Goal: Task Accomplishment & Management: Manage account settings

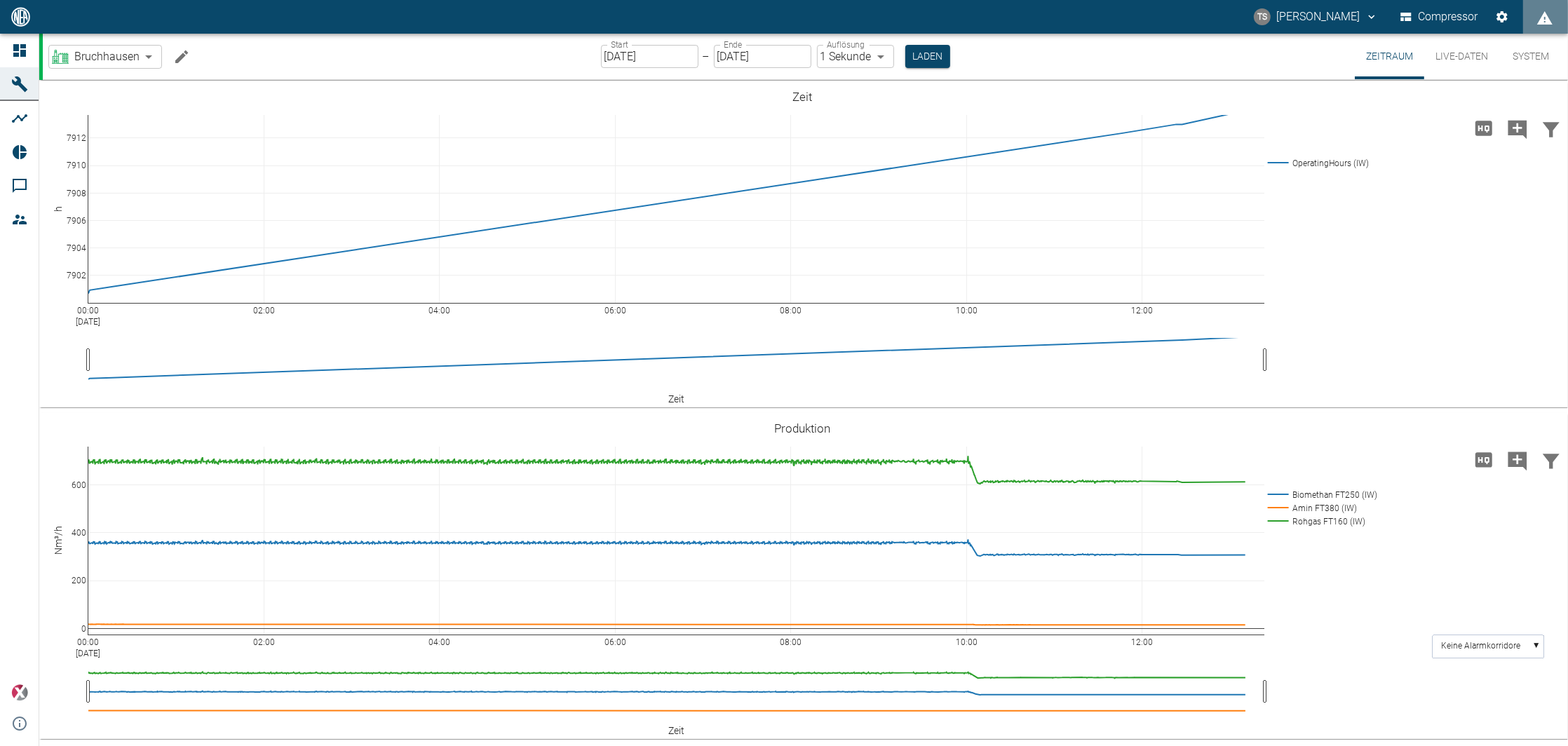
click at [647, 64] on input "[DATE]" at bounding box center [650, 56] width 98 height 23
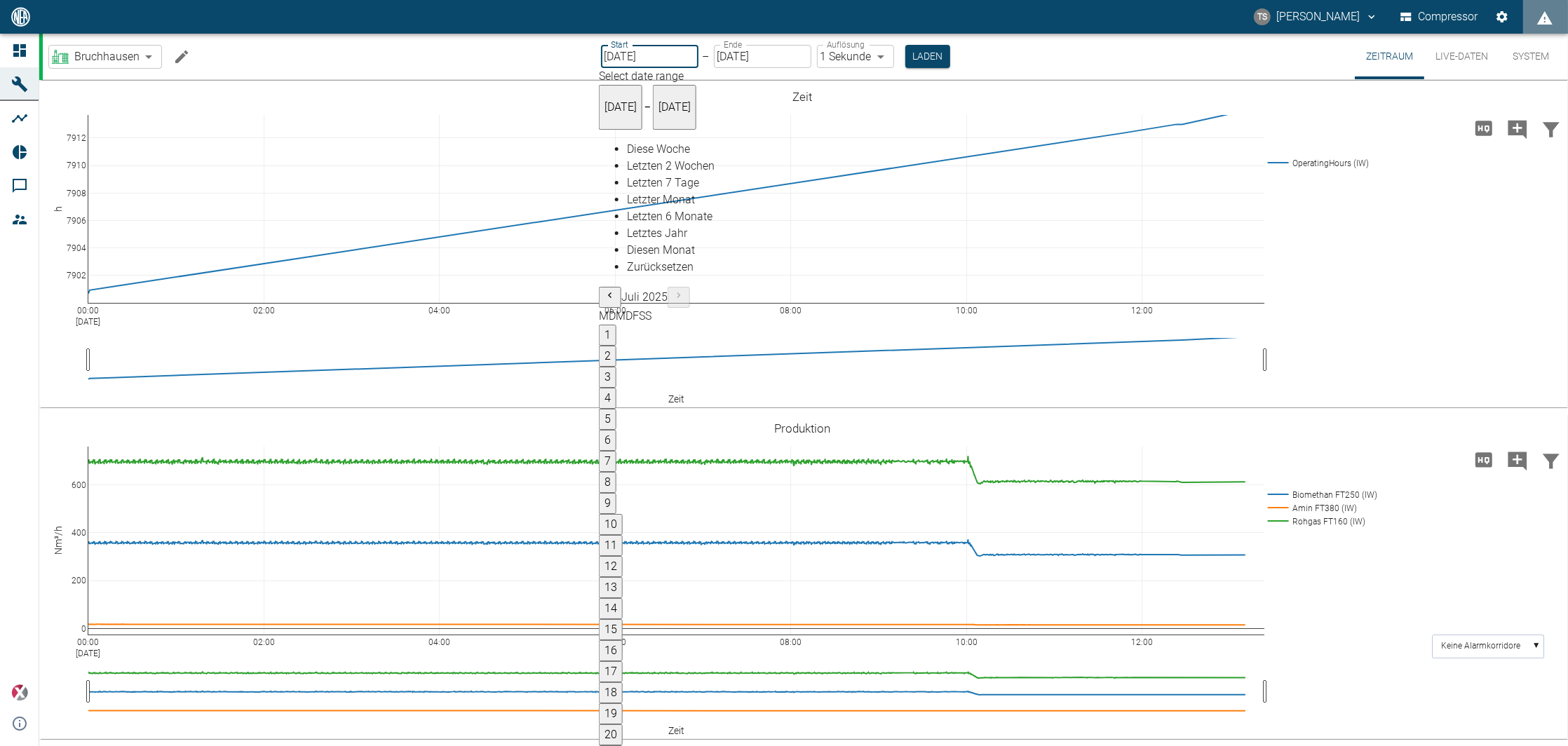
type input "20.08.2025"
type input "2min"
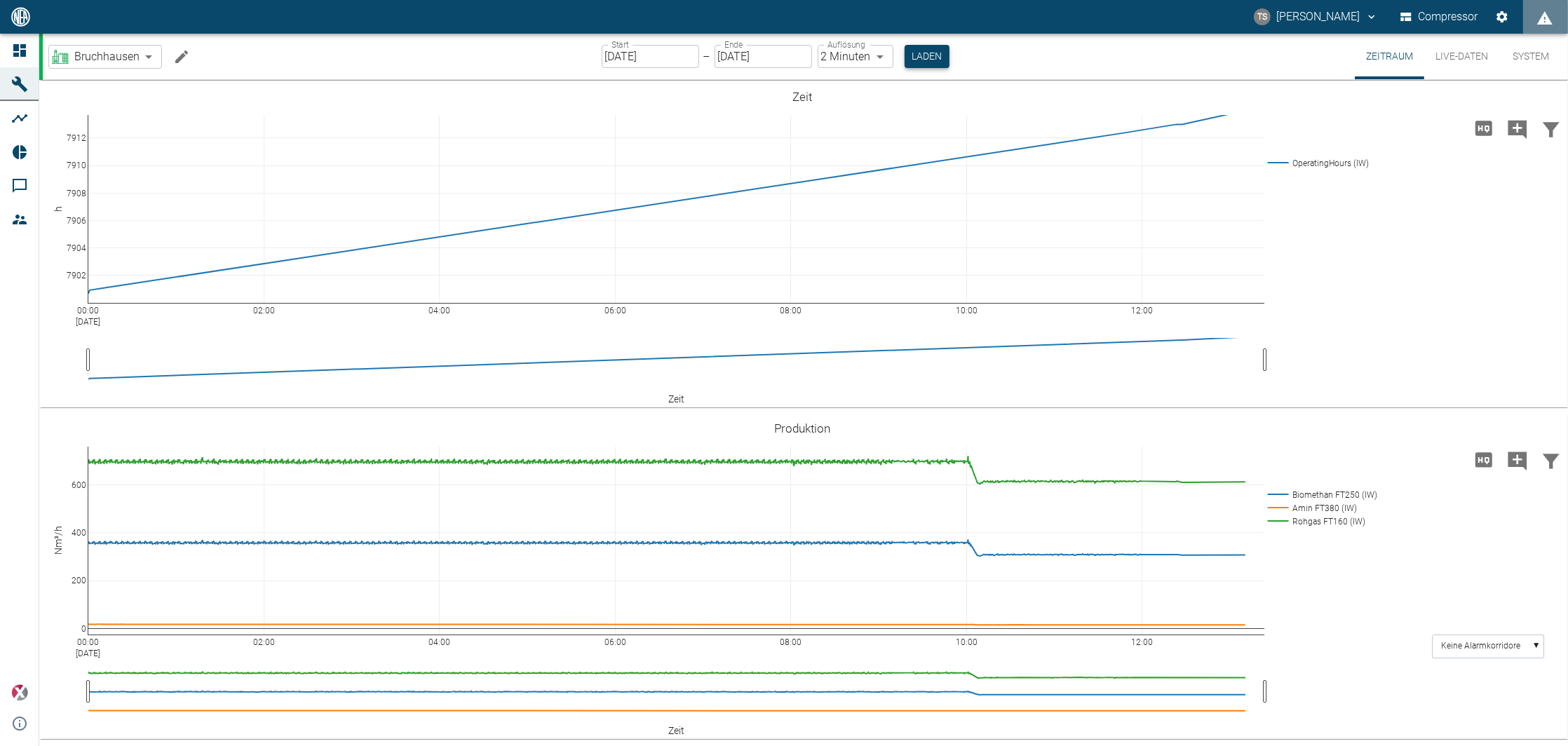
click at [913, 62] on button "Laden" at bounding box center [927, 56] width 45 height 23
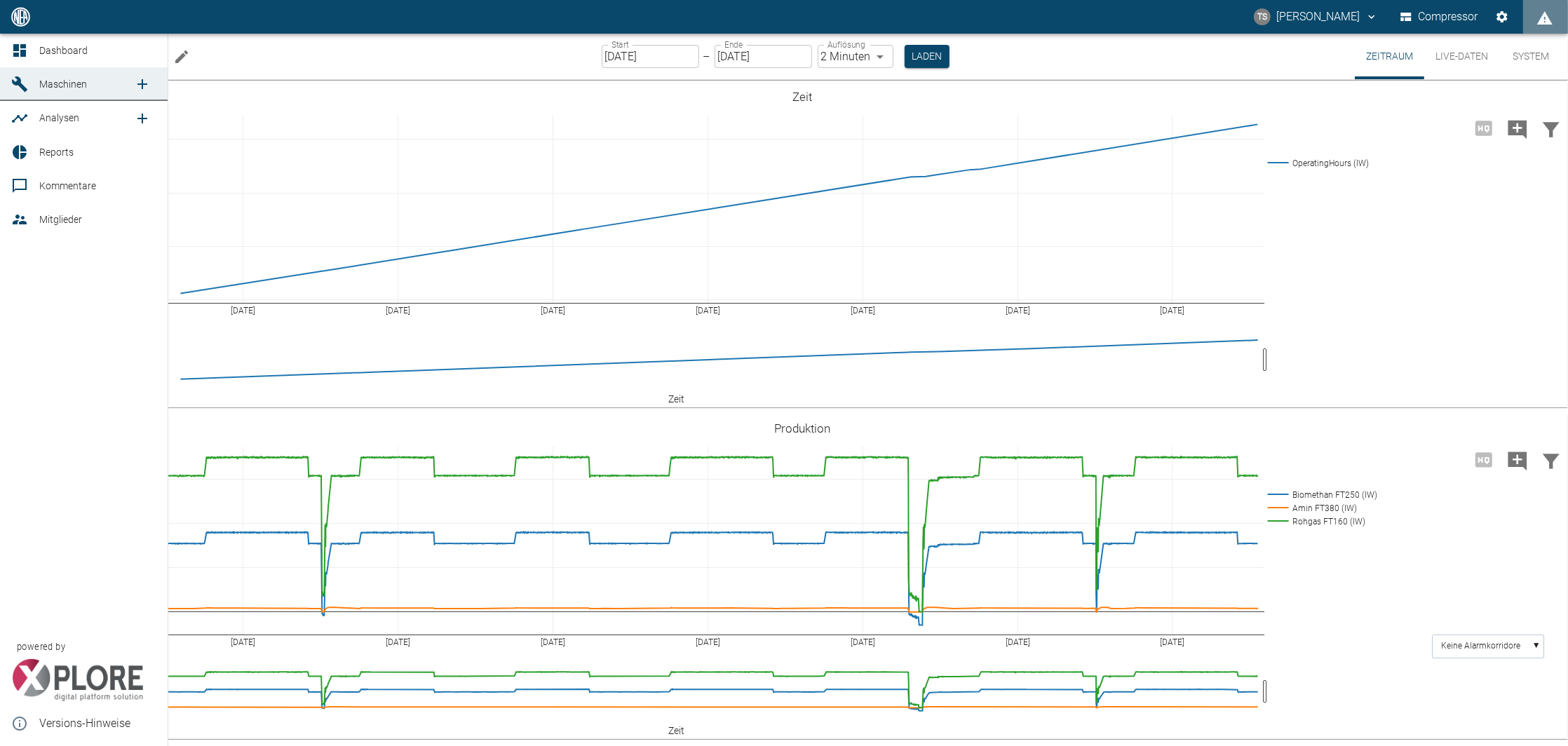
click at [39, 191] on span "Kommentare" at bounding box center [68, 186] width 57 height 11
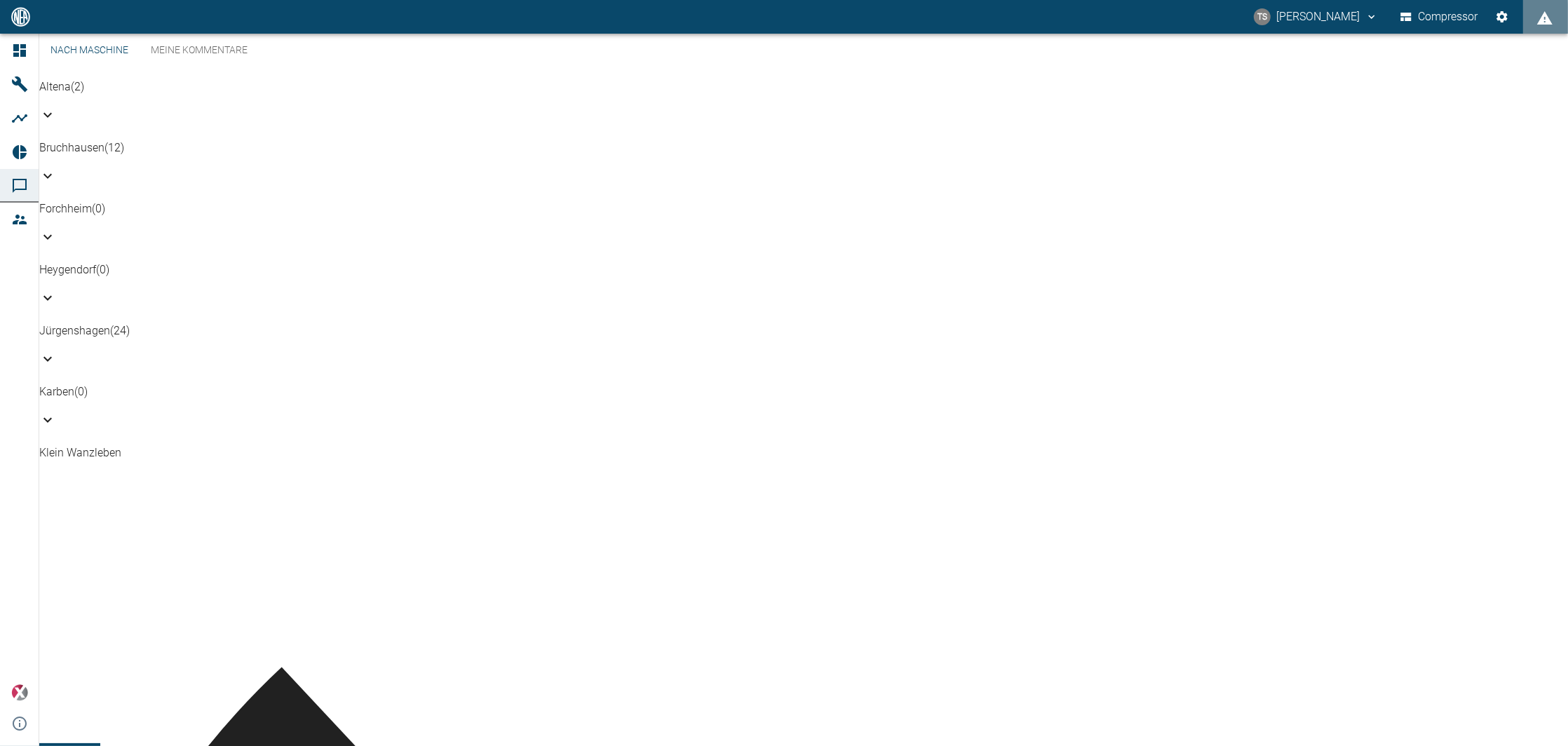
click at [137, 156] on p "Bruchhausen (12)" at bounding box center [803, 148] width 1529 height 16
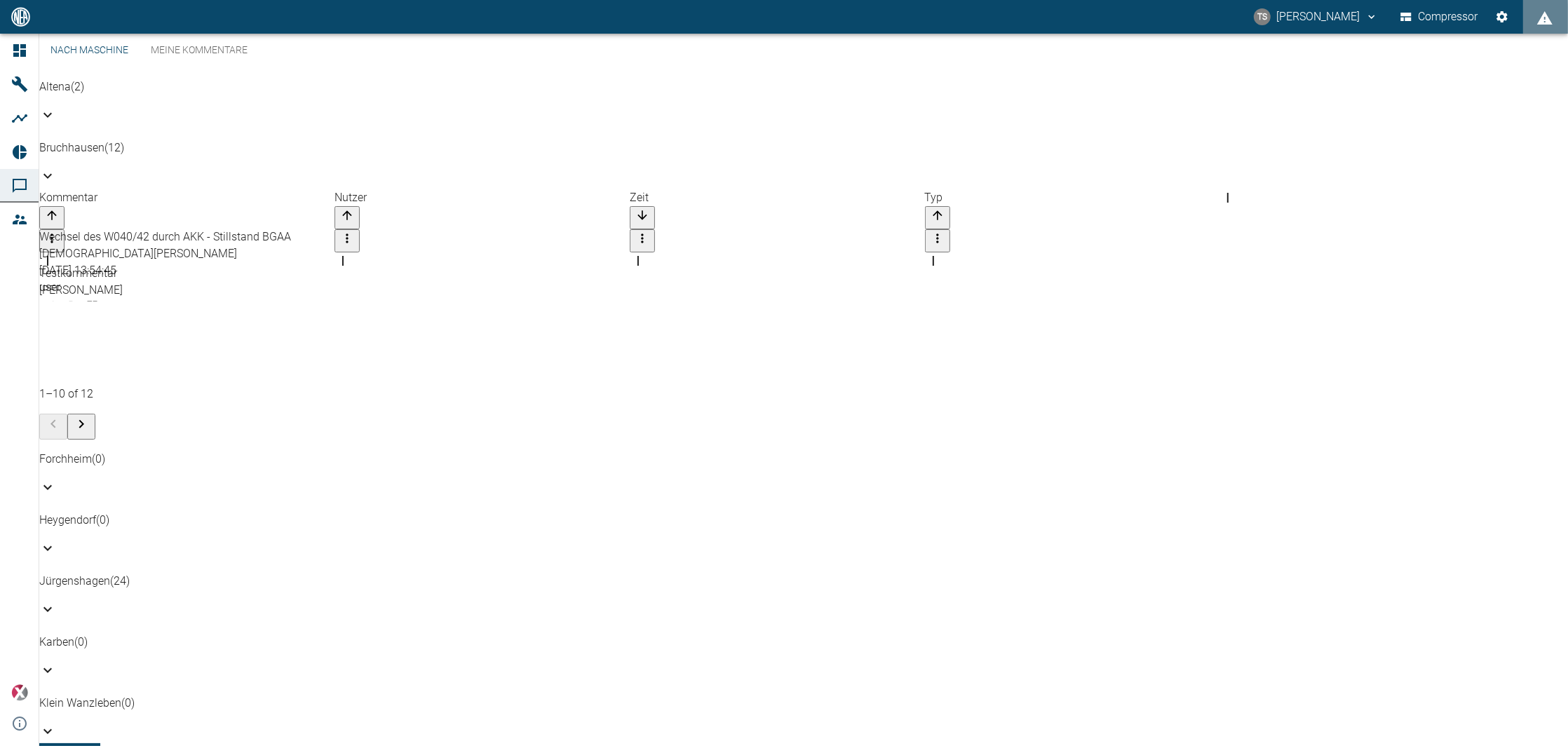
scroll to position [56, 0]
click at [90, 416] on icon "Zur nächsten Seite" at bounding box center [81, 424] width 16 height 16
click at [62, 416] on icon "Zur vorherigen Seite" at bounding box center [53, 424] width 16 height 16
click at [95, 414] on button "Zur nächsten Seite" at bounding box center [81, 427] width 28 height 26
click at [1535, 414] on div at bounding box center [803, 427] width 1529 height 26
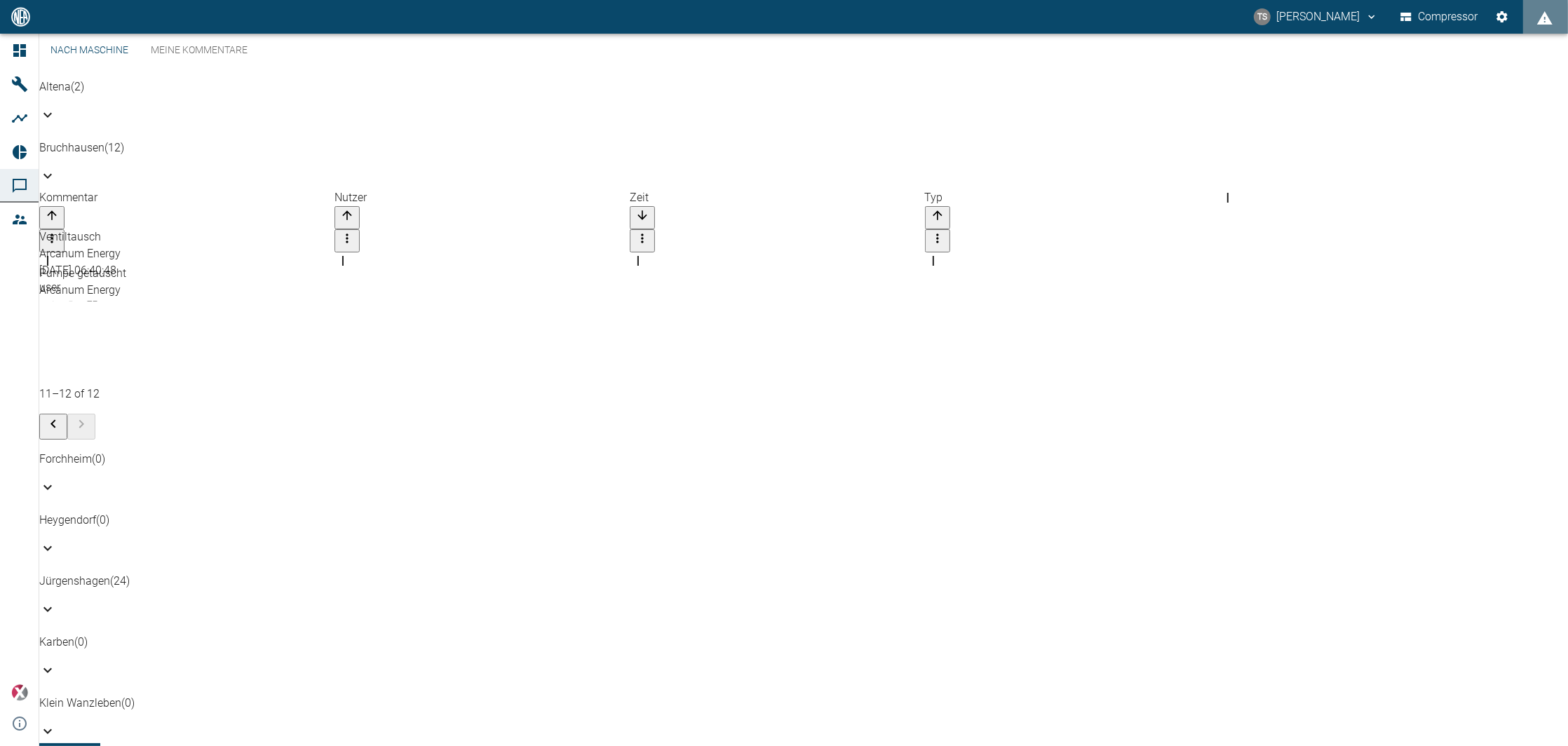
click at [68, 414] on button "Zur vorherigen Seite" at bounding box center [53, 427] width 28 height 26
click at [58, 218] on icon "Sort" at bounding box center [51, 215] width 14 height 14
click at [736, 221] on div "Zeit" at bounding box center [777, 209] width 295 height 40
click at [758, 209] on div "Zeit" at bounding box center [777, 209] width 295 height 40
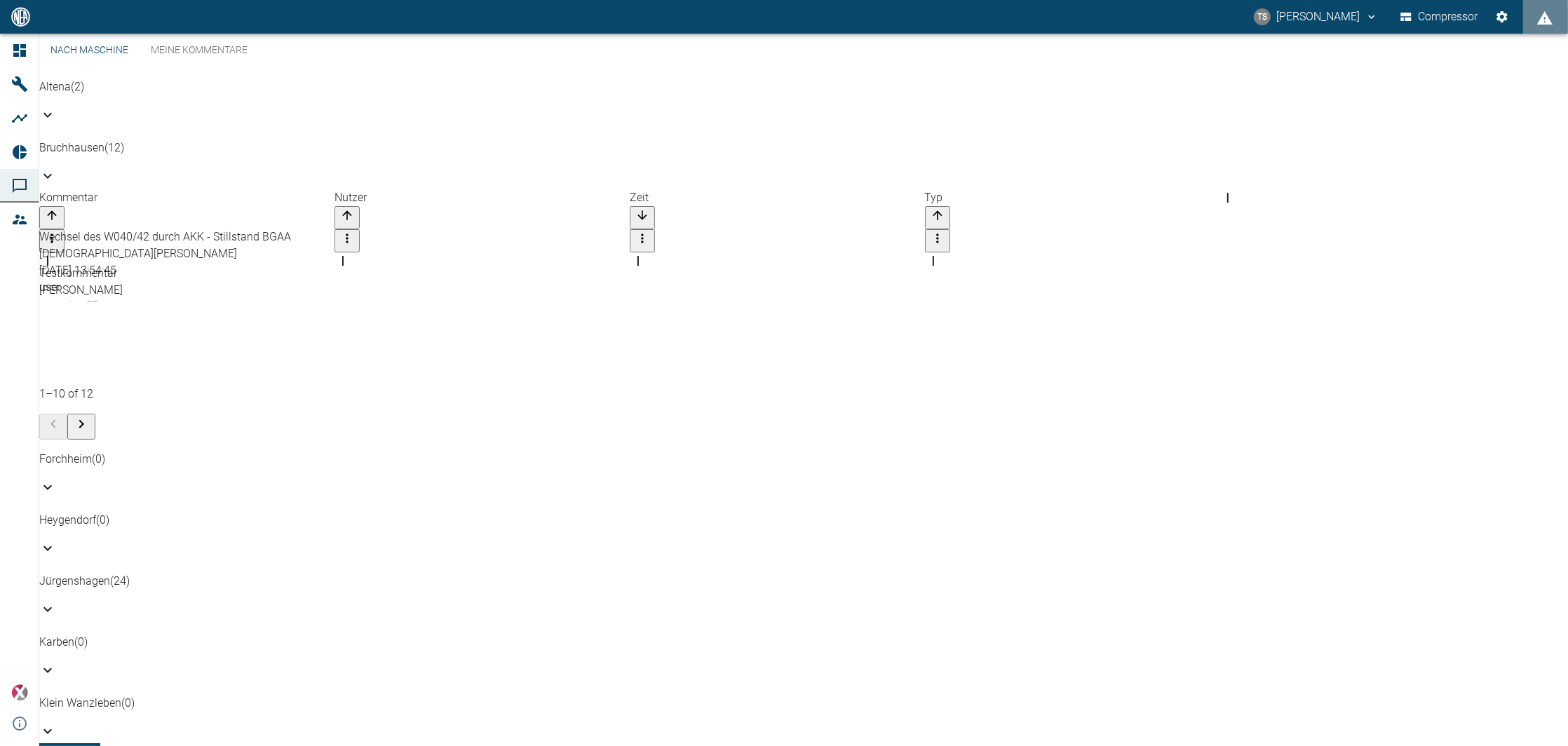
click at [758, 209] on div "Zeit" at bounding box center [777, 209] width 295 height 40
click at [90, 416] on icon "Zur nächsten Seite" at bounding box center [81, 424] width 16 height 16
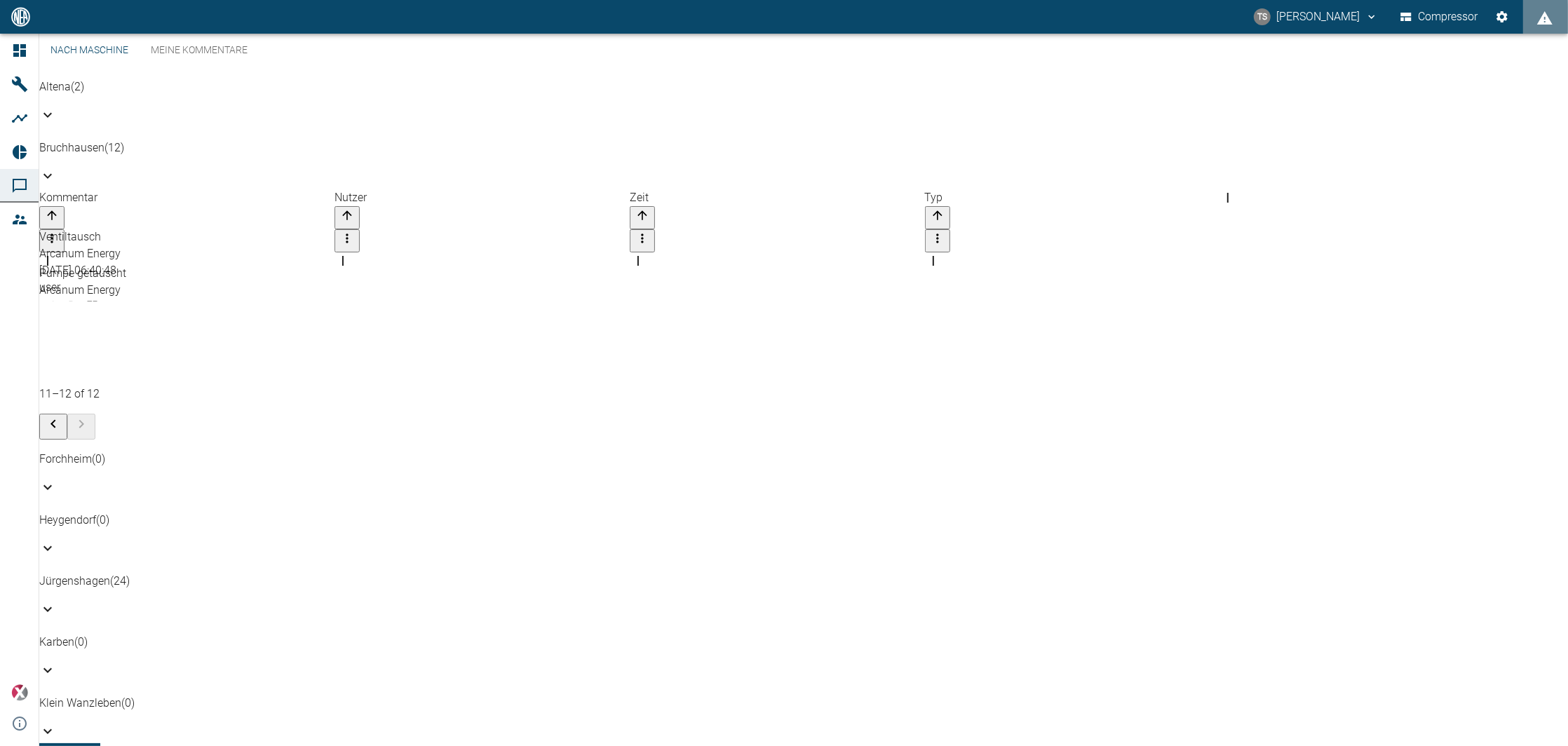
click at [703, 215] on div "Zeit" at bounding box center [777, 209] width 295 height 40
click at [800, 158] on div "Bruchhausen (12)" at bounding box center [803, 165] width 1529 height 49
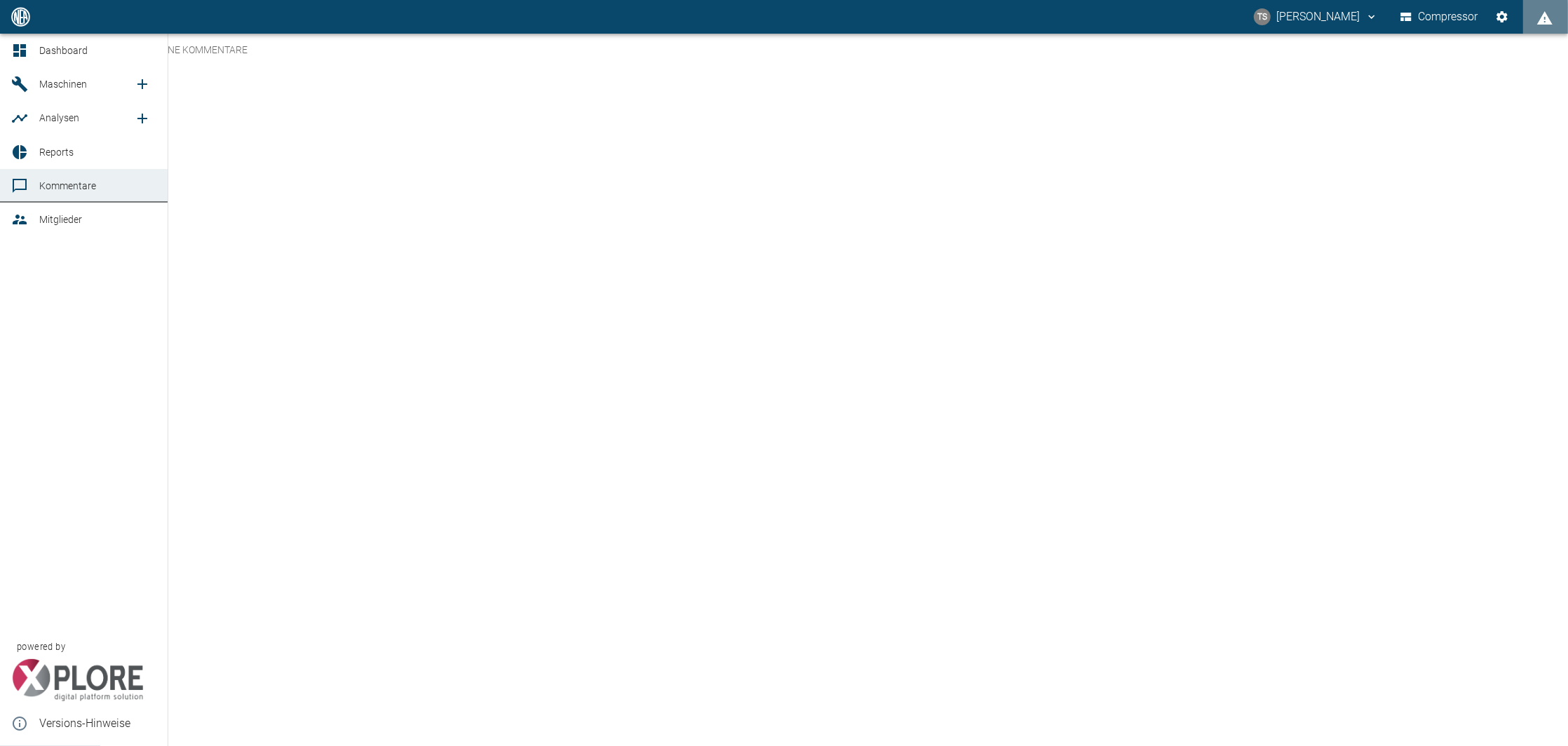
click at [62, 83] on span "Maschinen" at bounding box center [63, 84] width 48 height 11
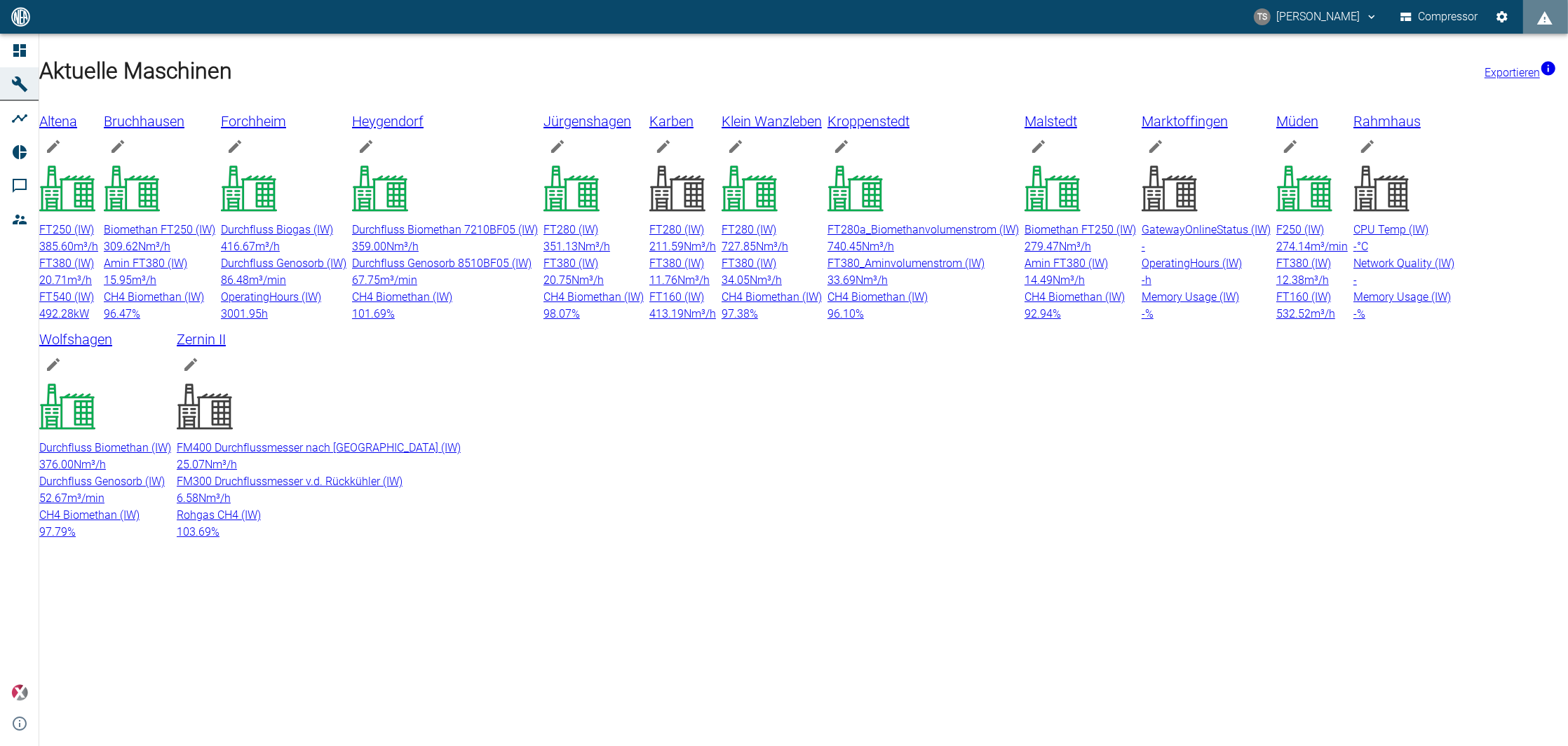
click at [160, 183] on icon at bounding box center [132, 189] width 56 height 46
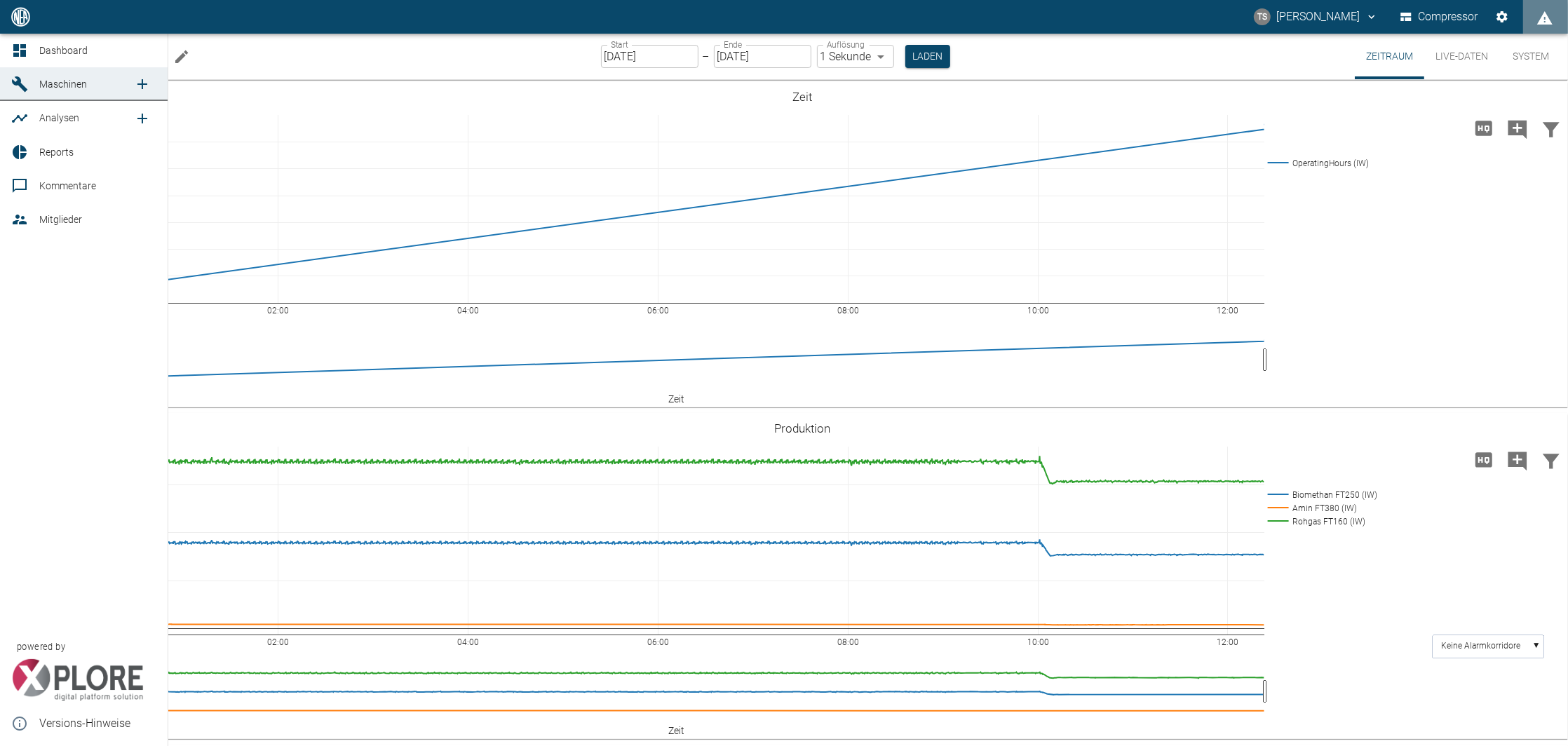
click at [41, 155] on span "Reports" at bounding box center [57, 152] width 35 height 11
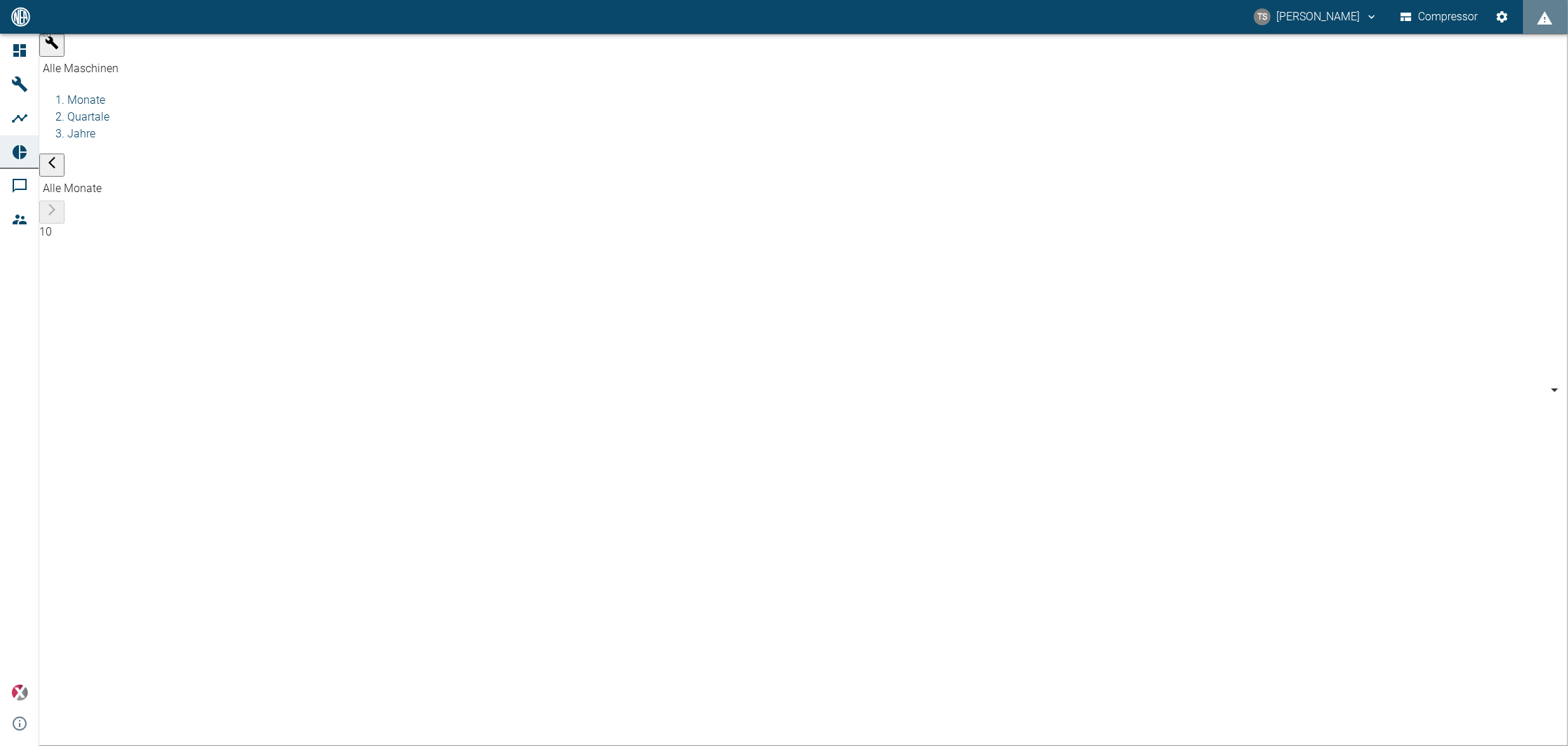
type input "af7d40c2-c812-4a17-a281-d871ce7187b0"
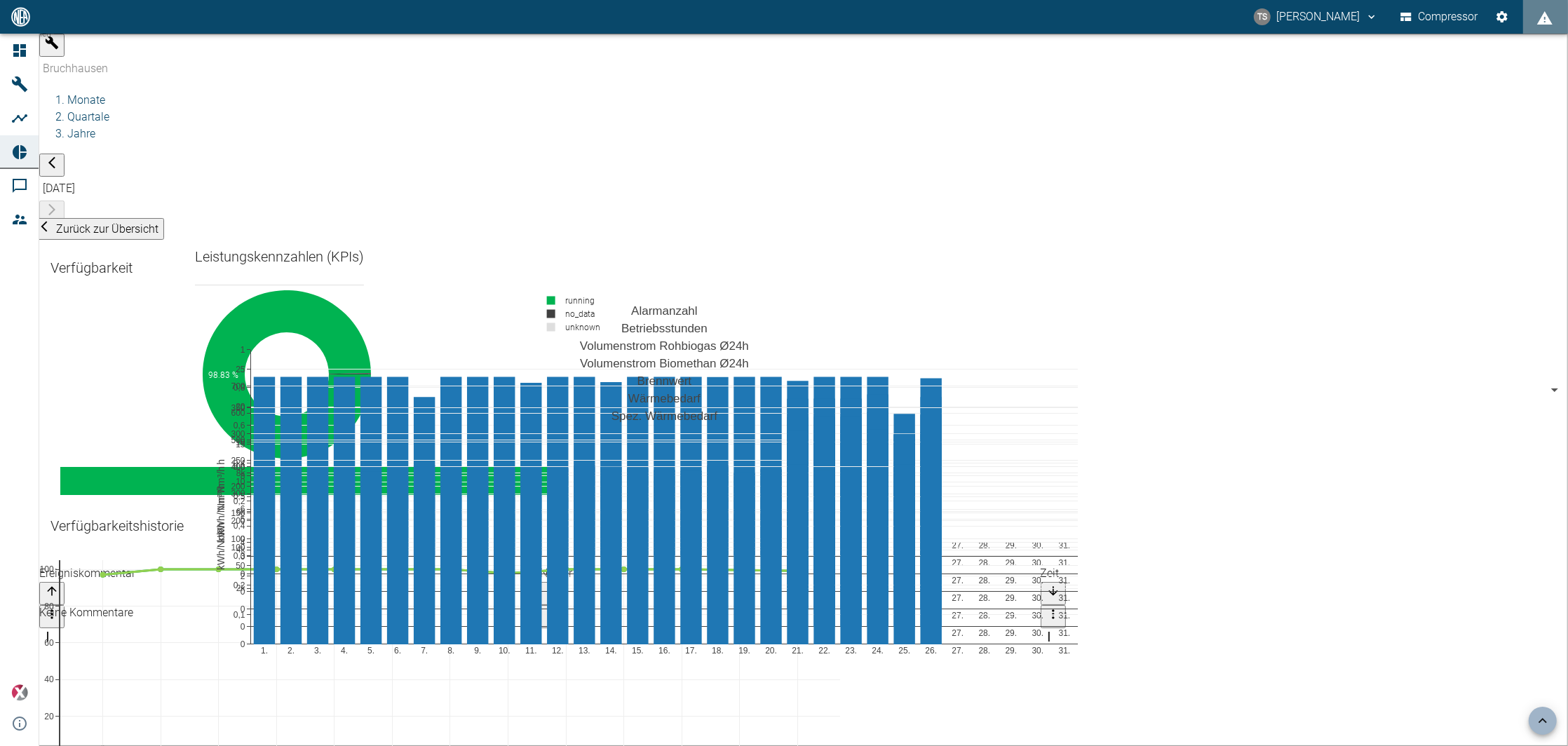
scroll to position [2058, 0]
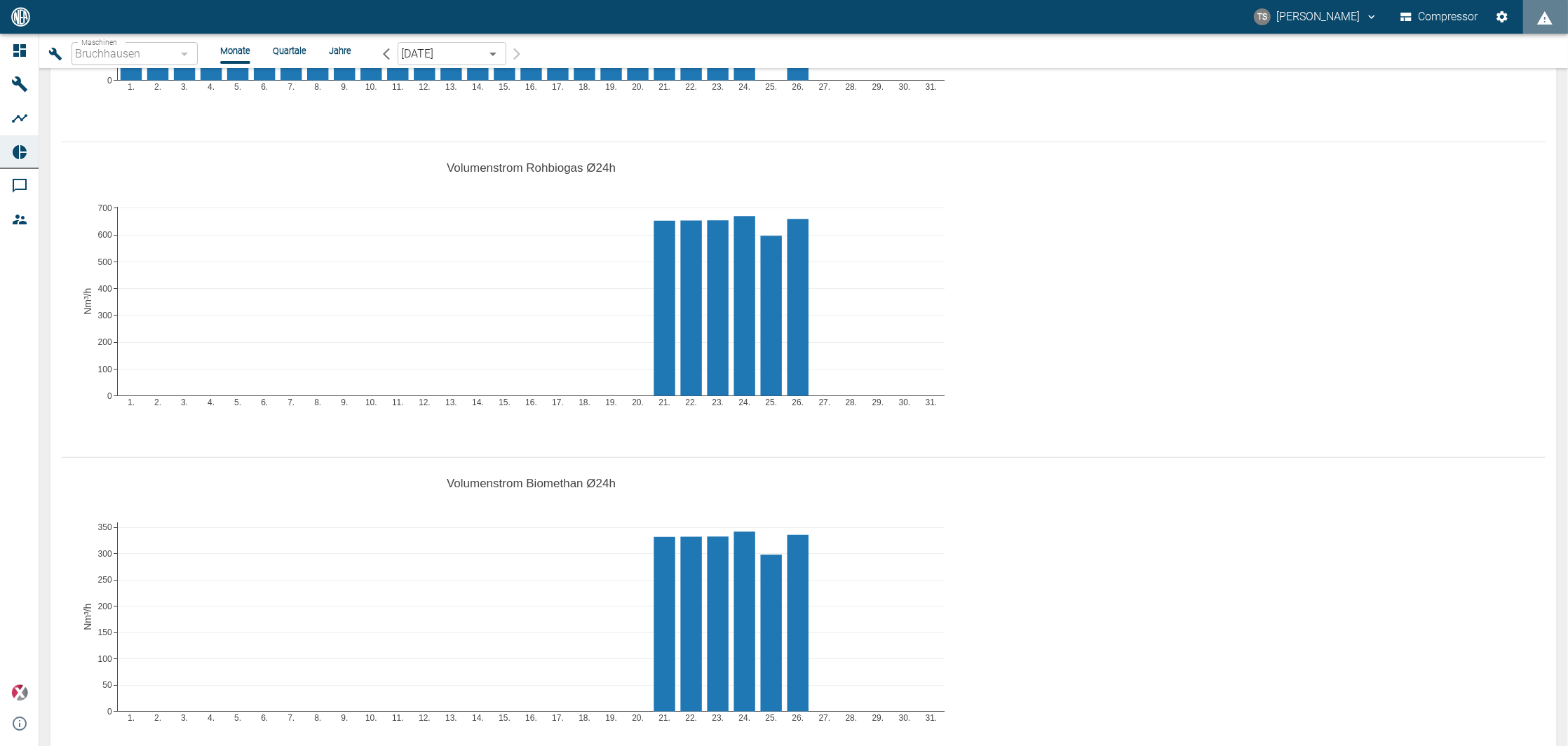
scroll to position [186, 0]
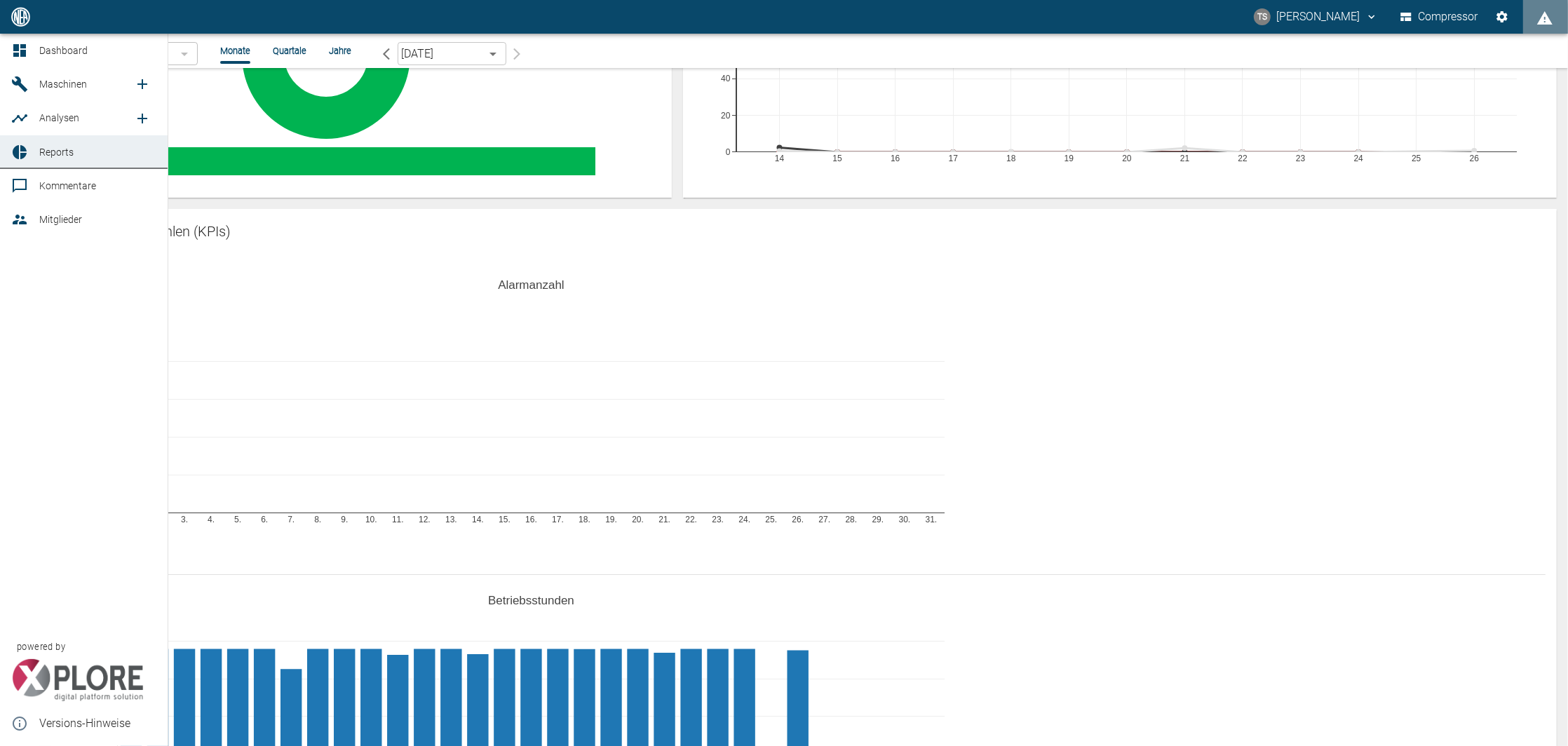
click at [17, 154] on icon at bounding box center [19, 152] width 14 height 14
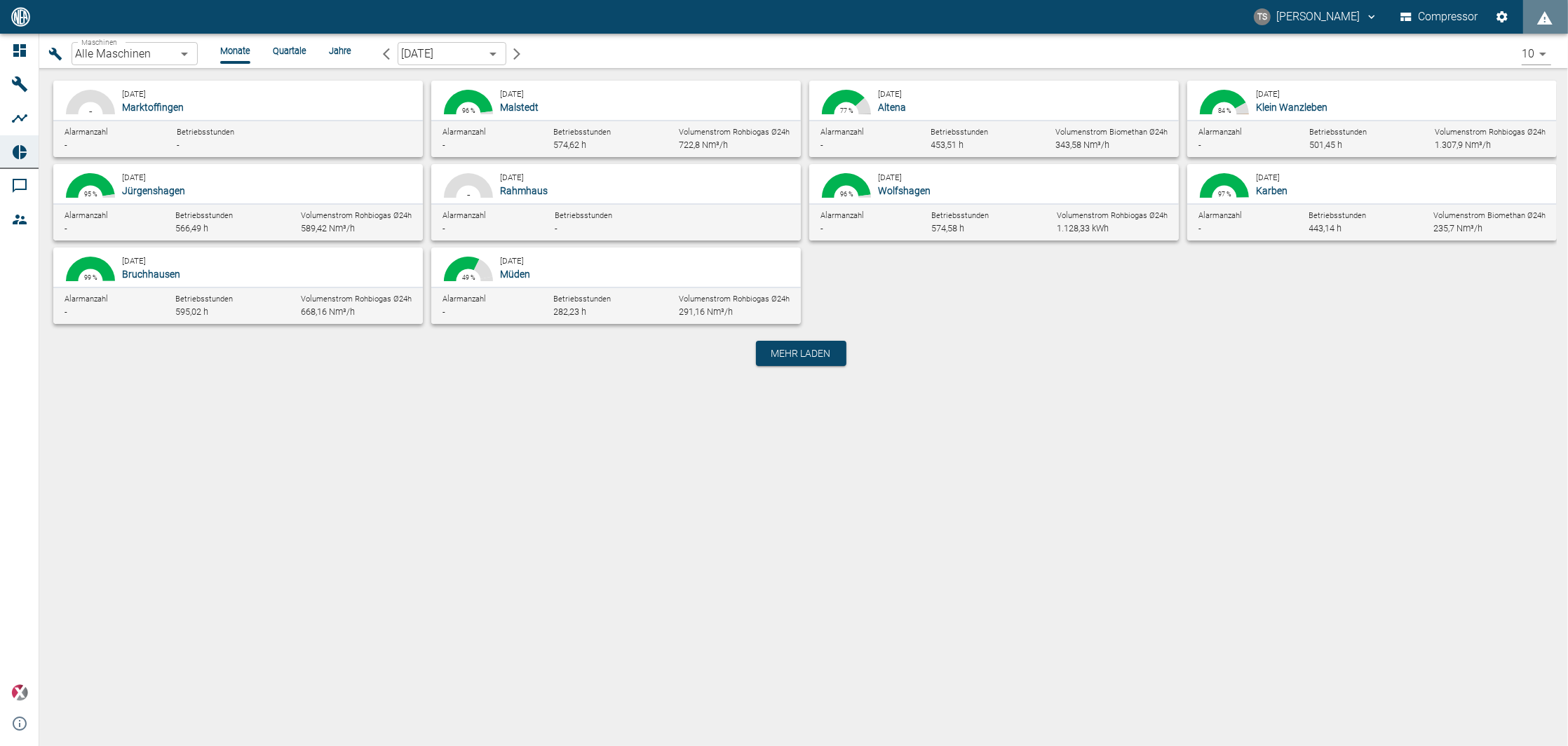
click at [270, 281] on p "Bruchhausen" at bounding box center [267, 273] width 290 height 14
type input "af7d40c2-c812-4a17-a281-d871ce7187b0"
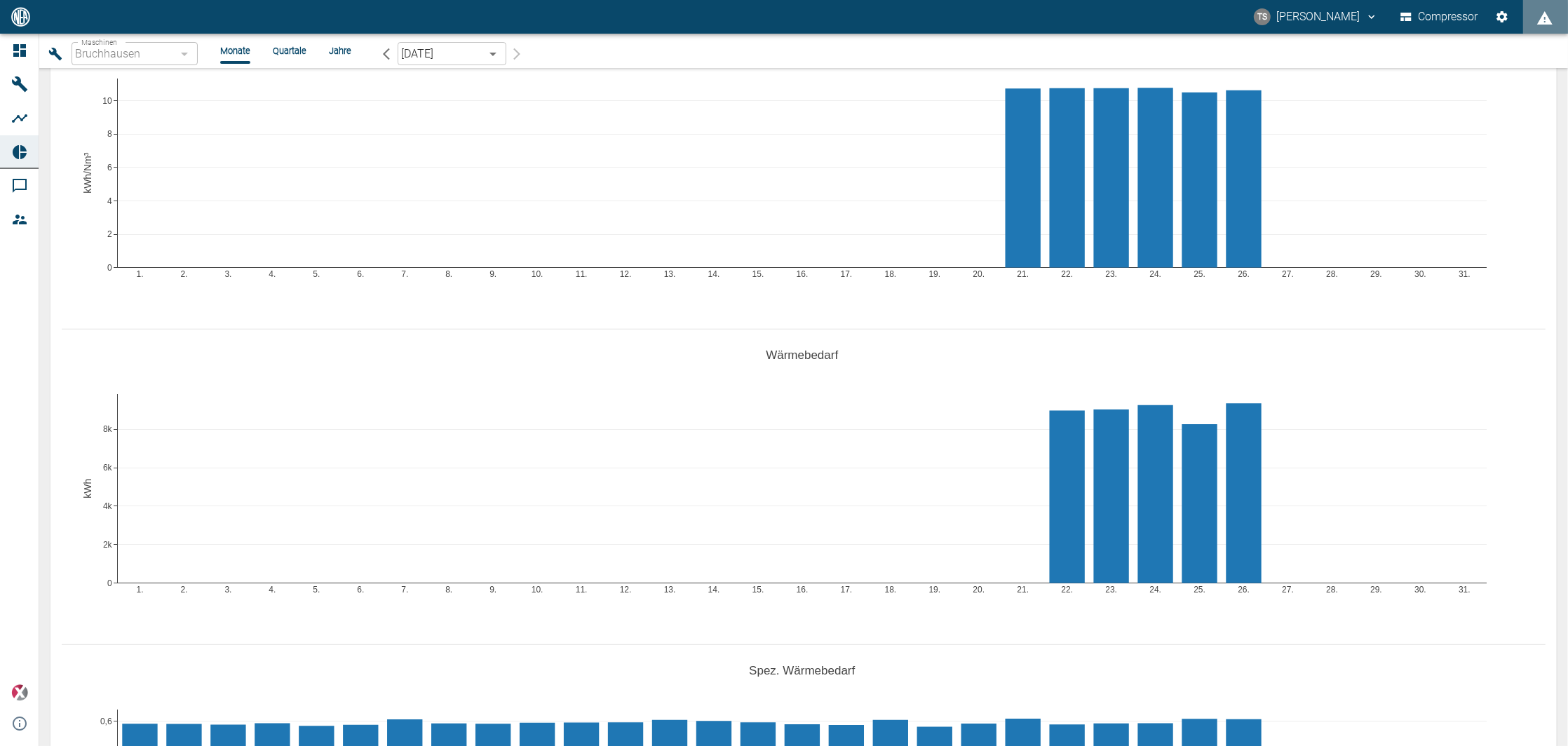
scroll to position [1684, 0]
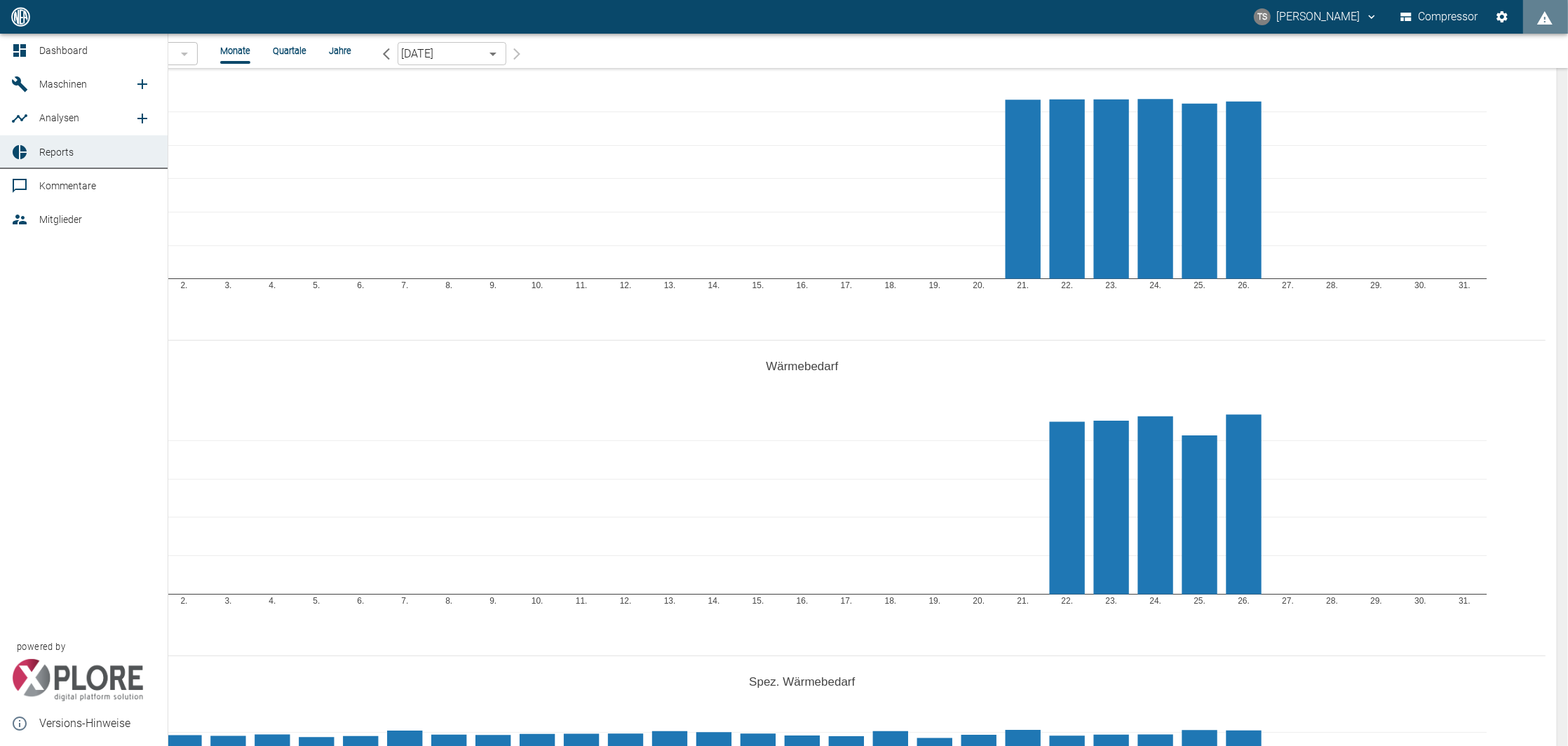
click at [37, 80] on link "Maschinen" at bounding box center [83, 84] width 167 height 34
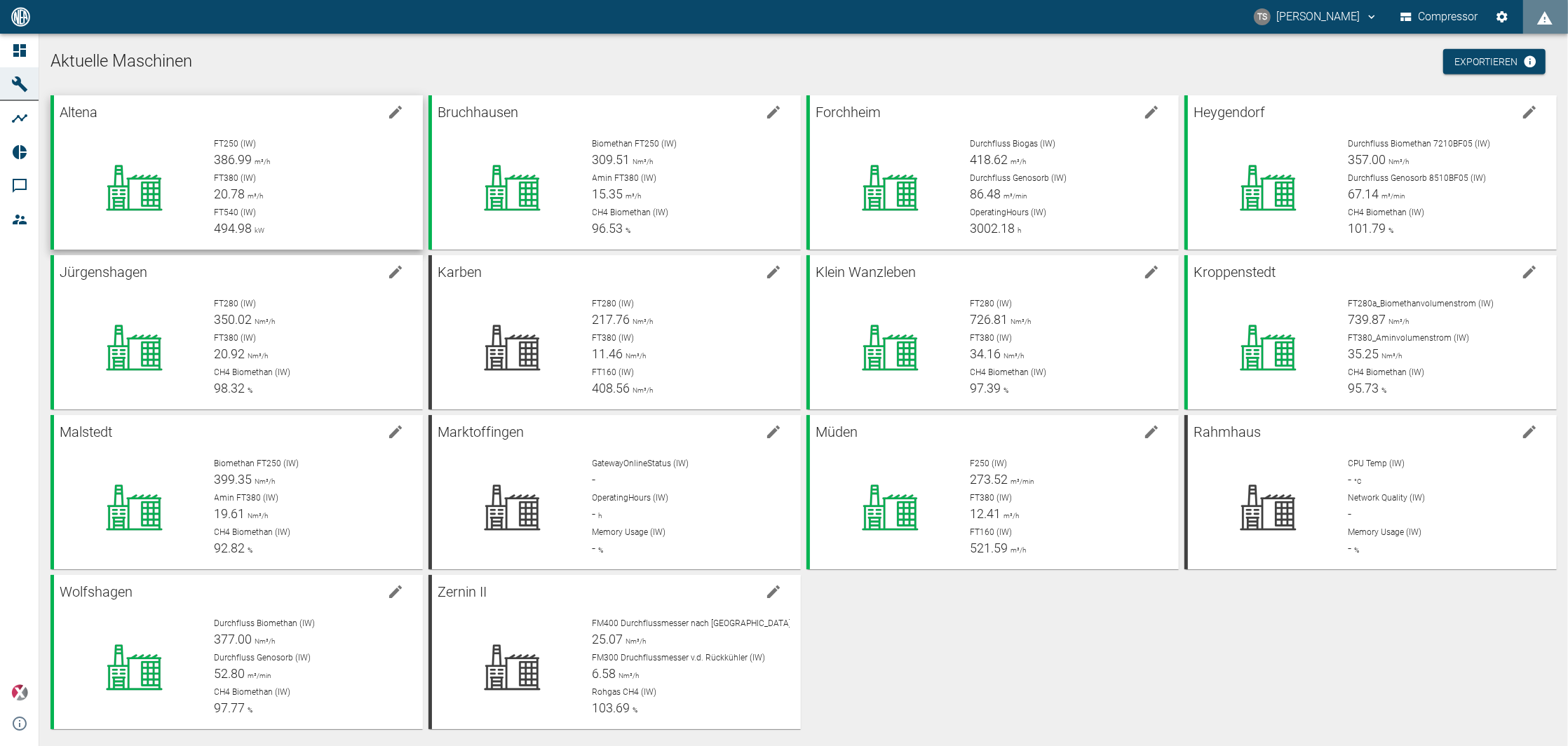
click at [643, 170] on div "Biomethan FT250 (IW) 309.51 Nm³/h Amin FT380 (IW) 15.35 m³/h CH4 Biomethan (IW)…" at bounding box center [685, 182] width 208 height 112
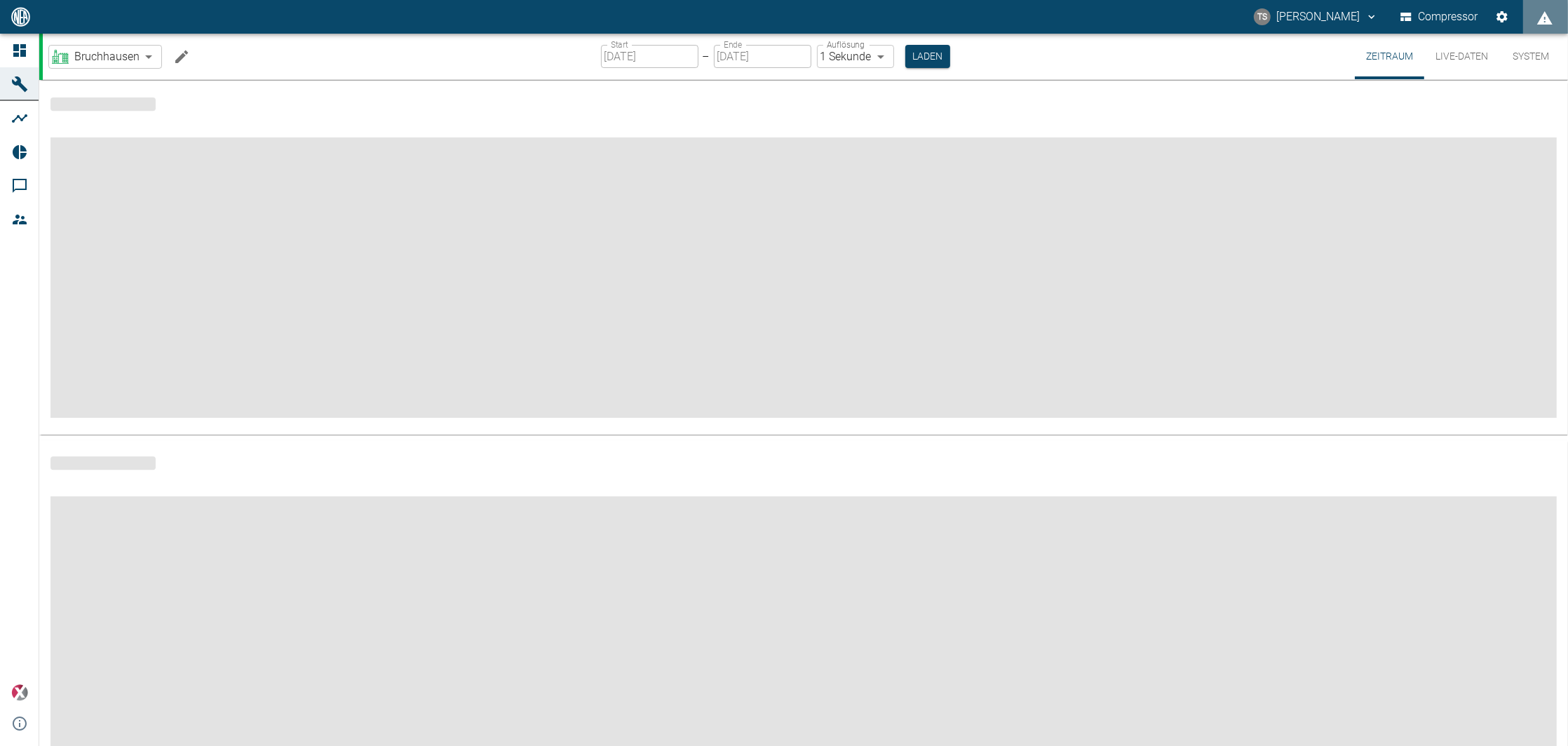
click at [176, 55] on icon "Machine bearbeiten" at bounding box center [182, 57] width 16 height 16
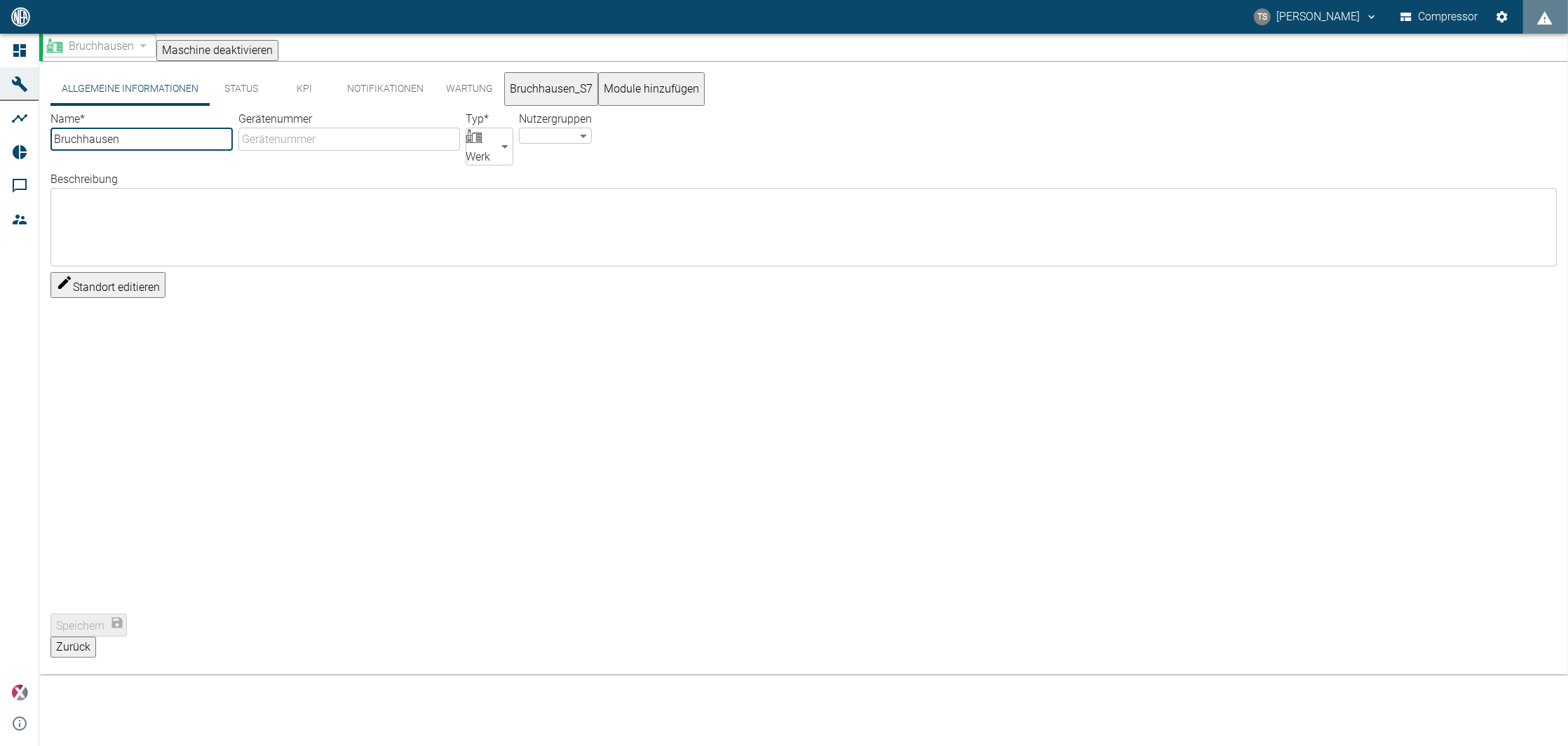
type input "Bruchhausen"
type input "Factory"
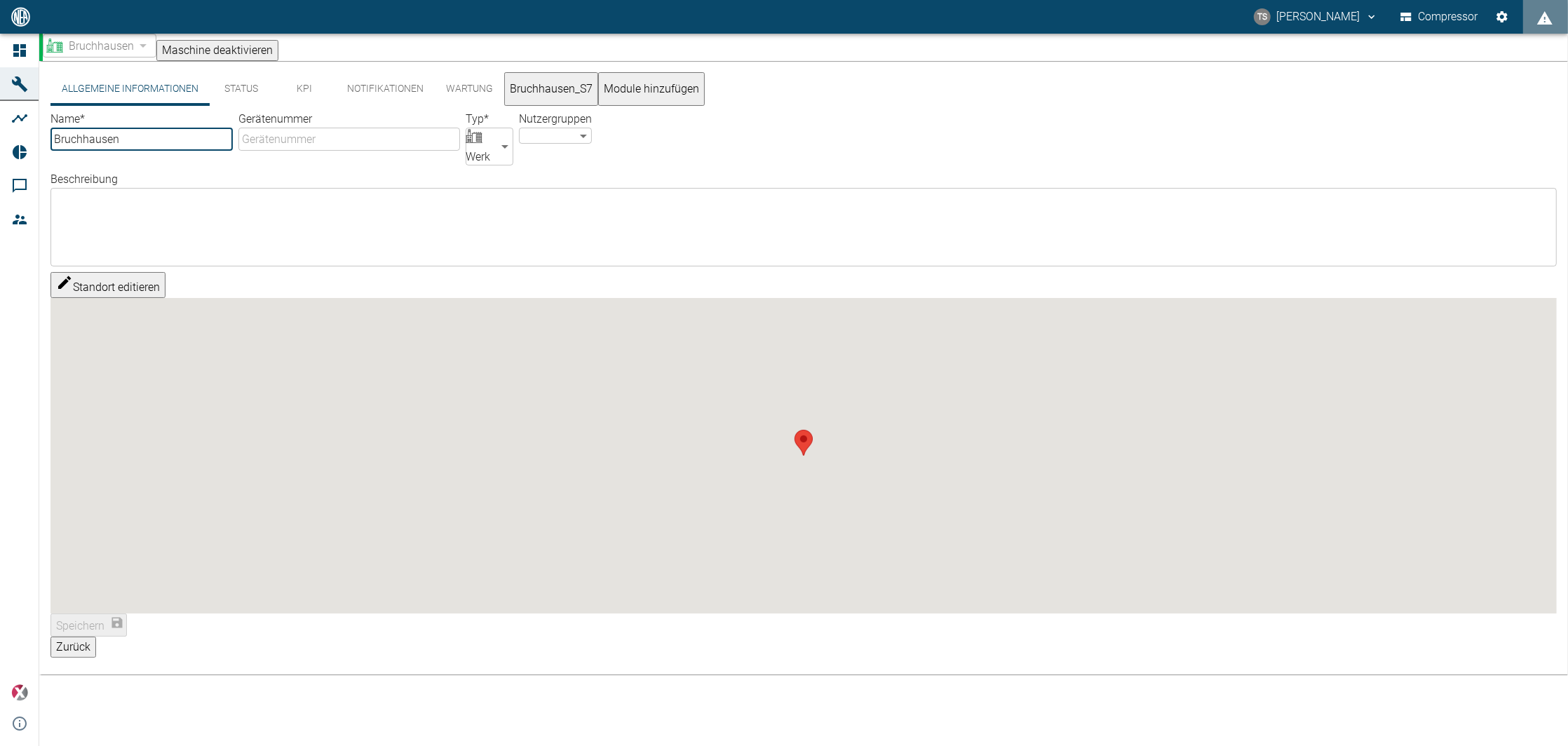
click at [309, 88] on button "KPI" at bounding box center [303, 89] width 63 height 34
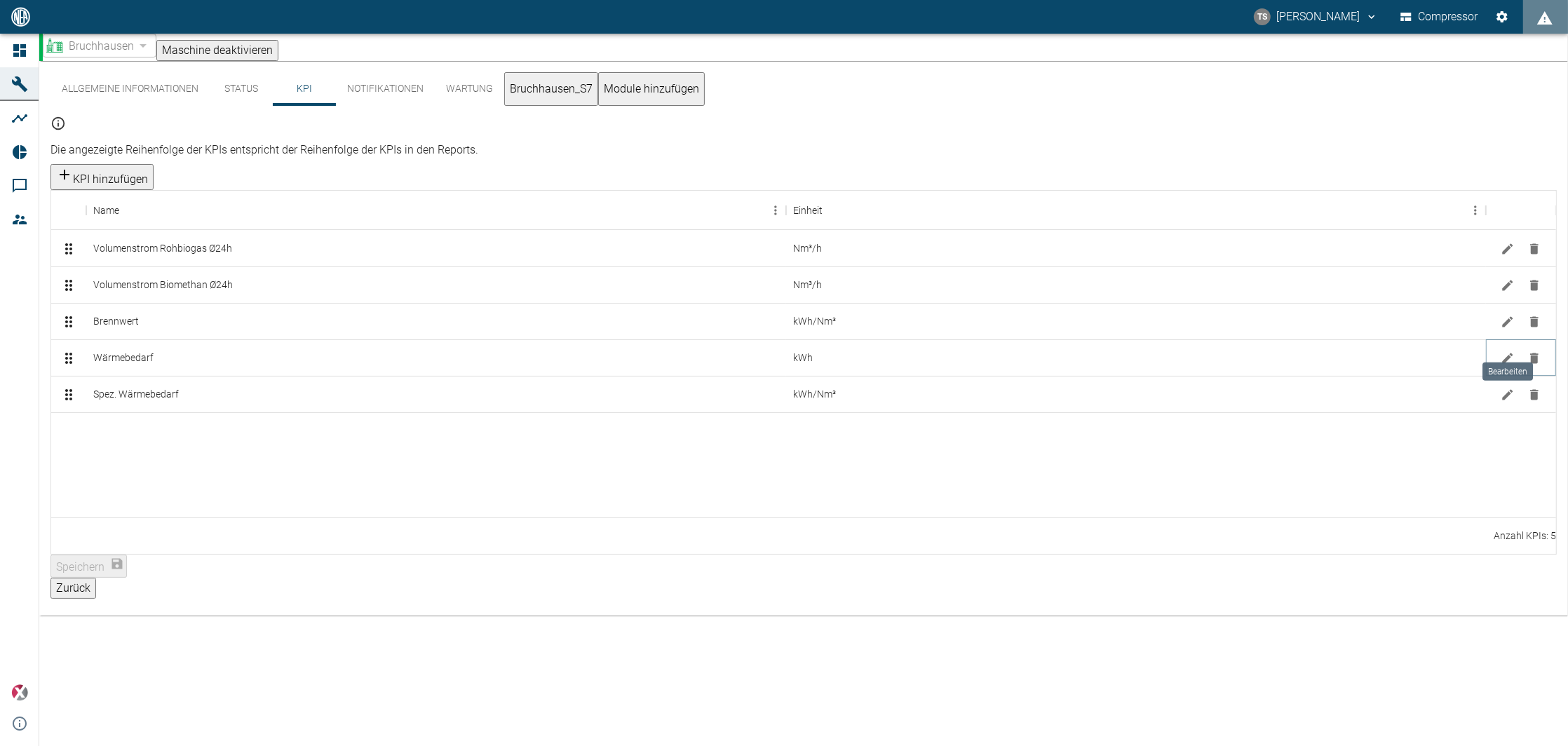
click at [1510, 351] on icon "Bearbeiten" at bounding box center [1507, 357] width 14 height 14
type input "Wärmeleistung aktuell"
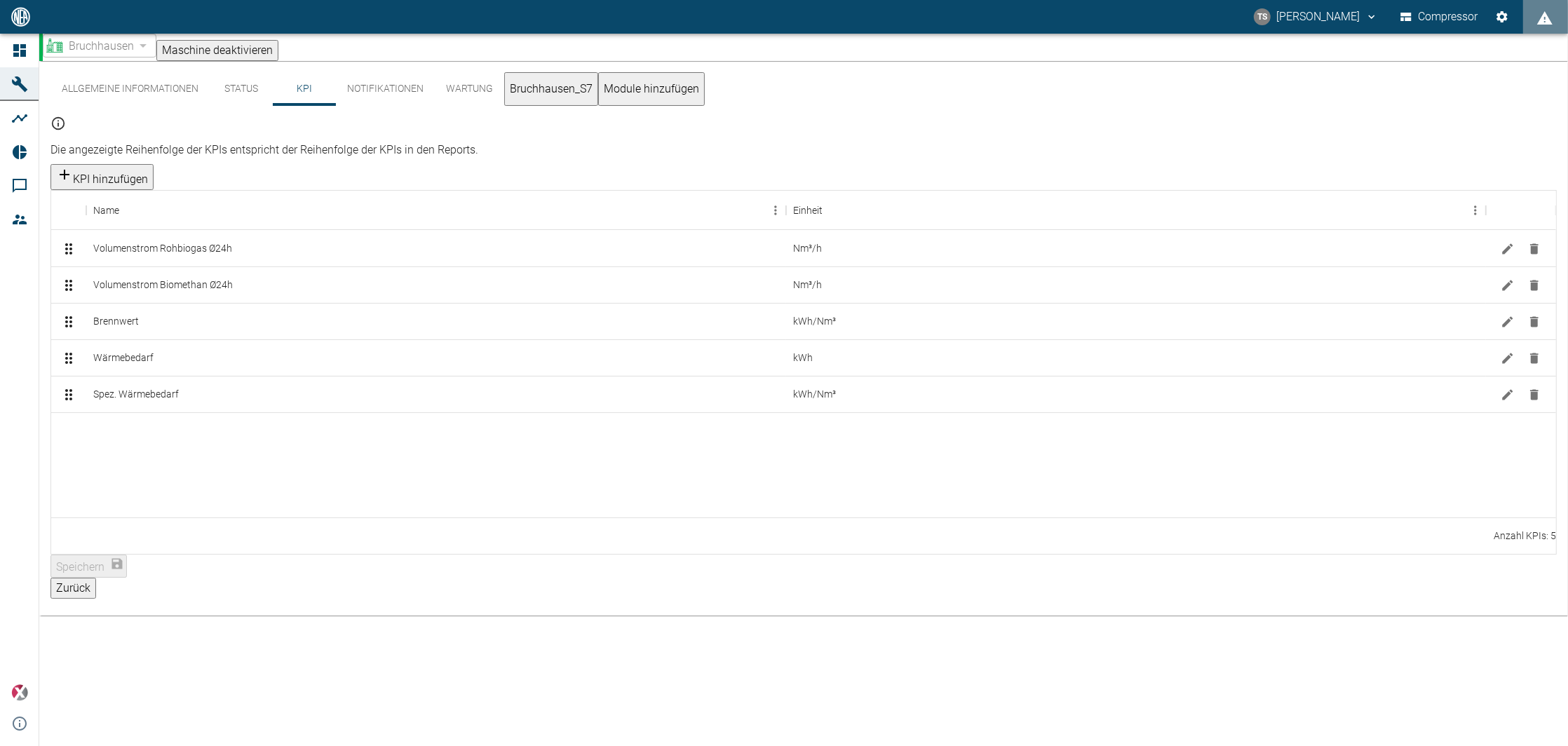
drag, startPoint x: 597, startPoint y: 412, endPoint x: 601, endPoint y: 455, distance: 43.2
drag, startPoint x: 601, startPoint y: 522, endPoint x: 596, endPoint y: 507, distance: 15.8
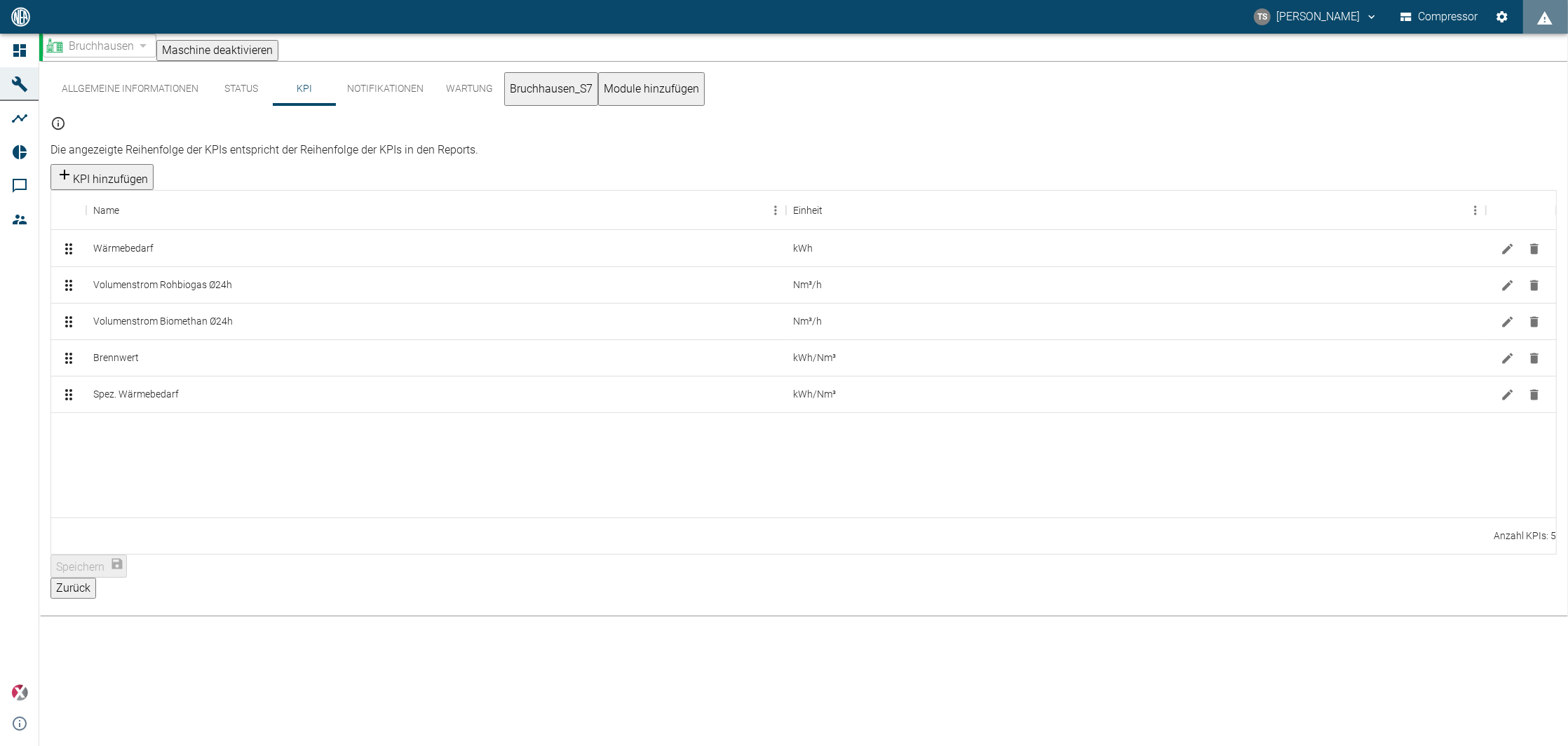
click at [345, 449] on div at bounding box center [803, 464] width 1505 height 105
click at [1505, 242] on icon "Bearbeiten" at bounding box center [1507, 249] width 14 height 14
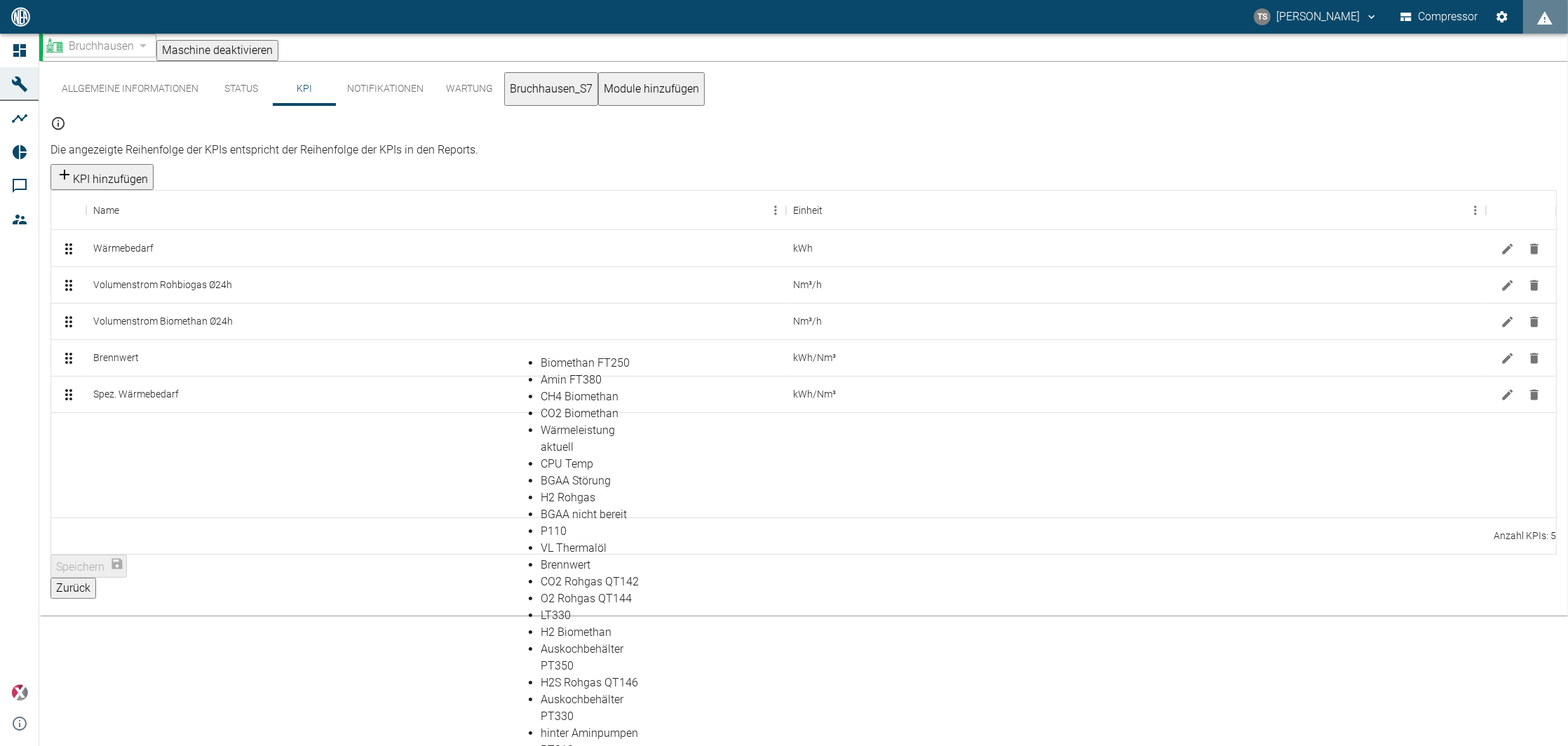
click at [580, 422] on li "Wärmeleistung aktuell" at bounding box center [595, 439] width 108 height 34
type input "Wärmeleistung aktuell"
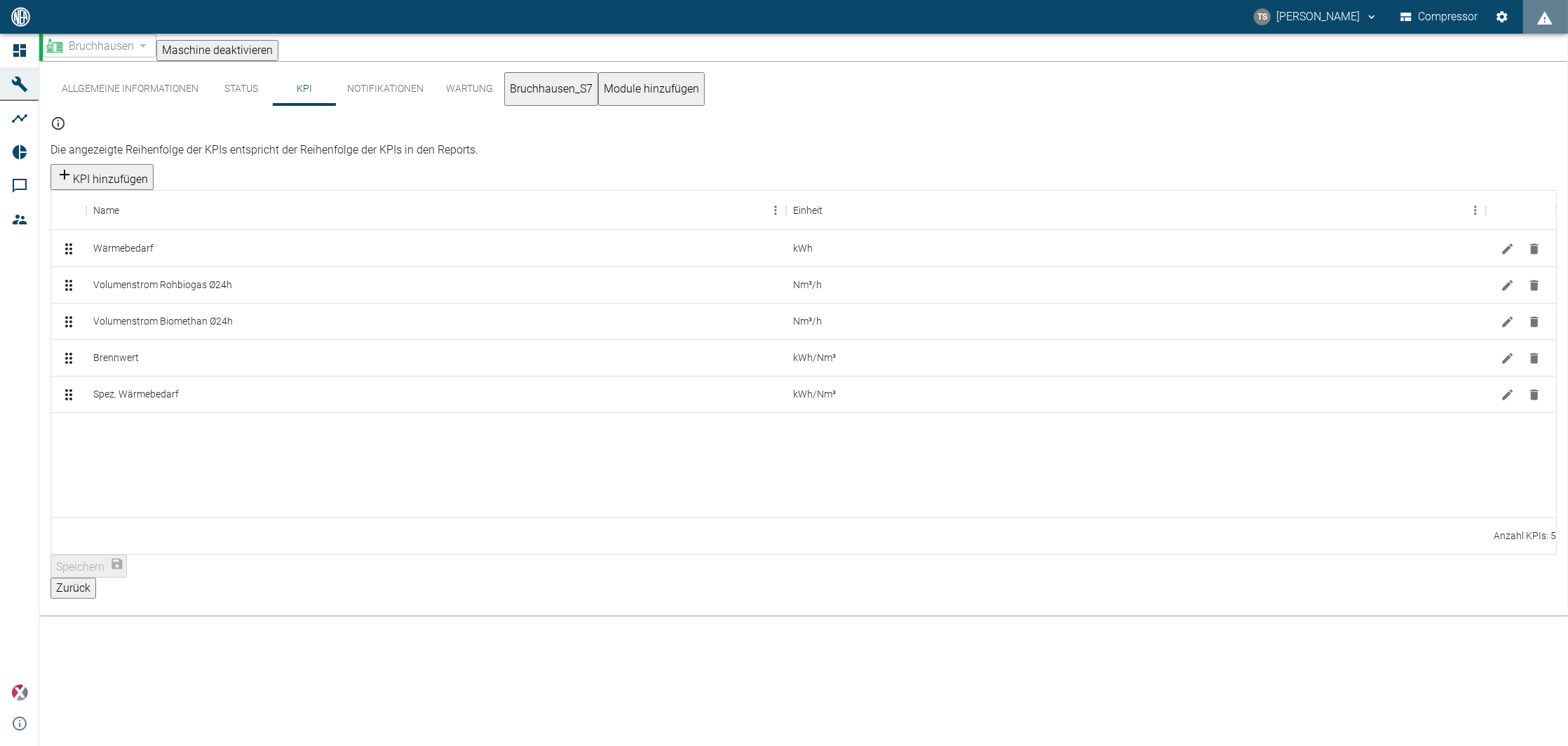
click at [1508, 388] on icon "Bearbeiten" at bounding box center [1507, 394] width 14 height 14
click at [1509, 242] on icon "Bearbeiten" at bounding box center [1507, 249] width 14 height 14
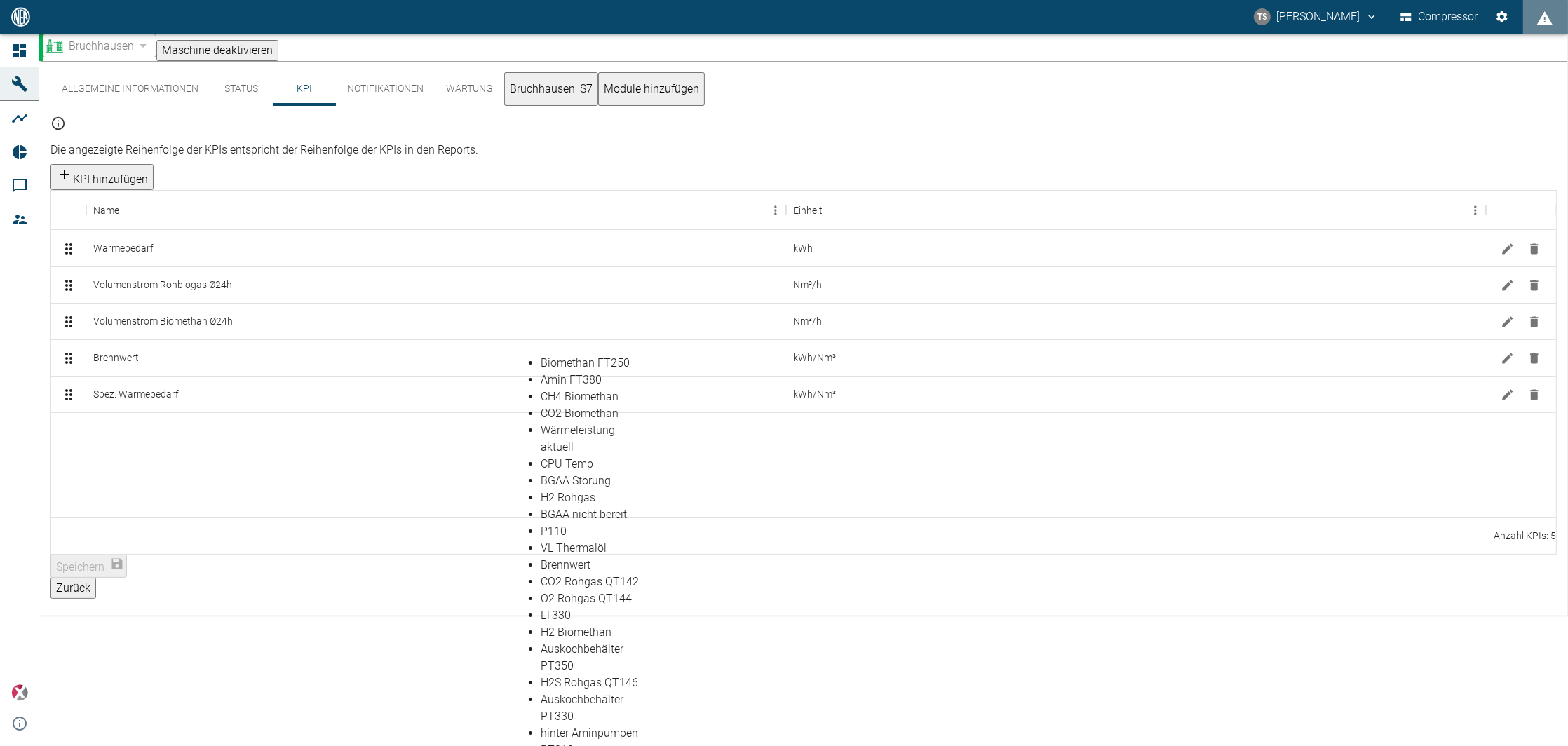
click at [582, 456] on li "Wärmeleistung aktuell" at bounding box center [595, 439] width 108 height 34
type input "Wärmeleistung aktuell"
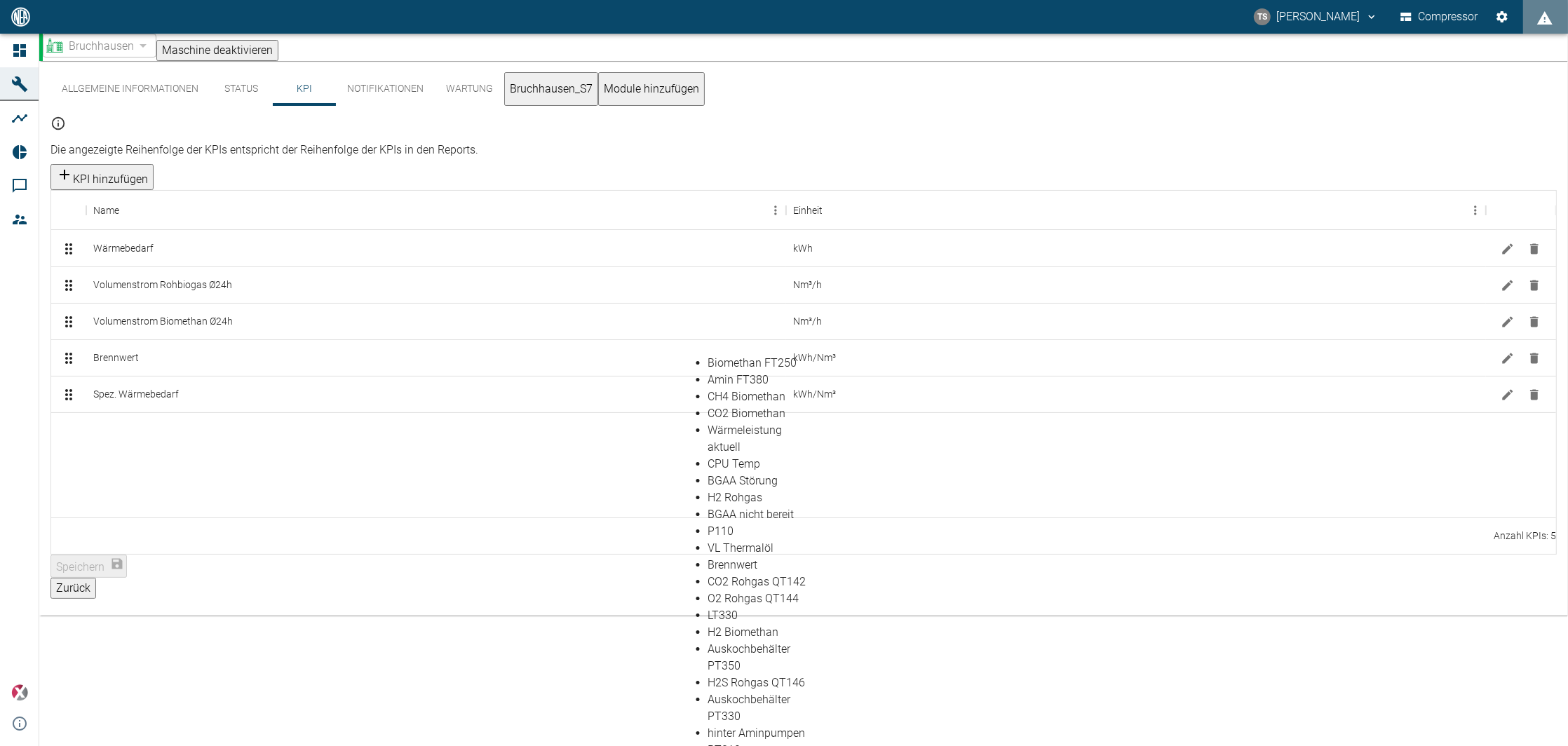
scroll to position [351, 0]
type input "Rohgas FT160"
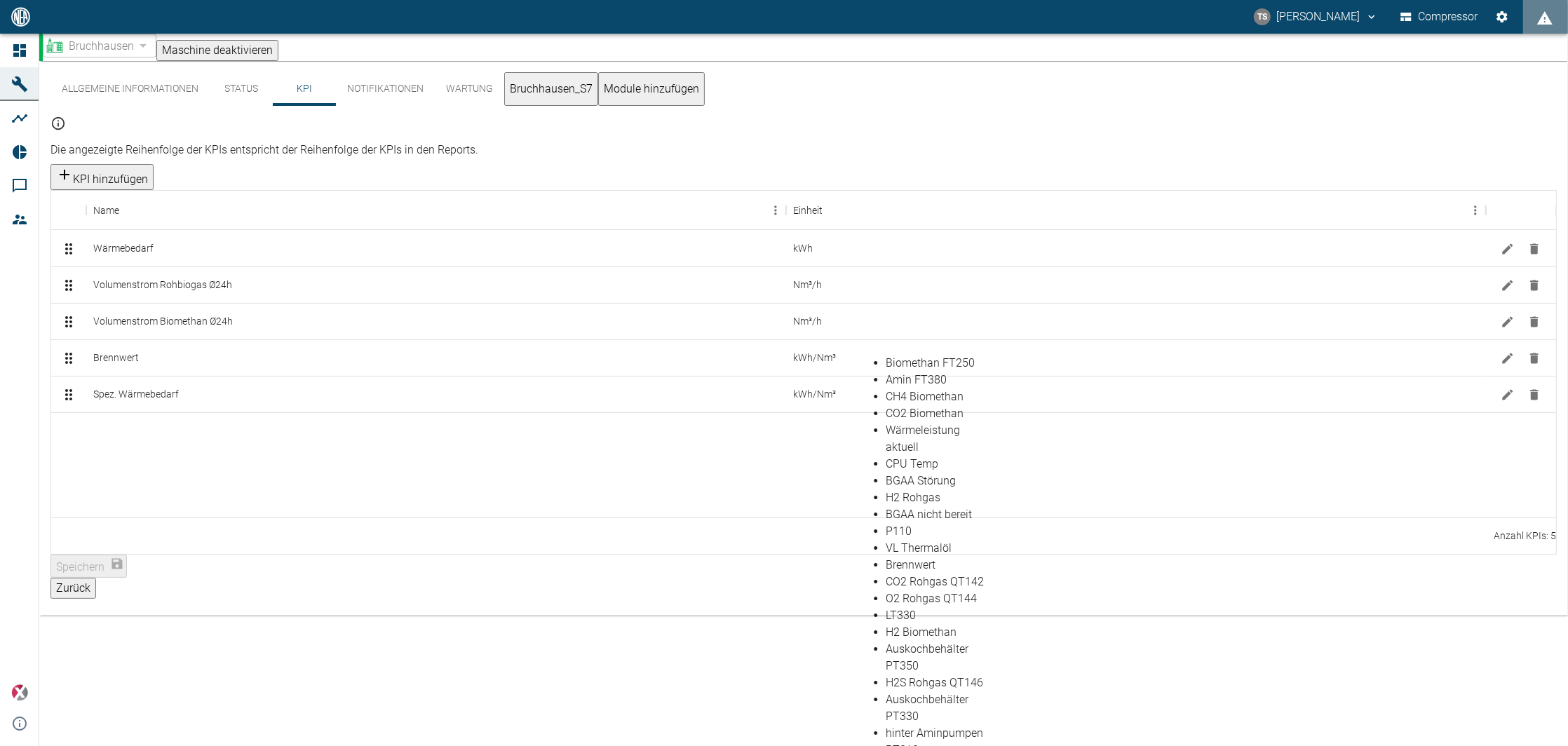
type input "Rohgas FT160"
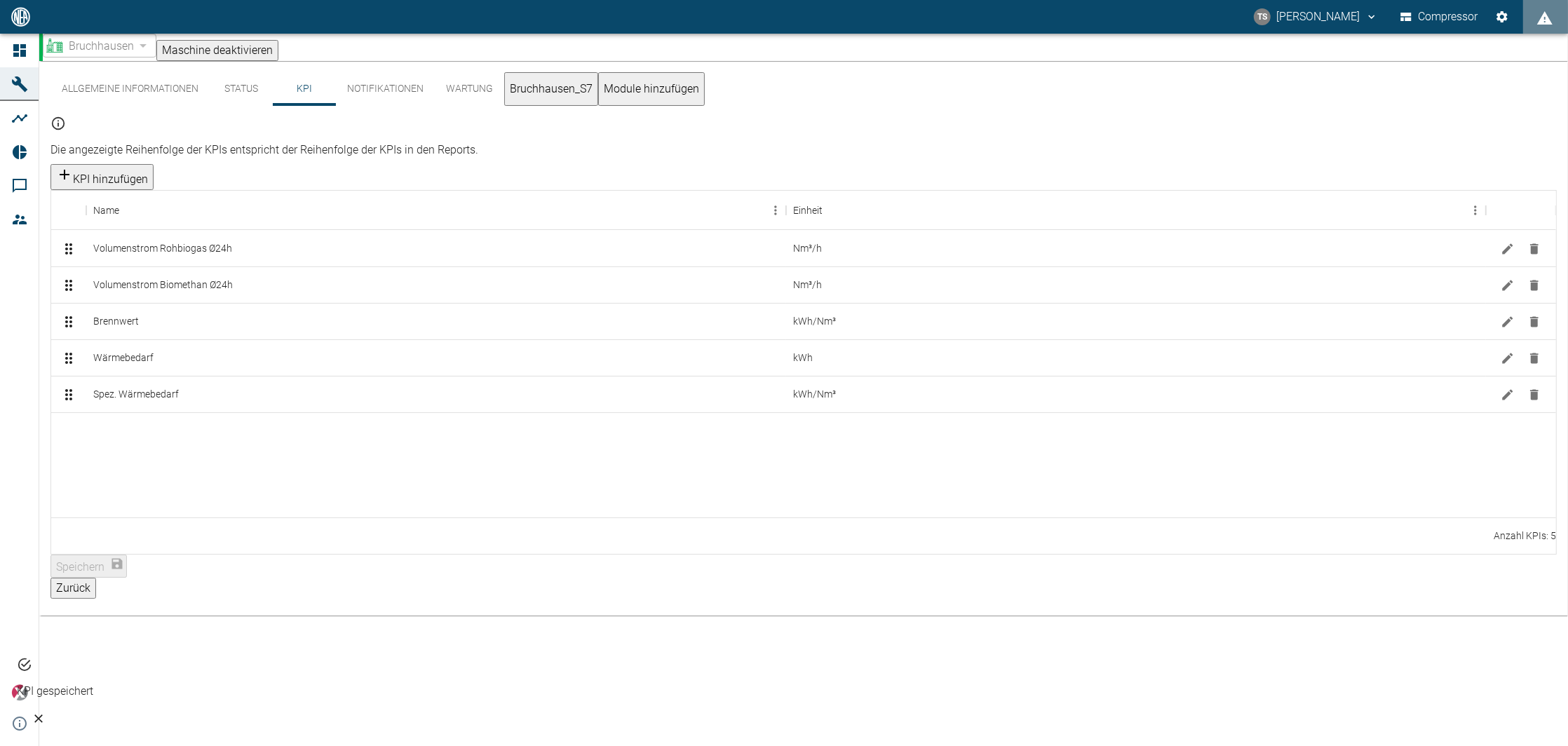
drag, startPoint x: 151, startPoint y: 422, endPoint x: 181, endPoint y: 430, distance: 31.0
click at [152, 422] on div at bounding box center [803, 464] width 1505 height 105
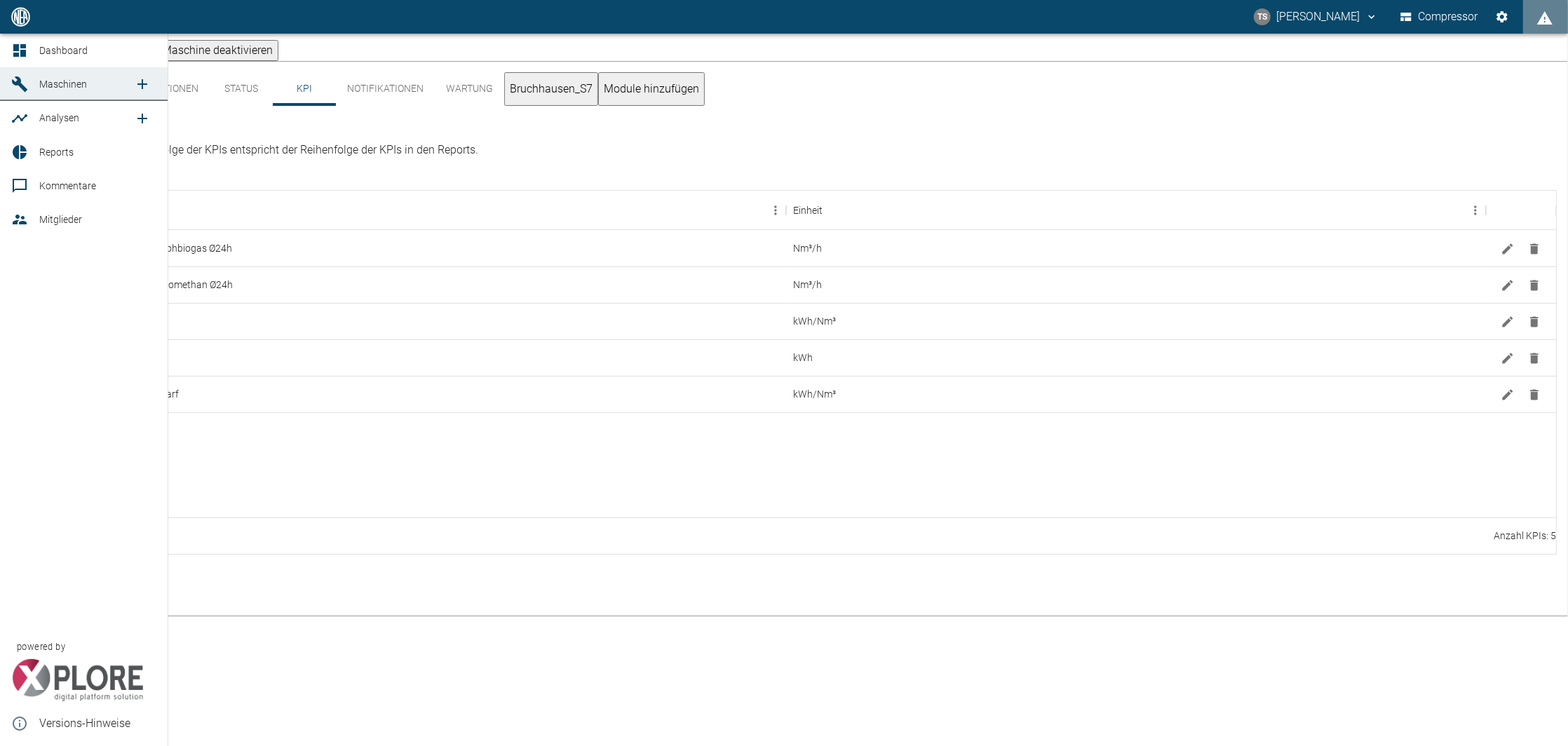
click at [92, 77] on span "Maschinen" at bounding box center [87, 84] width 95 height 16
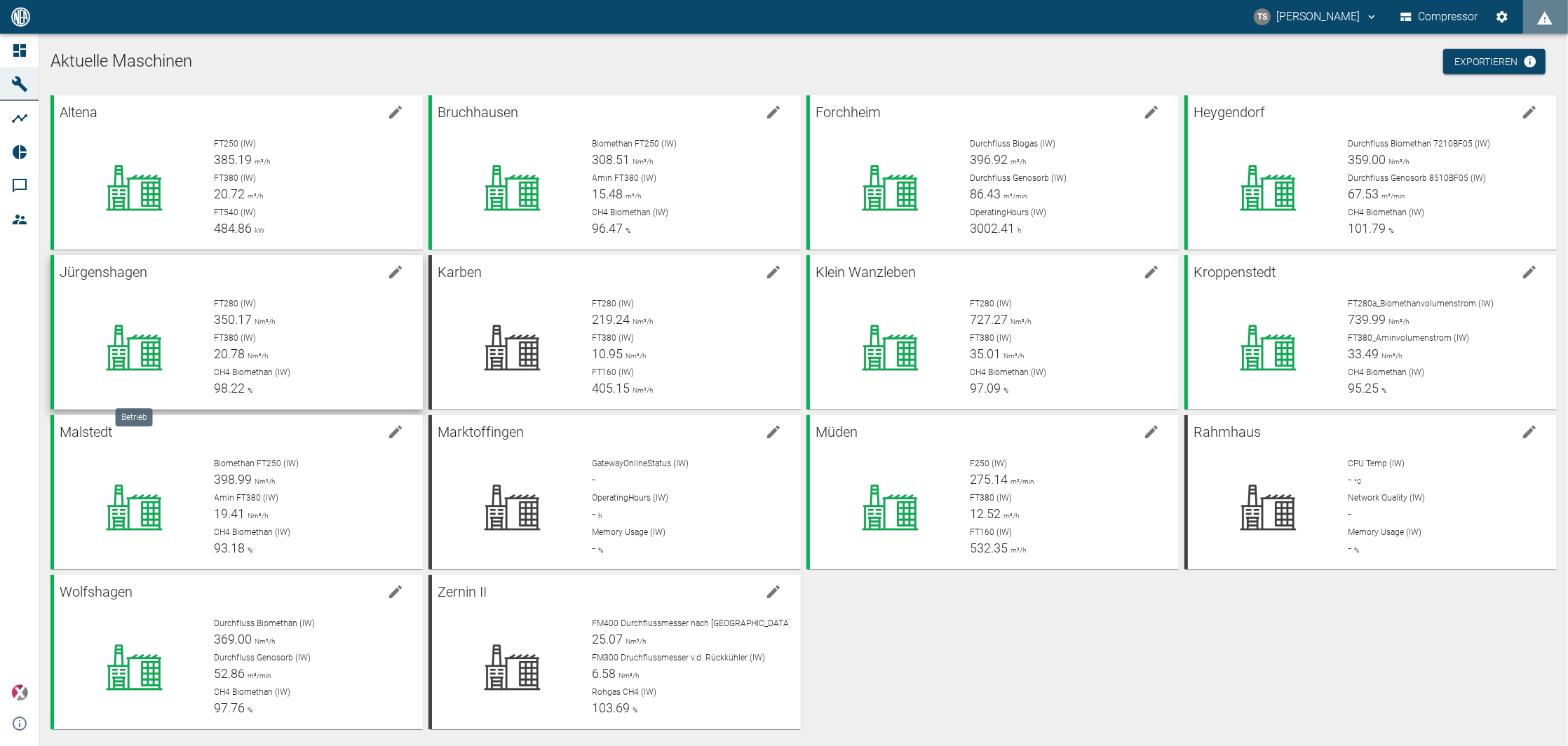
click at [77, 360] on div at bounding box center [133, 347] width 138 height 101
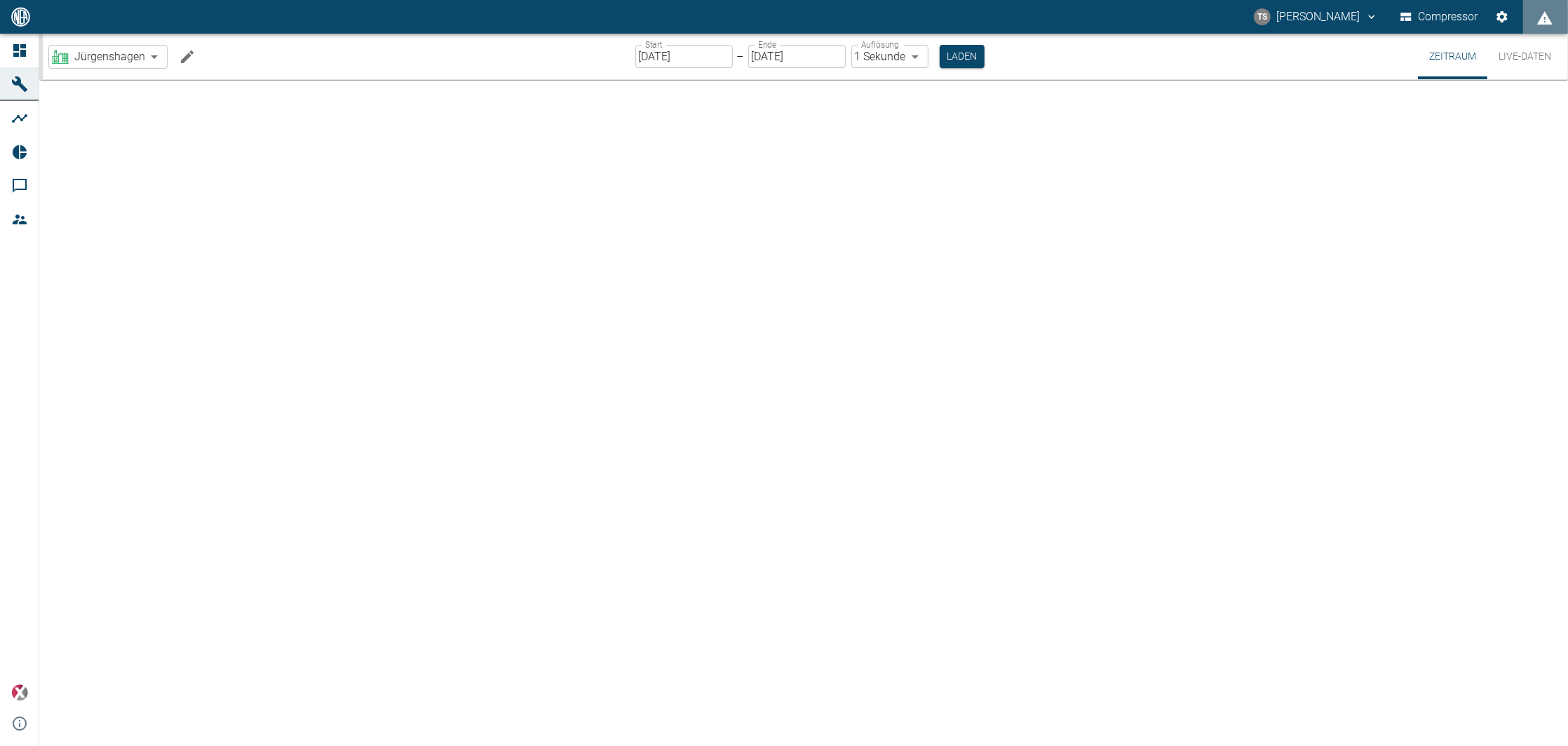
type input "2min"
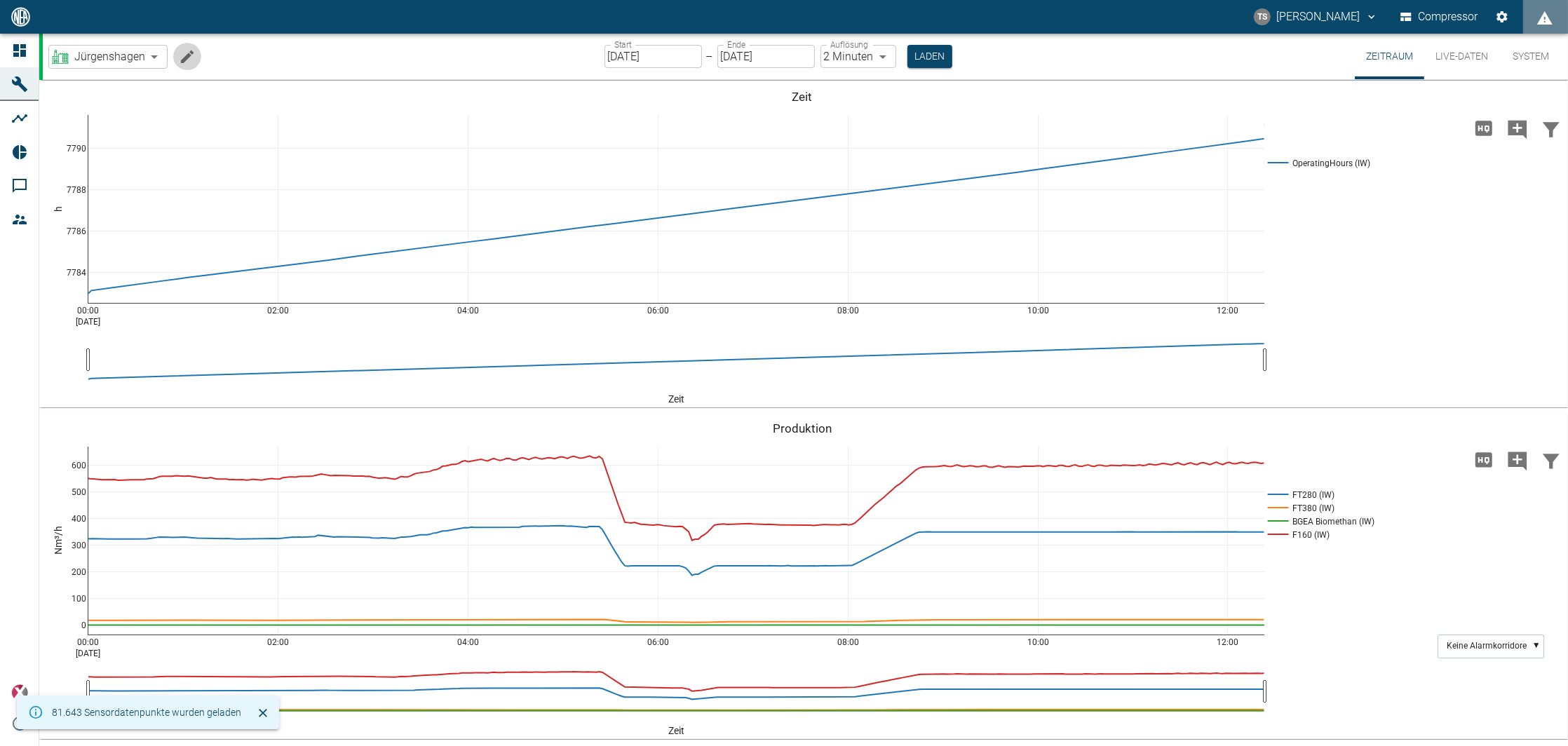
click at [186, 49] on icon "Machine bearbeiten" at bounding box center [187, 57] width 16 height 16
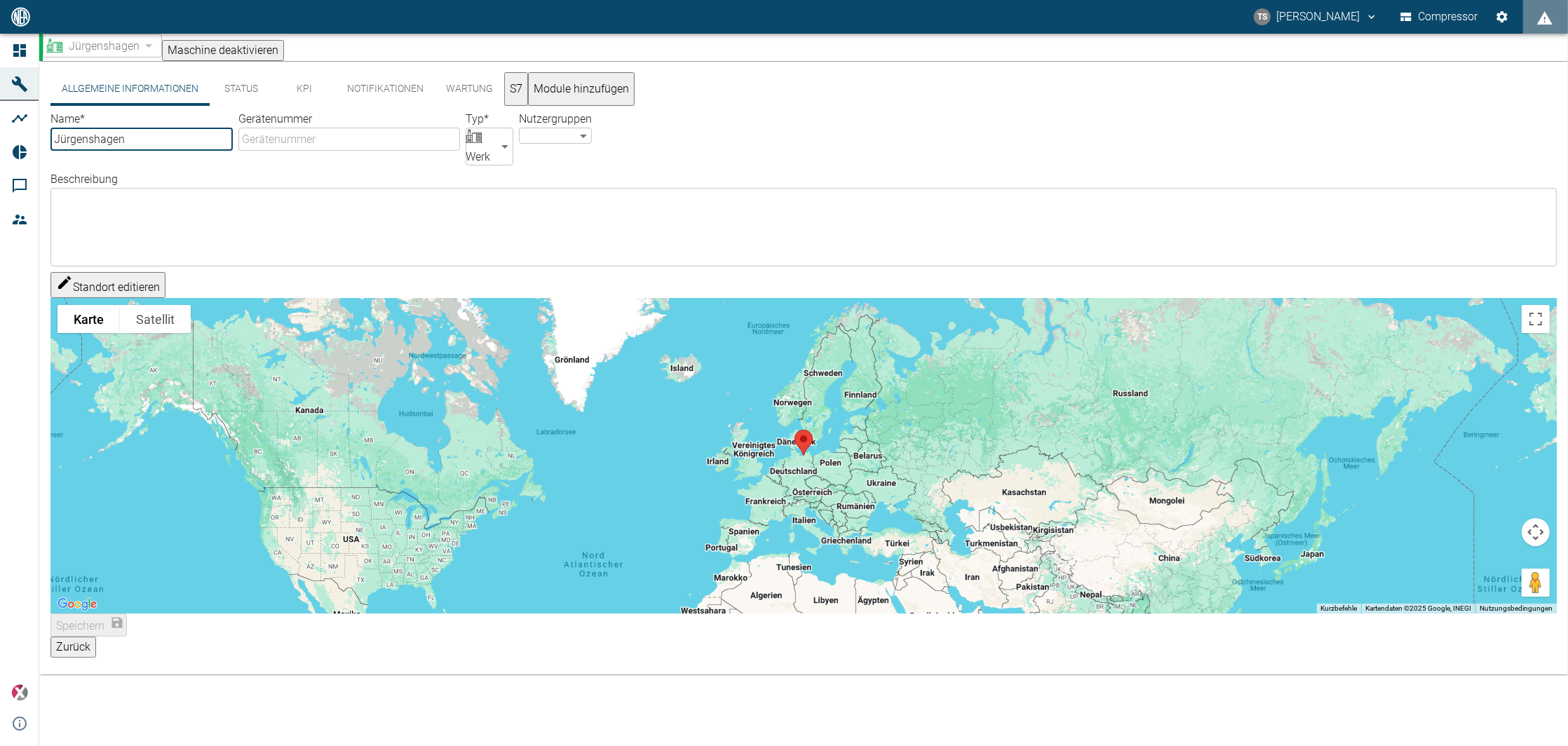
click at [295, 96] on button "KPI" at bounding box center [303, 89] width 63 height 34
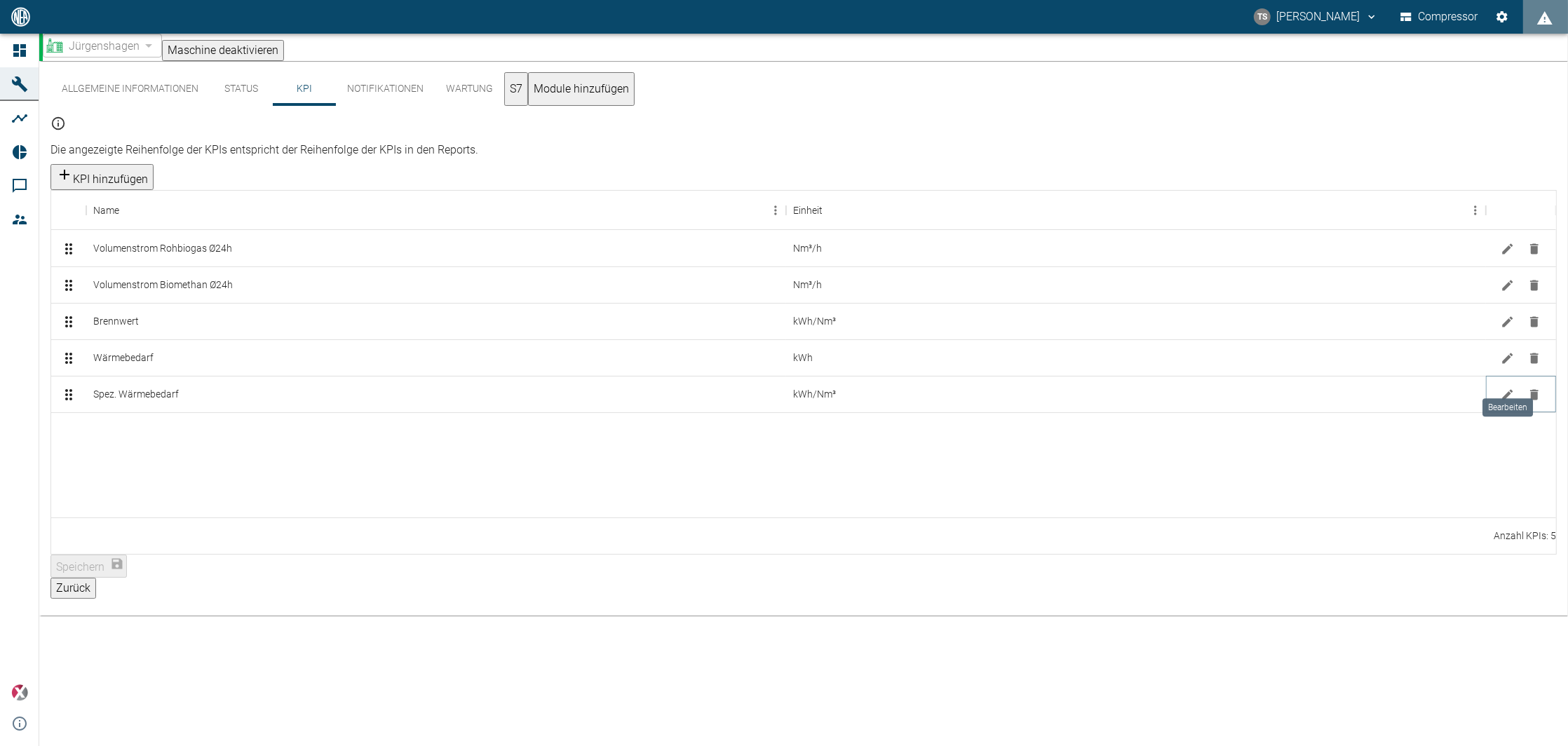
click at [1509, 388] on icon "Bearbeiten" at bounding box center [1507, 394] width 14 height 14
type input "Wärmeleistung aktuell"
type input "F160"
click at [1509, 384] on button "Bearbeiten" at bounding box center [1507, 394] width 21 height 21
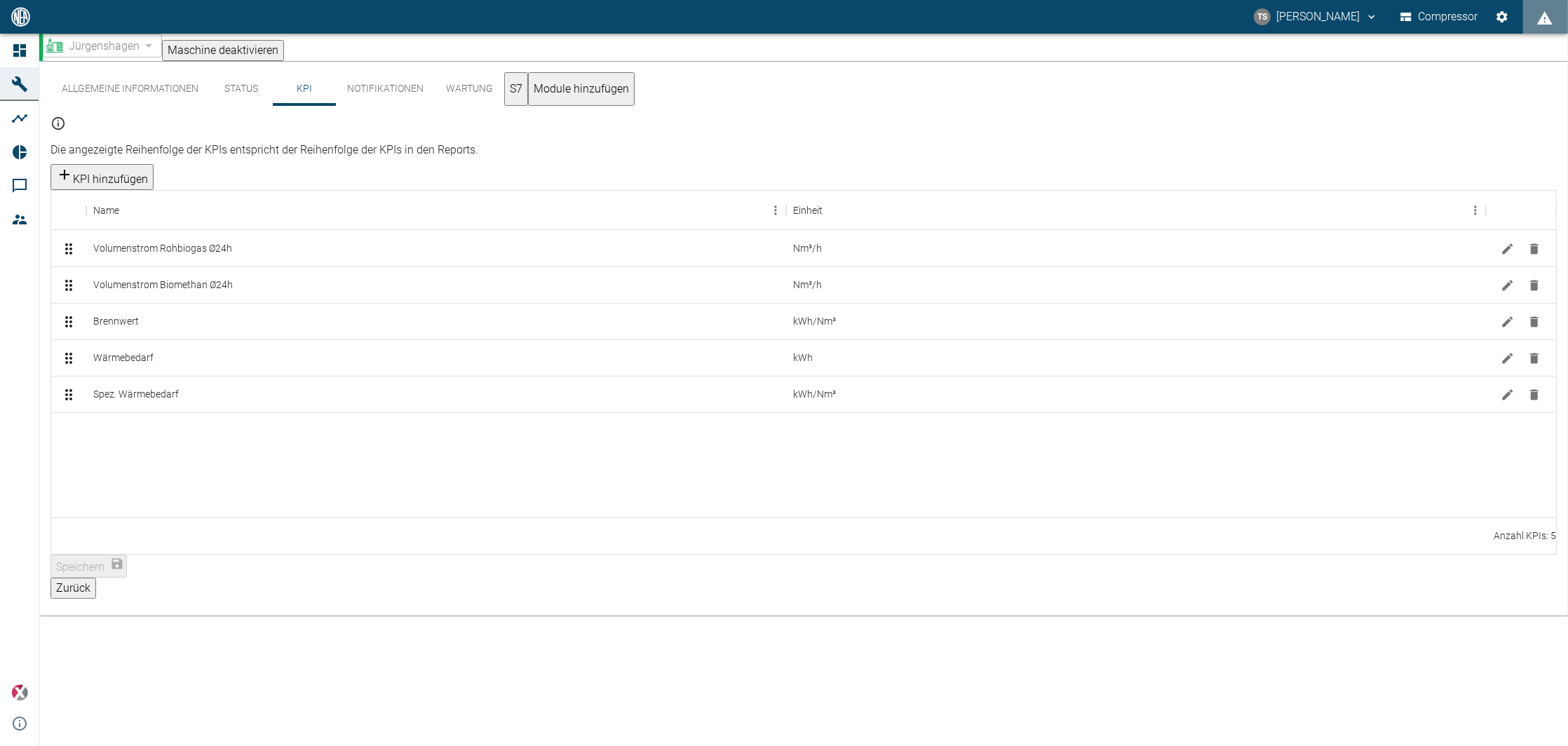
click at [1510, 351] on icon "Bearbeiten" at bounding box center [1507, 357] width 14 height 14
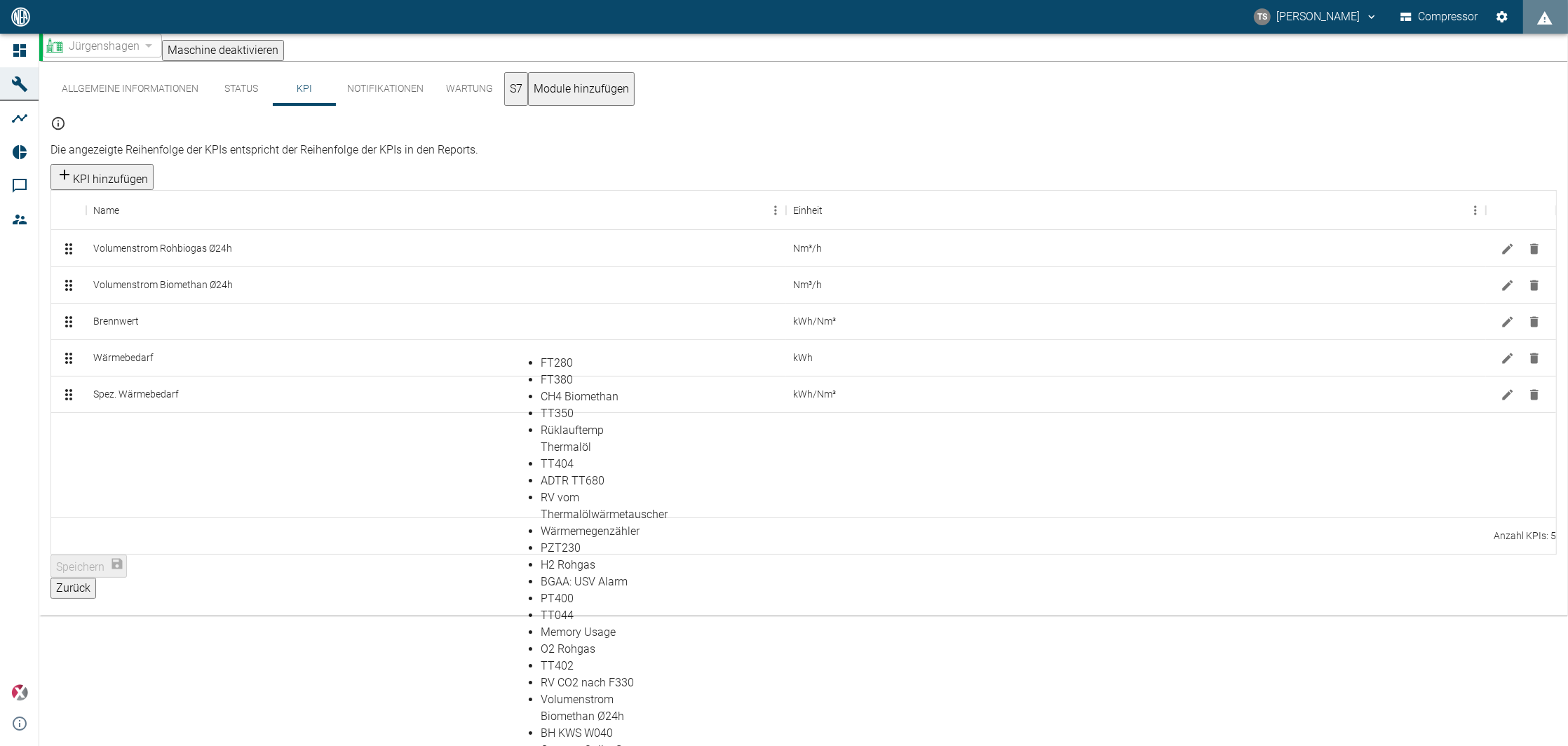
scroll to position [1497, 0]
type input "Wärmeleistung aktuell"
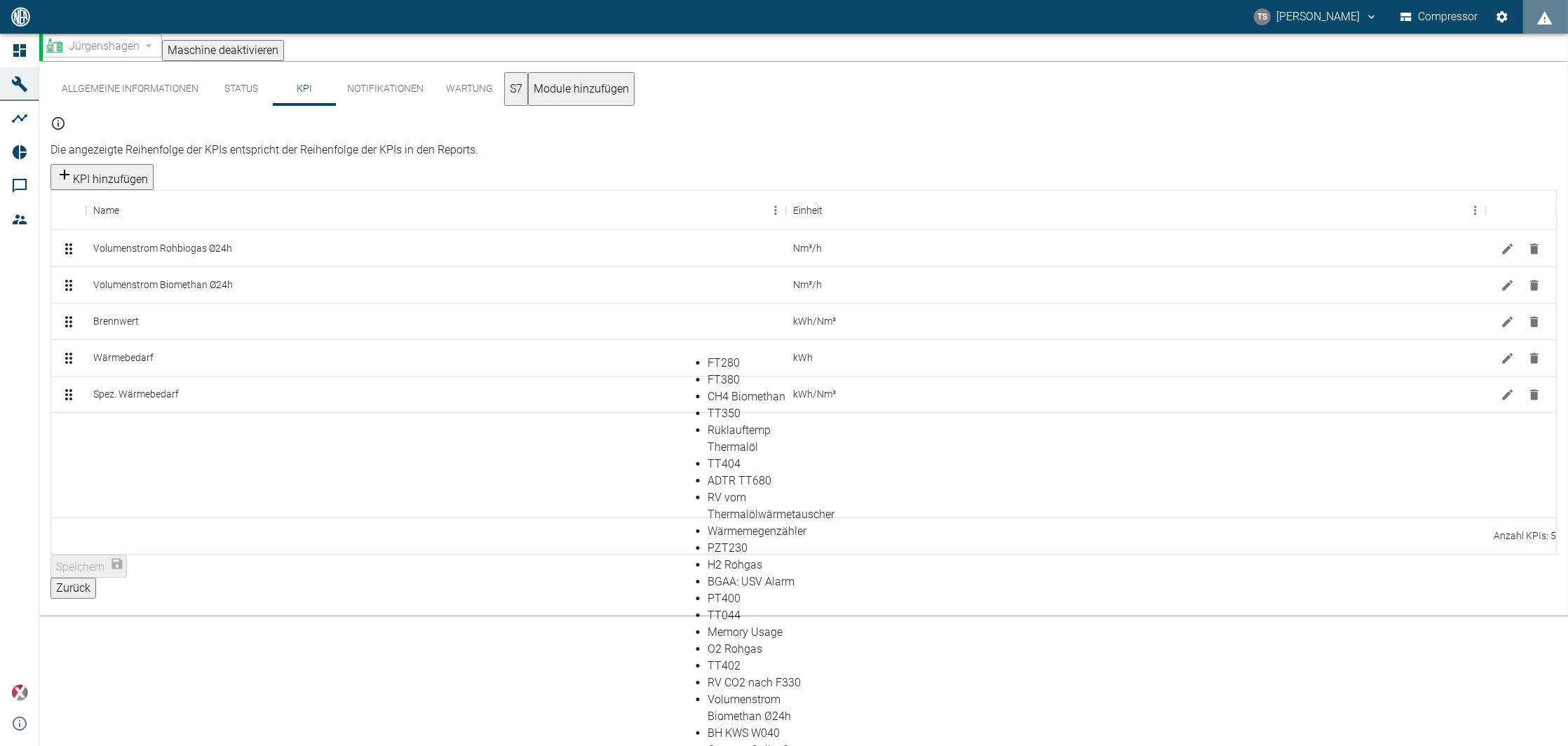
scroll to position [1590, 0]
type input "F160"
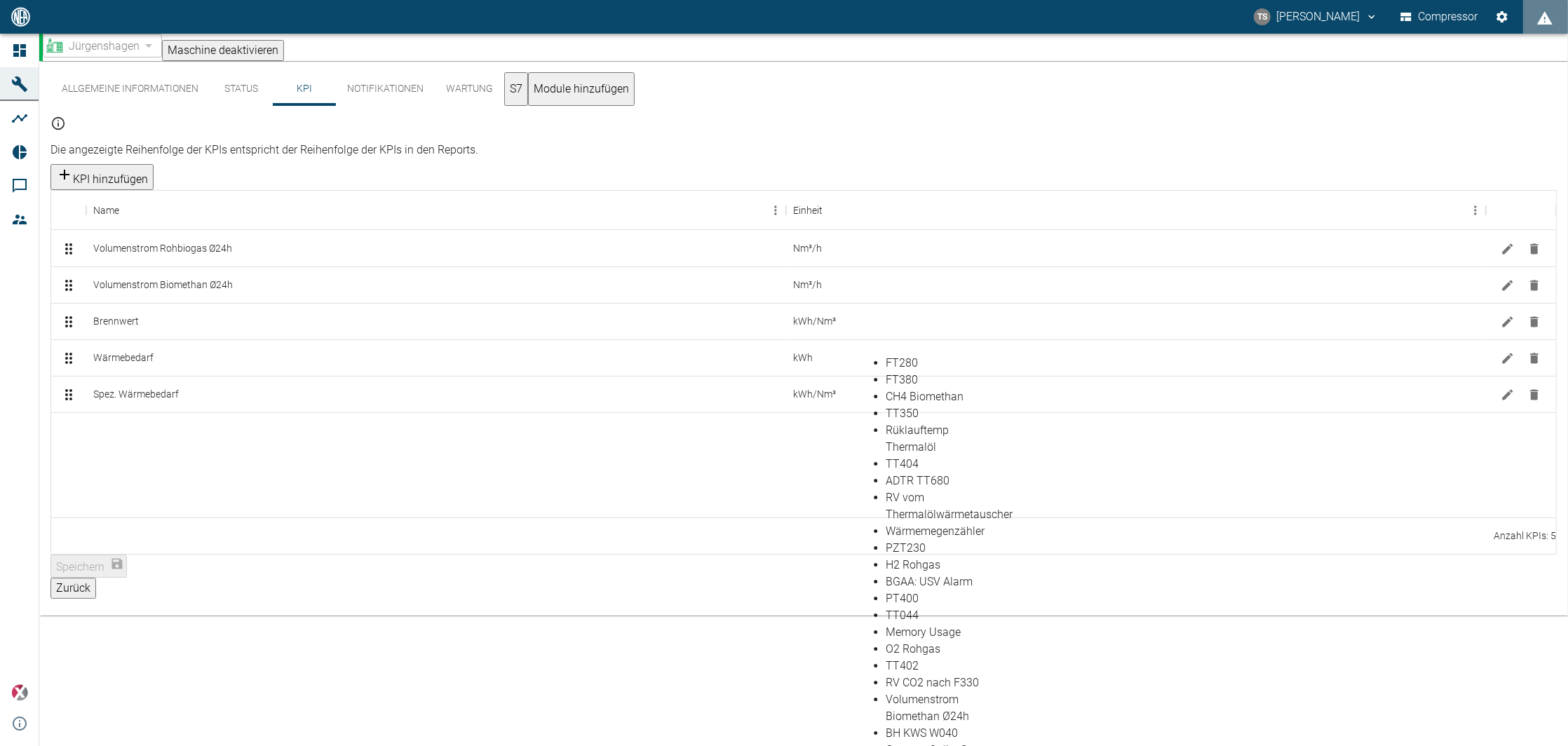
type input "F160"
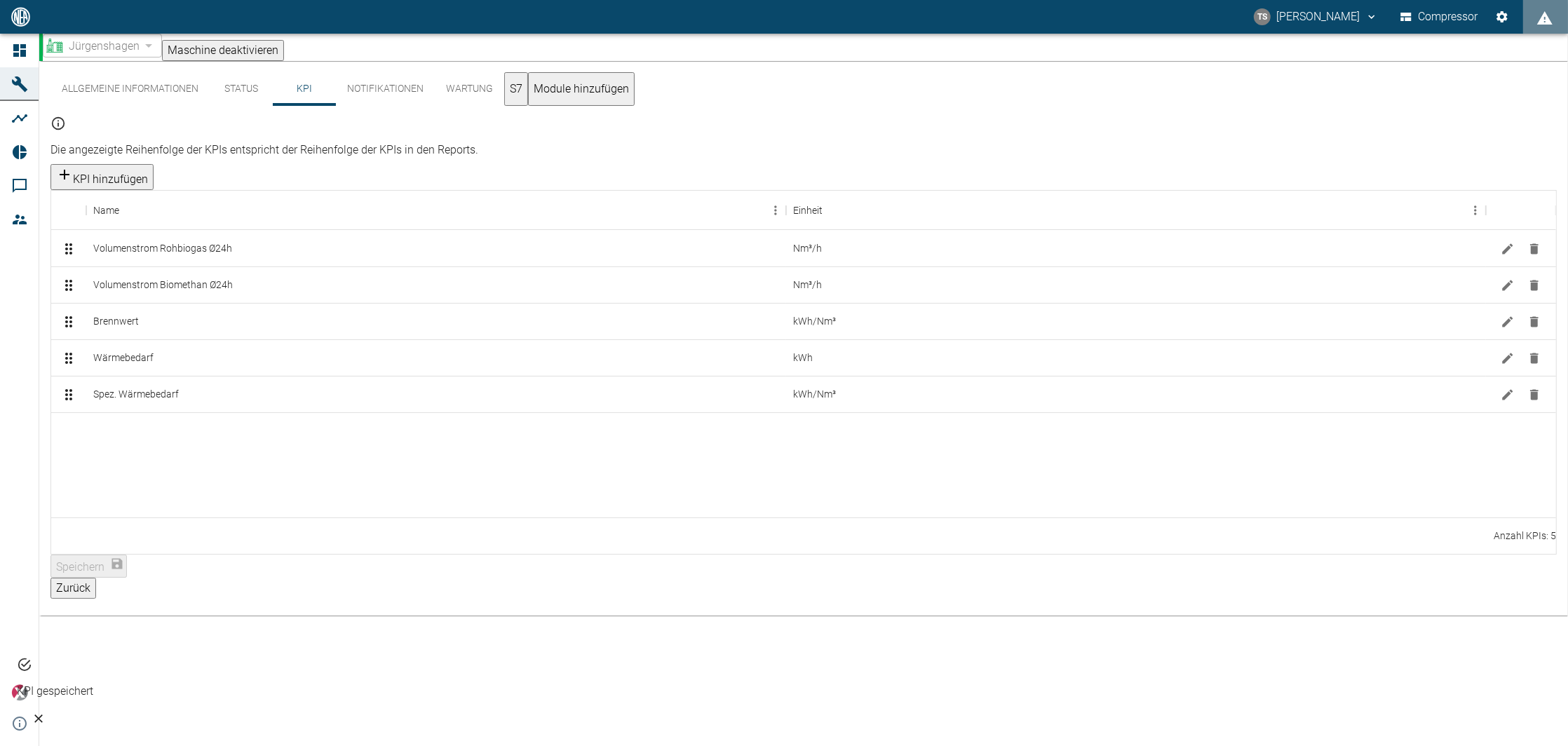
click at [132, 444] on div at bounding box center [803, 464] width 1505 height 105
click at [653, 419] on div at bounding box center [803, 464] width 1505 height 105
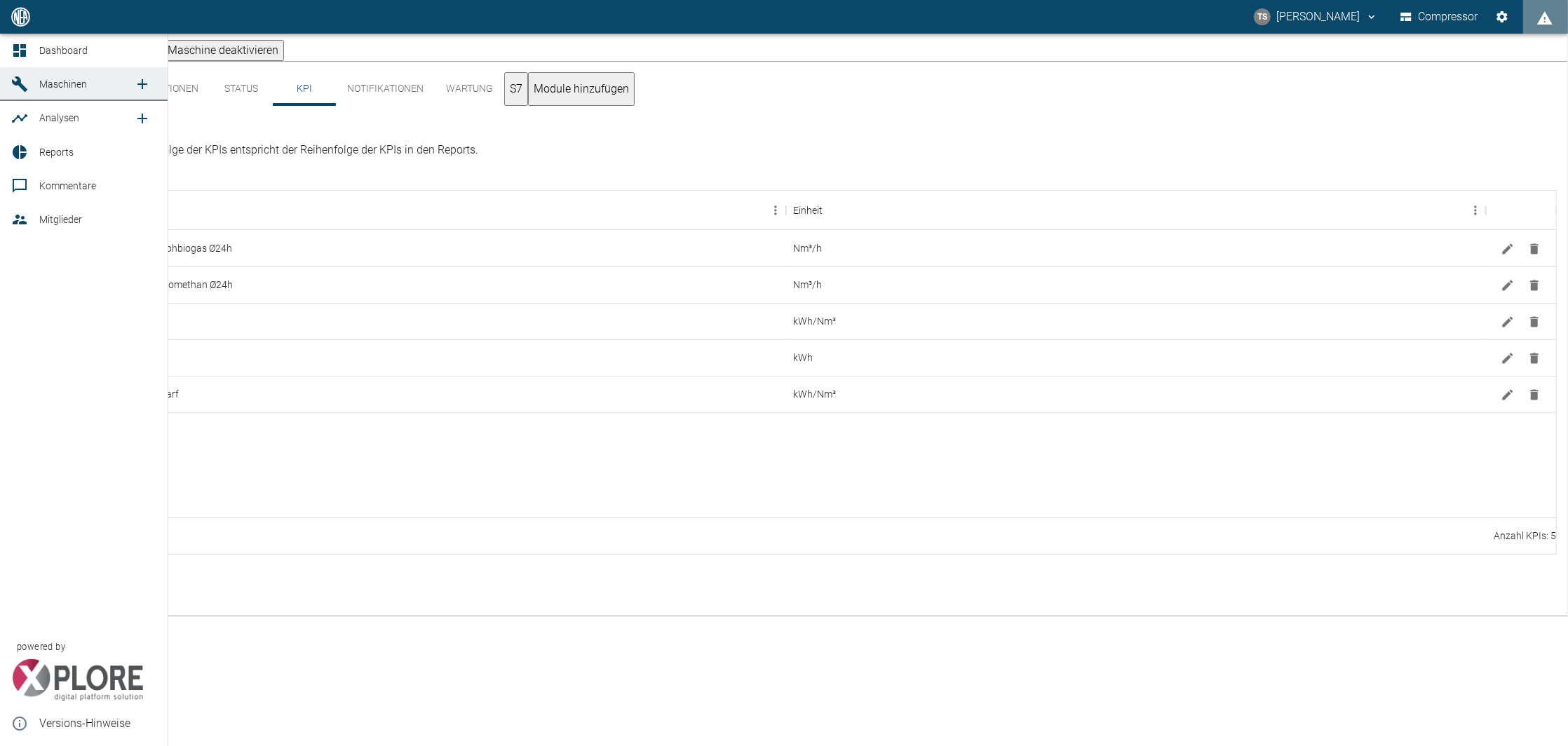
click at [59, 80] on span "Maschinen" at bounding box center [63, 84] width 48 height 11
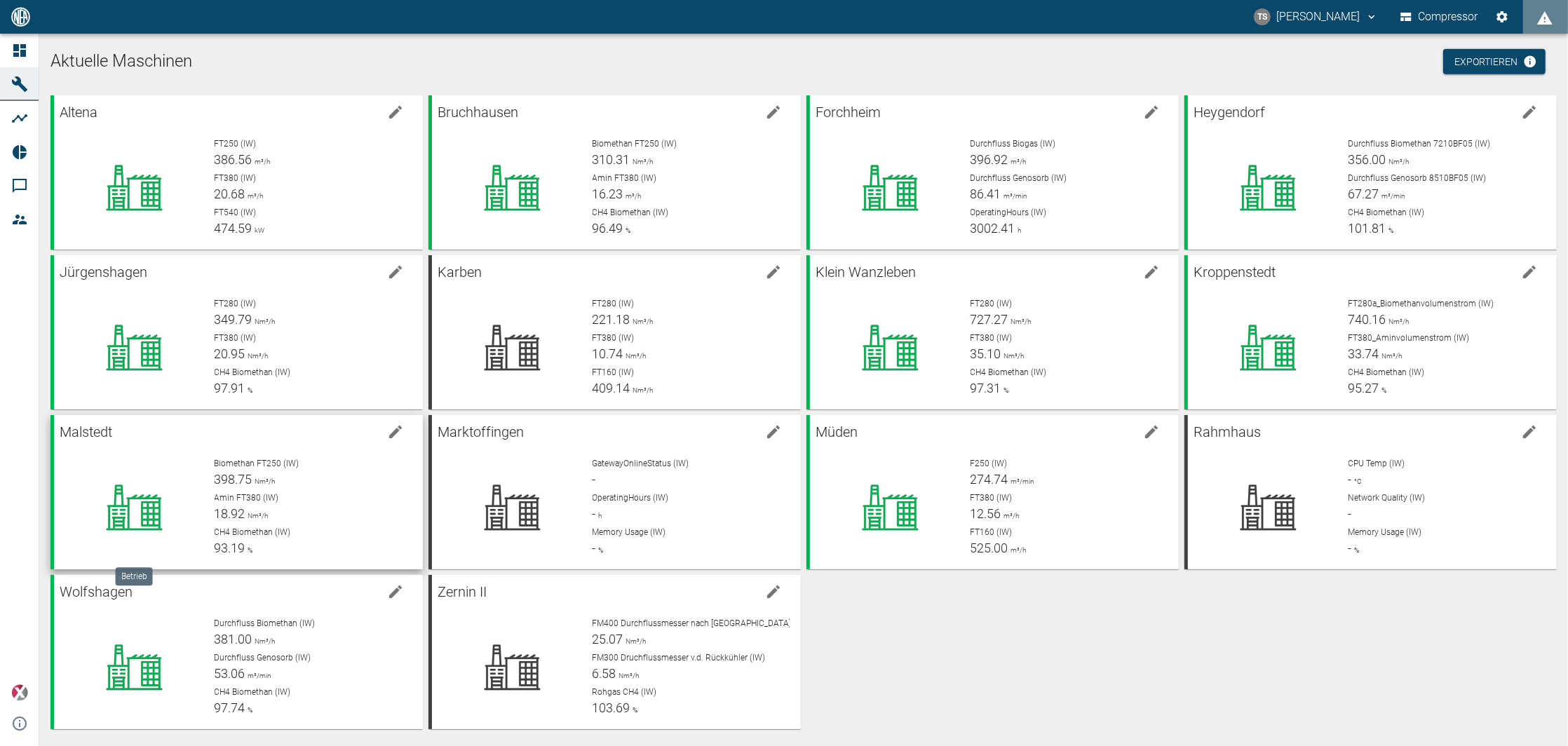
click at [168, 474] on div at bounding box center [133, 507] width 138 height 101
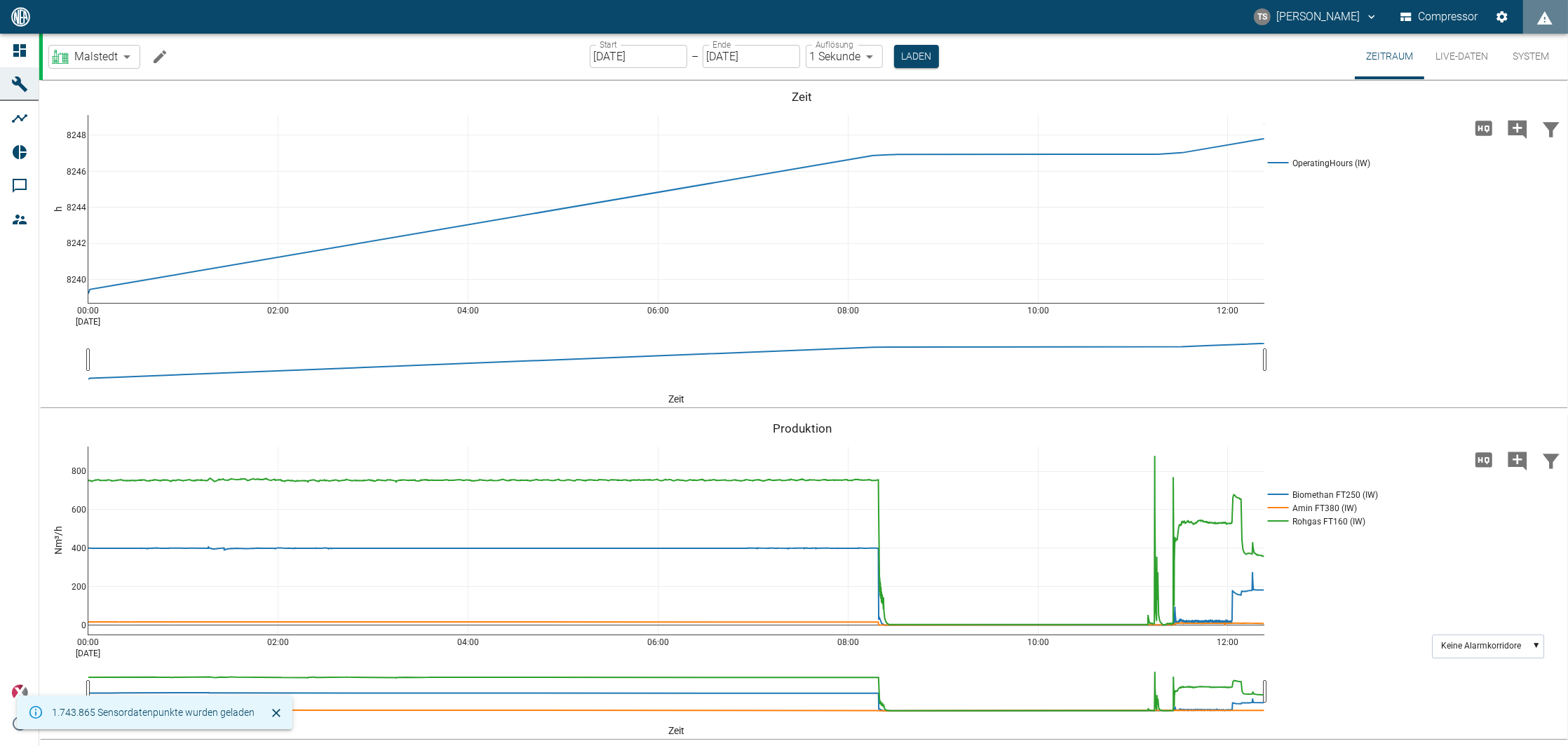
click at [622, 62] on input "[DATE]" at bounding box center [638, 56] width 98 height 23
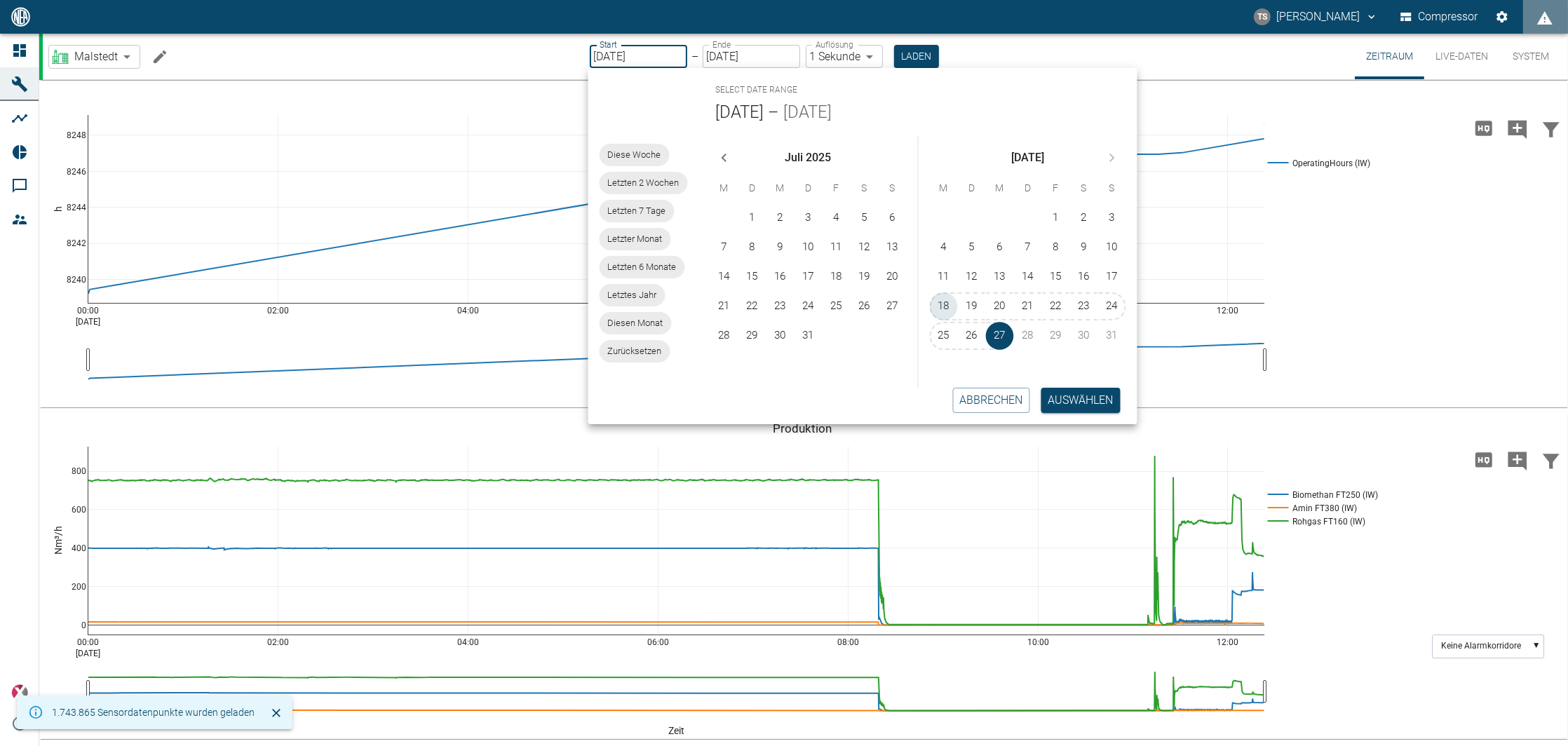
click at [952, 303] on button "18" at bounding box center [943, 306] width 28 height 28
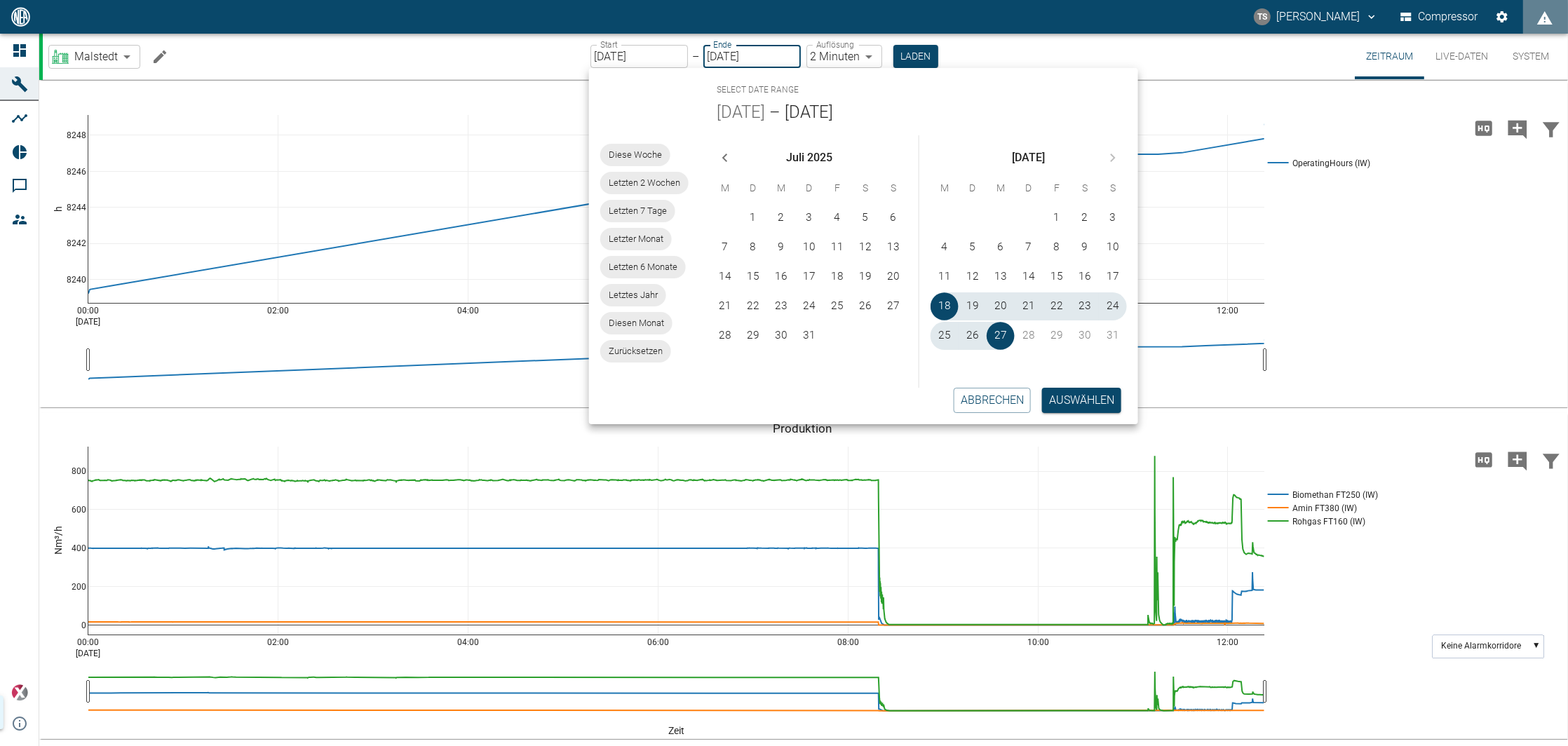
type input "18.08.2025"
type input "2min"
click at [1070, 398] on button "Auswählen" at bounding box center [1081, 400] width 79 height 26
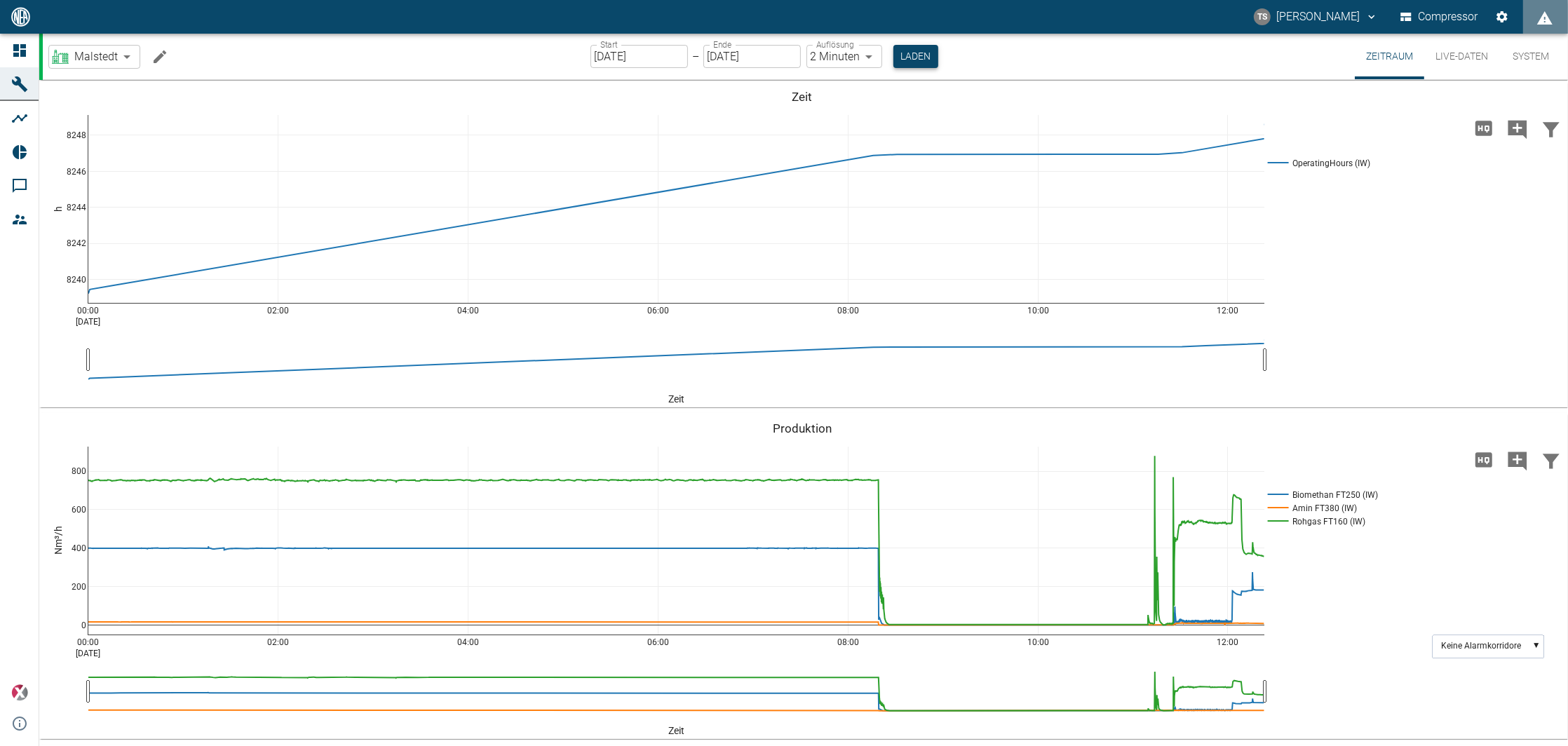
click at [920, 54] on button "Laden" at bounding box center [916, 56] width 45 height 23
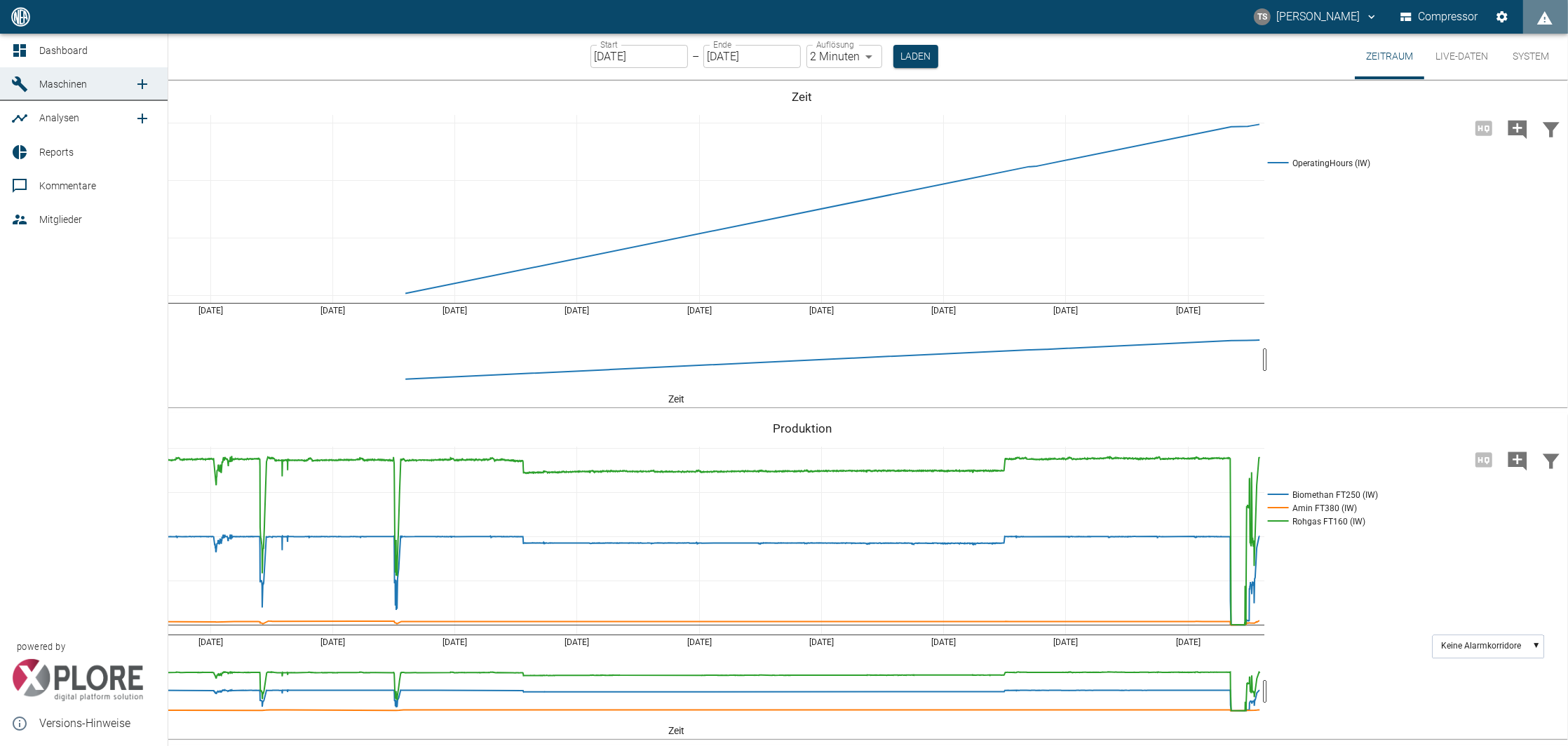
click at [27, 153] on icon at bounding box center [19, 152] width 16 height 16
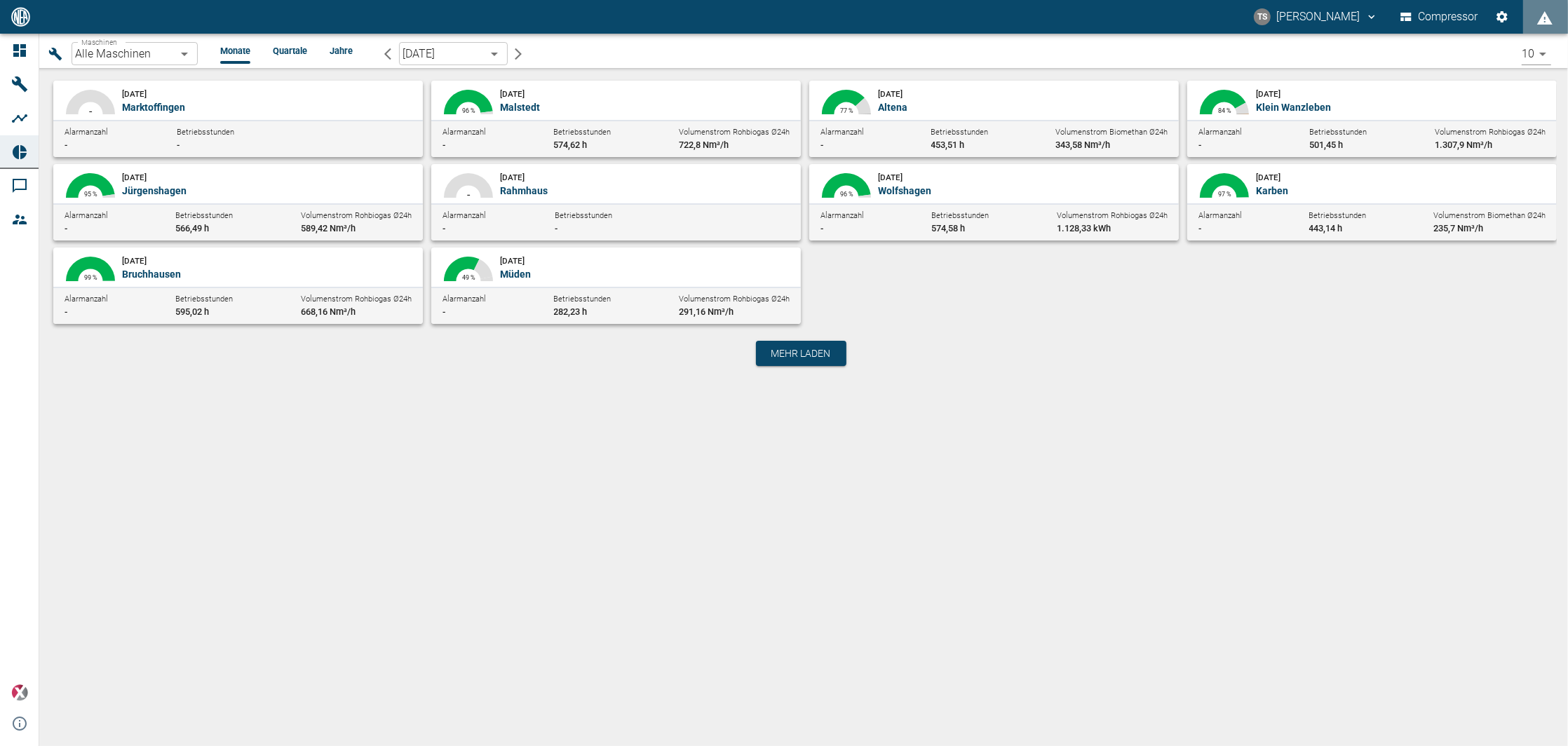
click at [720, 101] on p "Malstedt" at bounding box center [644, 107] width 290 height 14
type input "7747ba40-e576-478b-9025-d024c0c73310"
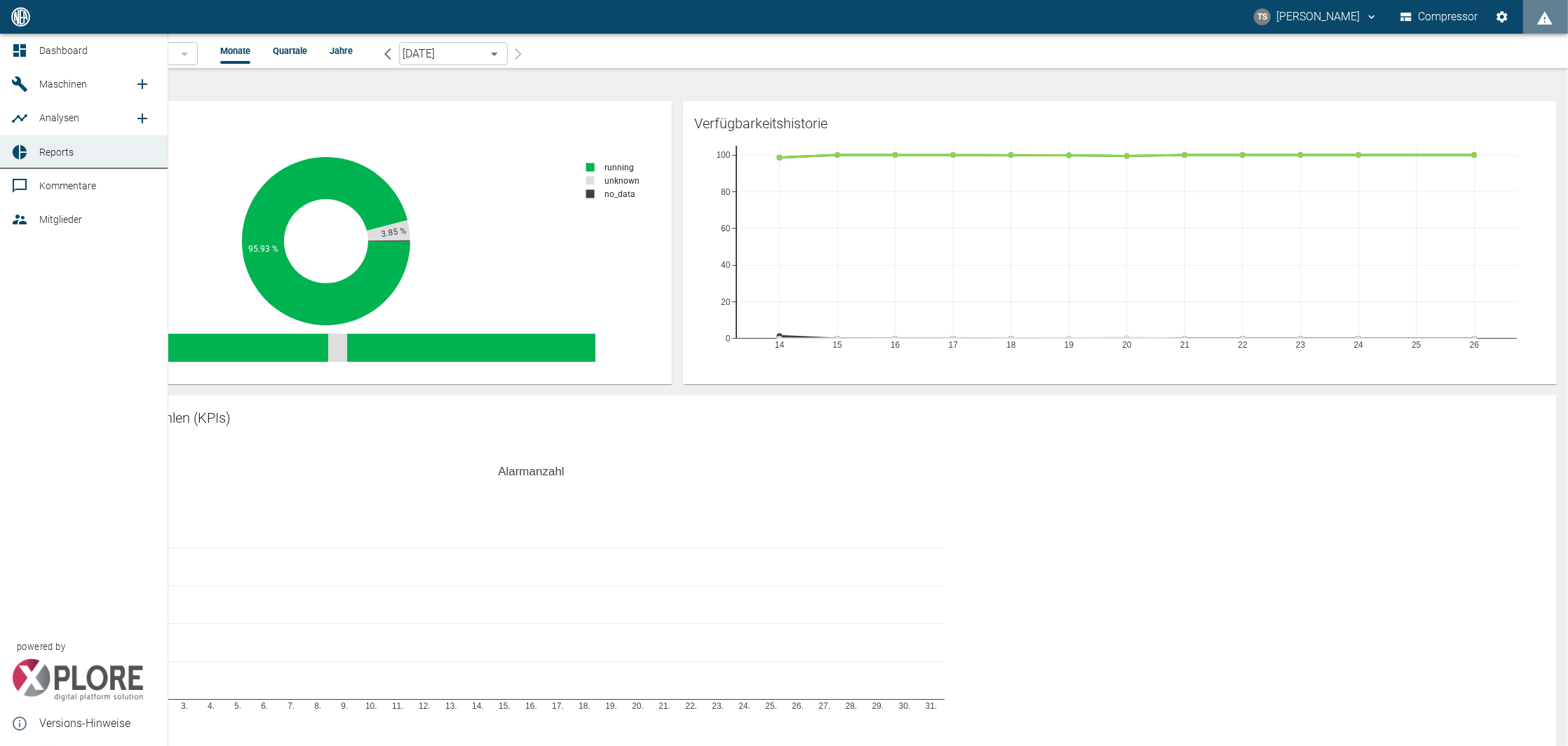
click at [58, 86] on span "Maschinen" at bounding box center [63, 84] width 48 height 11
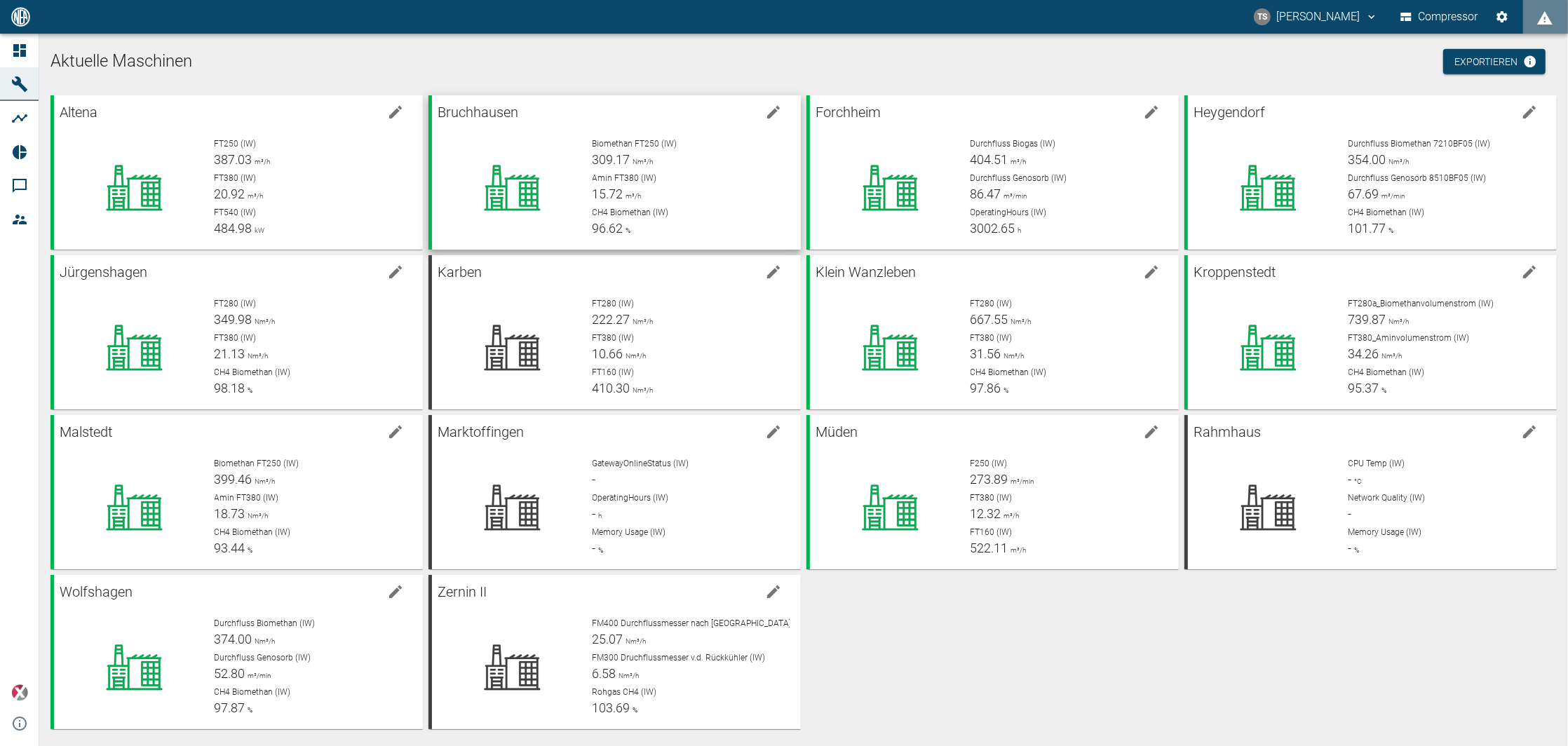
click at [707, 215] on p "CH4 Biomethan (IW)" at bounding box center [691, 213] width 197 height 13
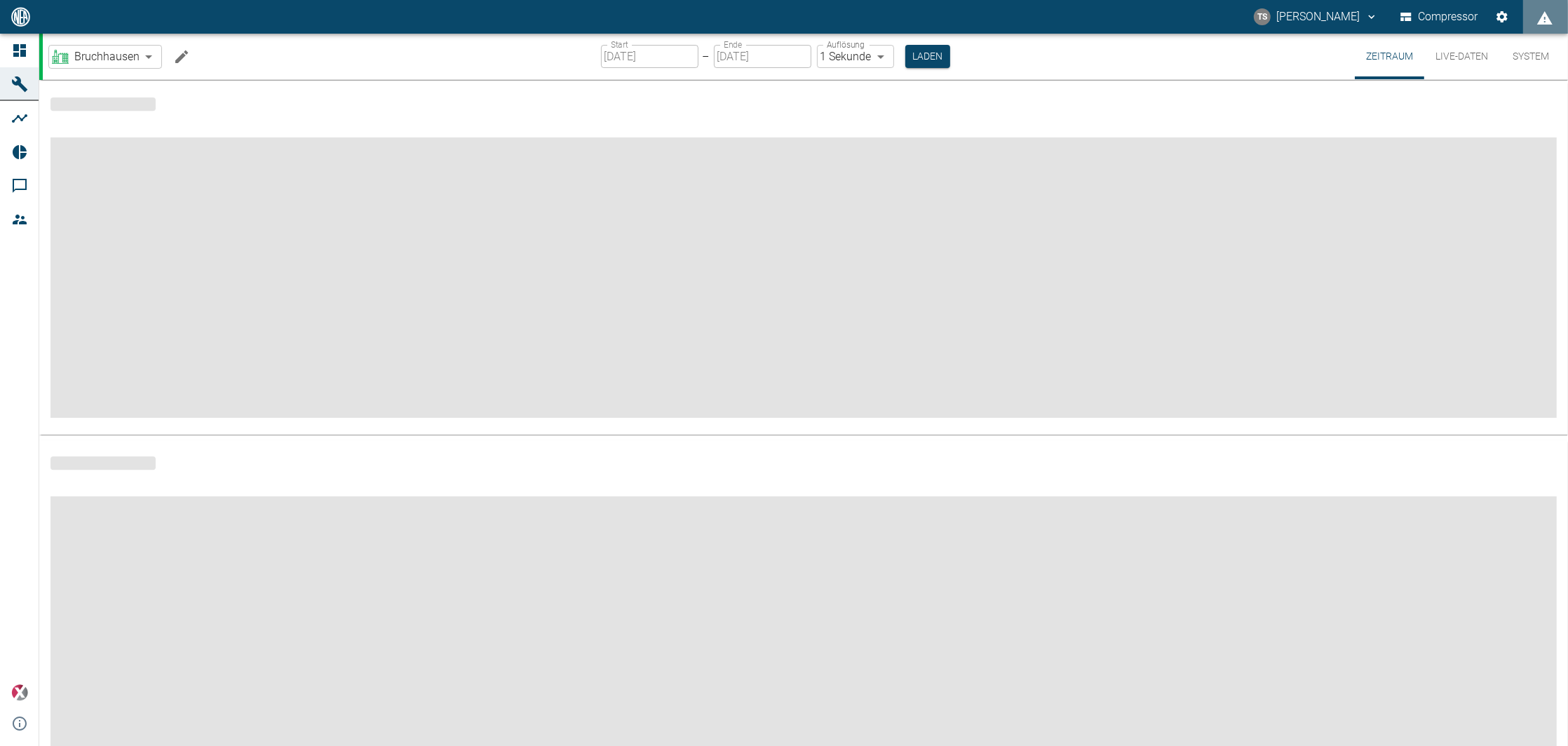
click at [30, 161] on div at bounding box center [21, 152] width 21 height 16
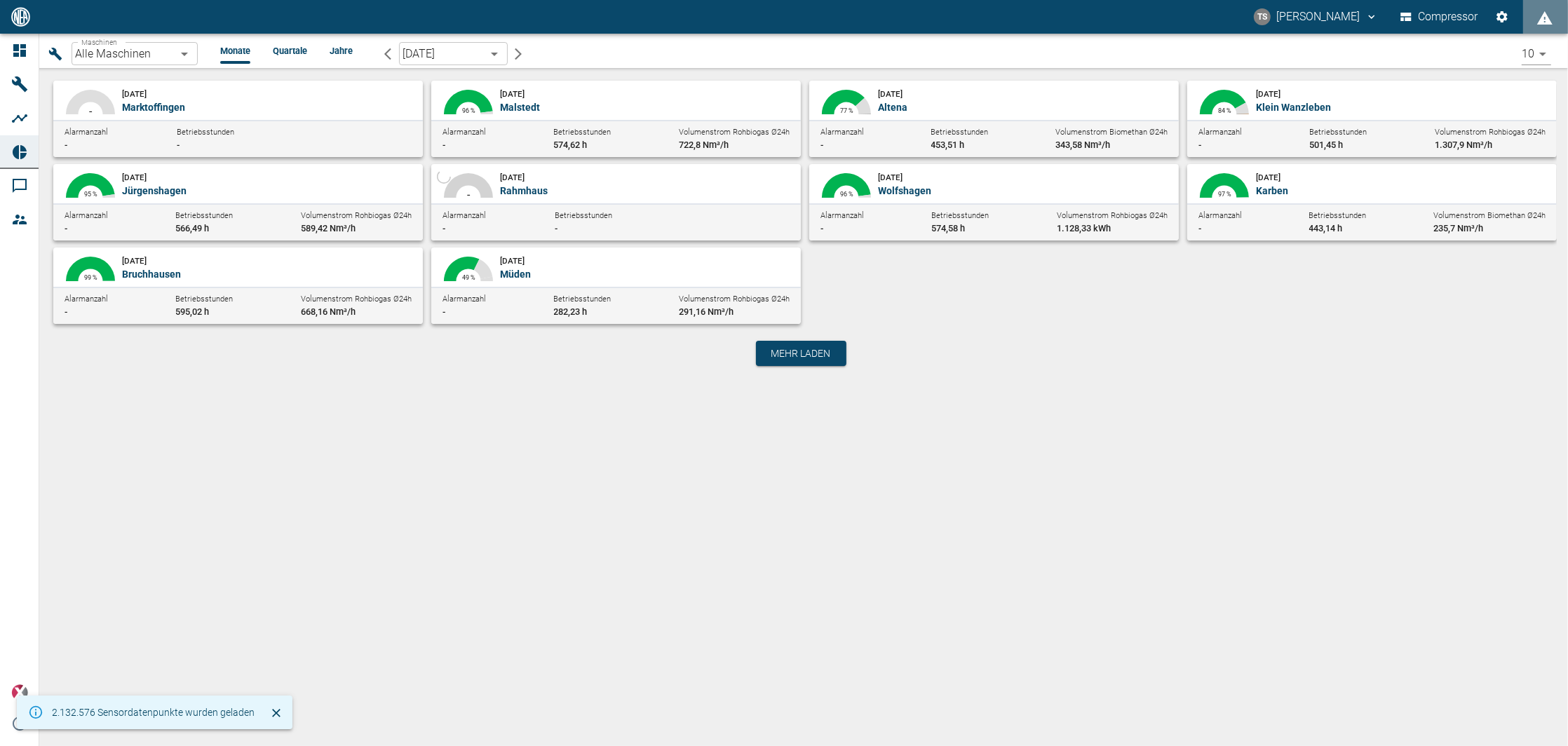
click at [250, 255] on div "August 2025 Bruchhausen" at bounding box center [270, 267] width 295 height 28
type input "af7d40c2-c812-4a17-a281-d871ce7187b0"
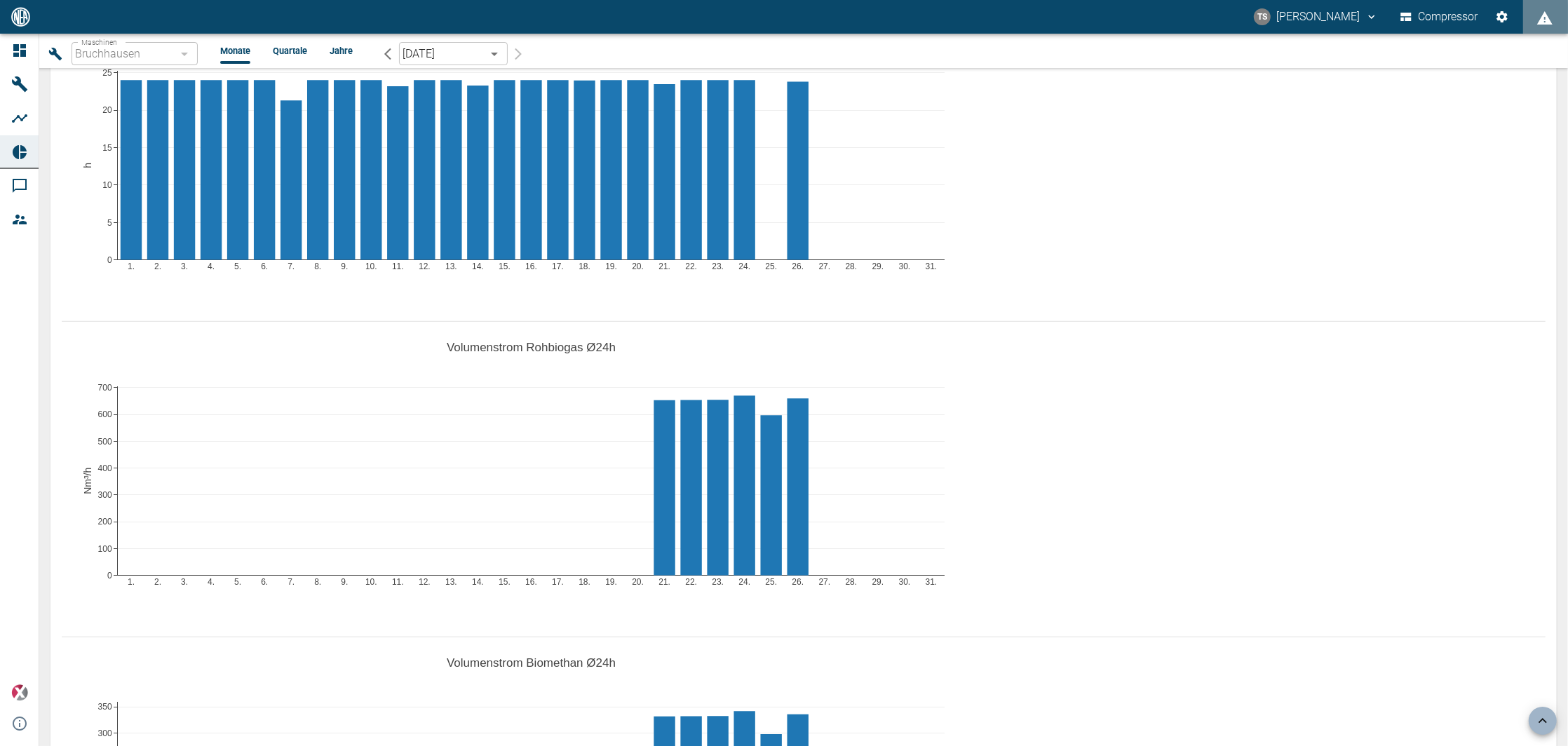
scroll to position [842, 0]
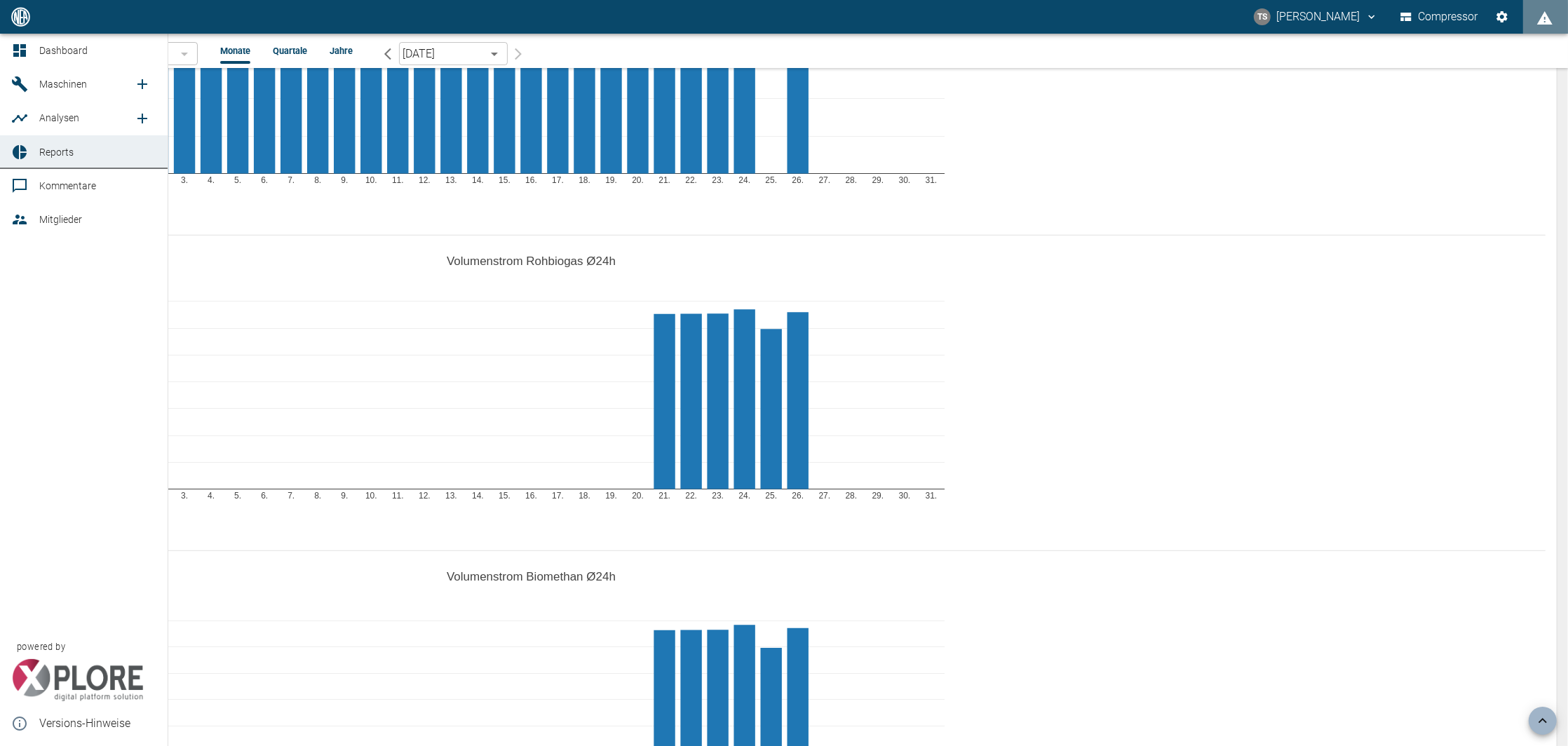
click at [51, 115] on span "Analysen" at bounding box center [59, 118] width 40 height 11
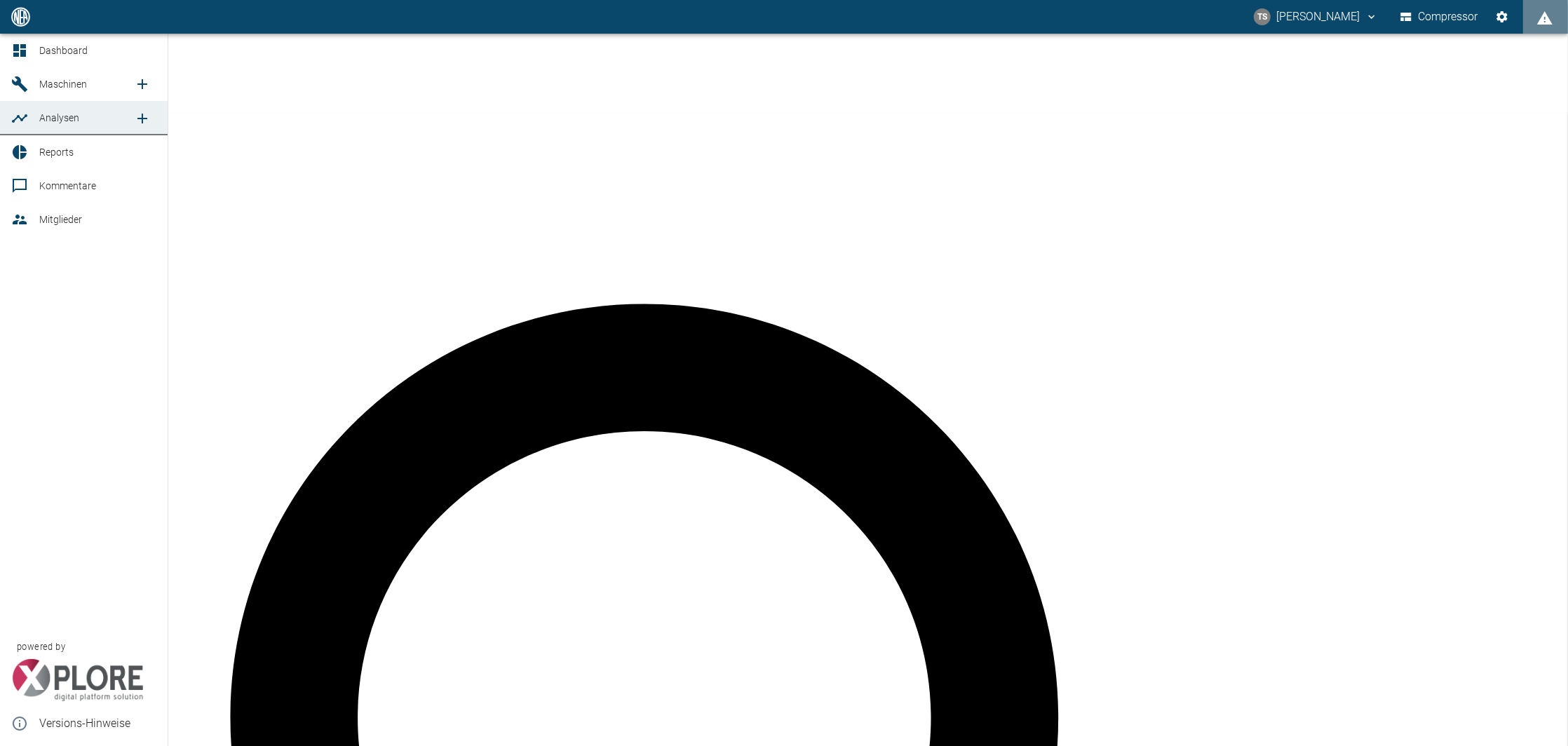
click at [71, 86] on span "Maschinen" at bounding box center [63, 84] width 48 height 11
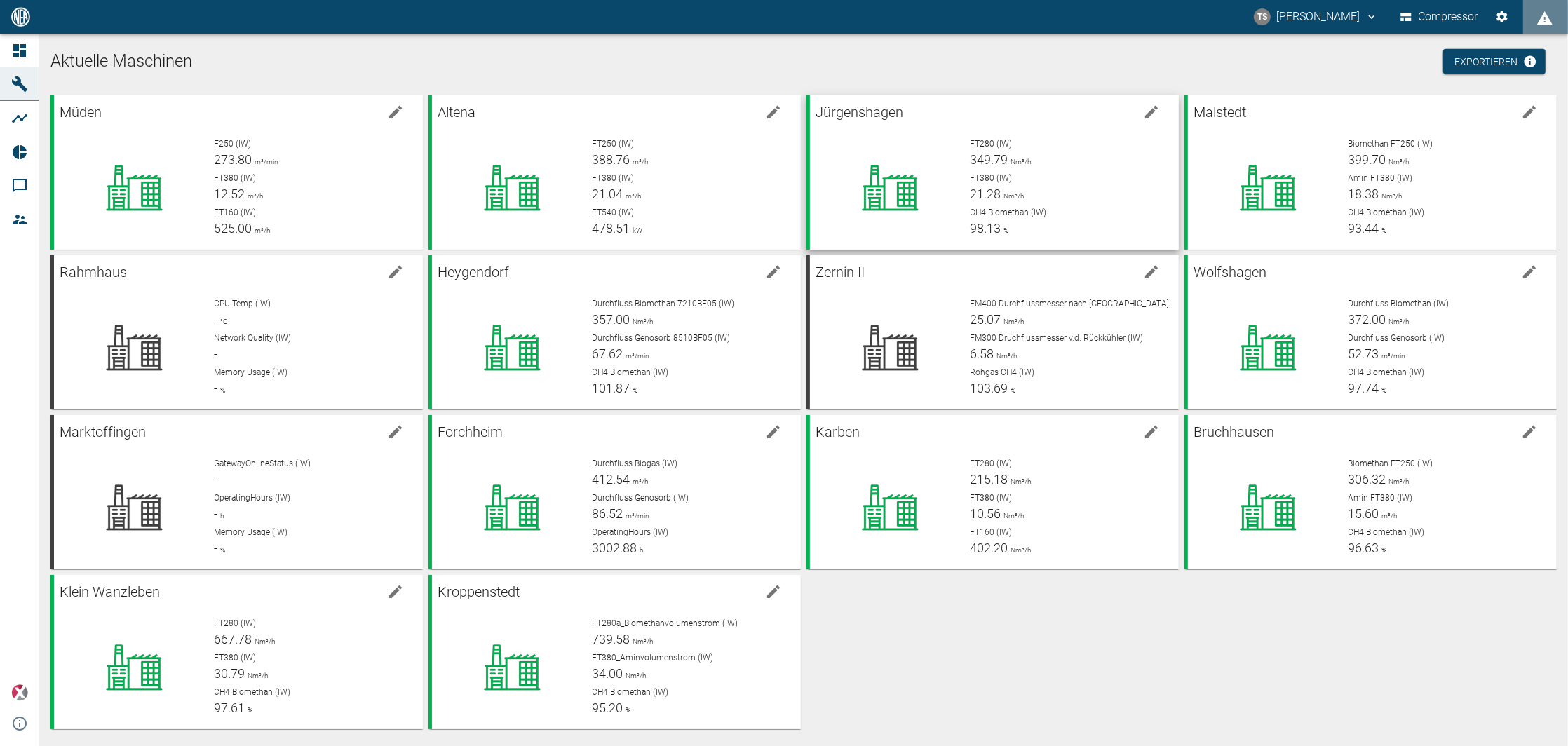
click at [1026, 188] on div "FT380 (IW) 21.28 Nm³/h" at bounding box center [1069, 187] width 197 height 32
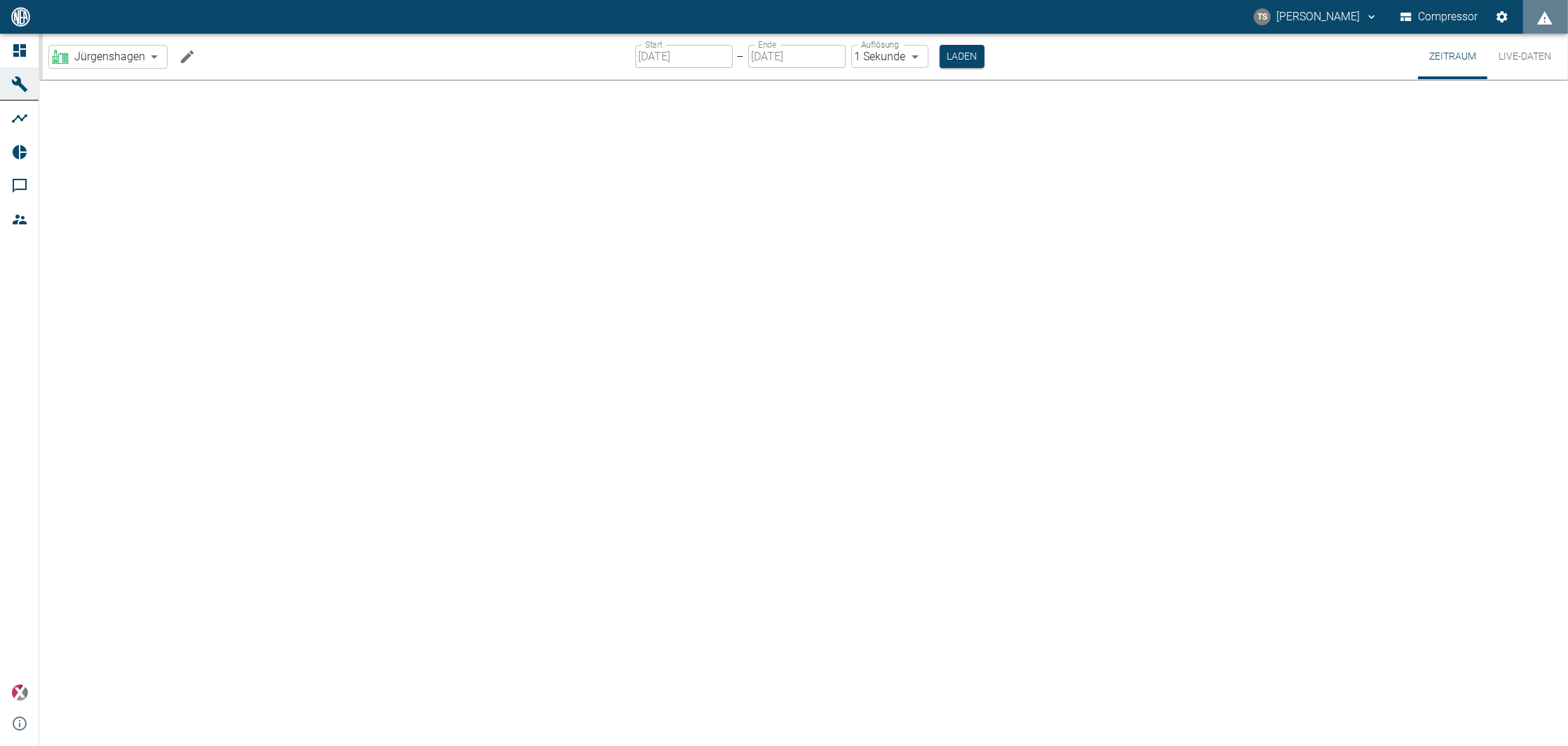
type input "2min"
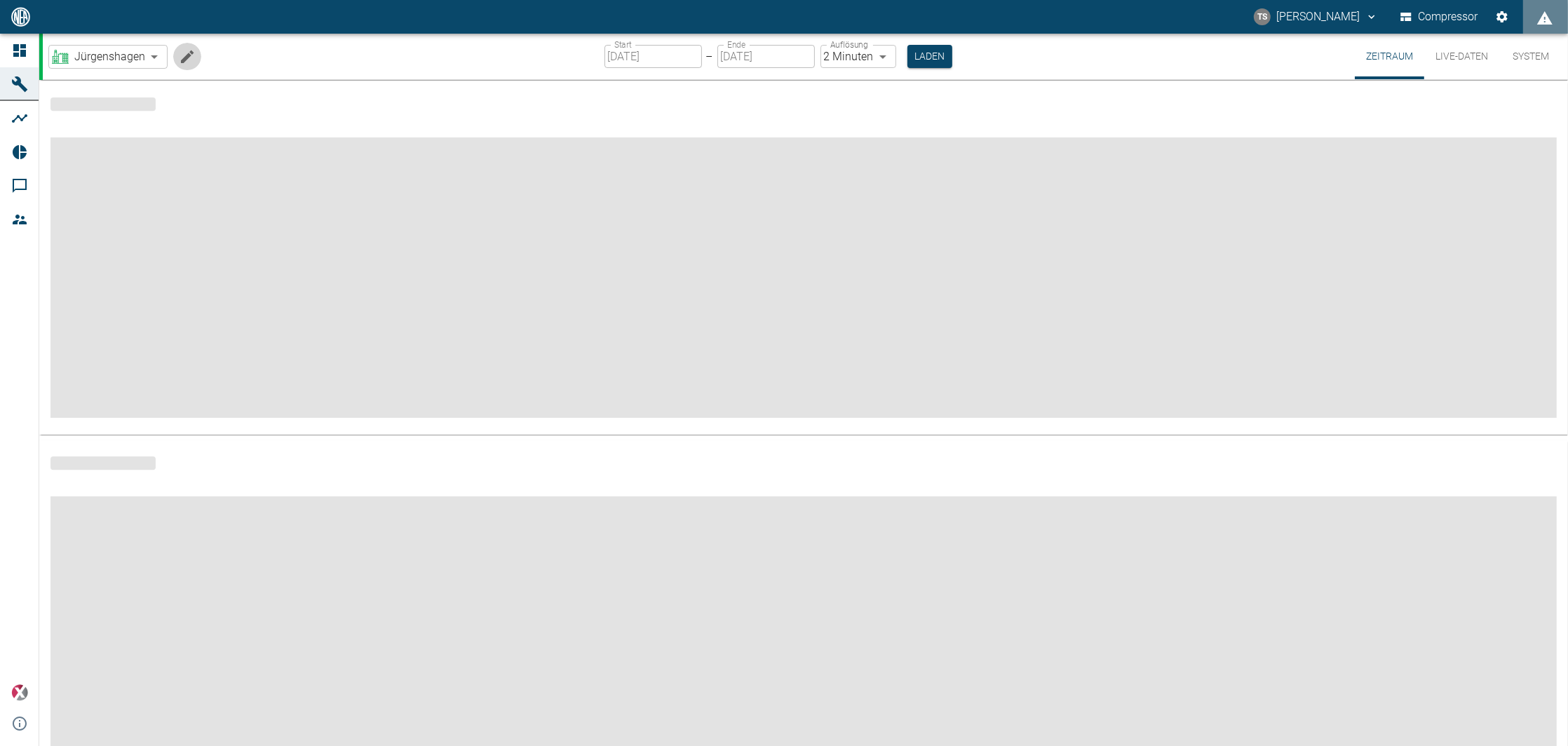
click at [188, 59] on icon "Machine bearbeiten" at bounding box center [187, 57] width 16 height 16
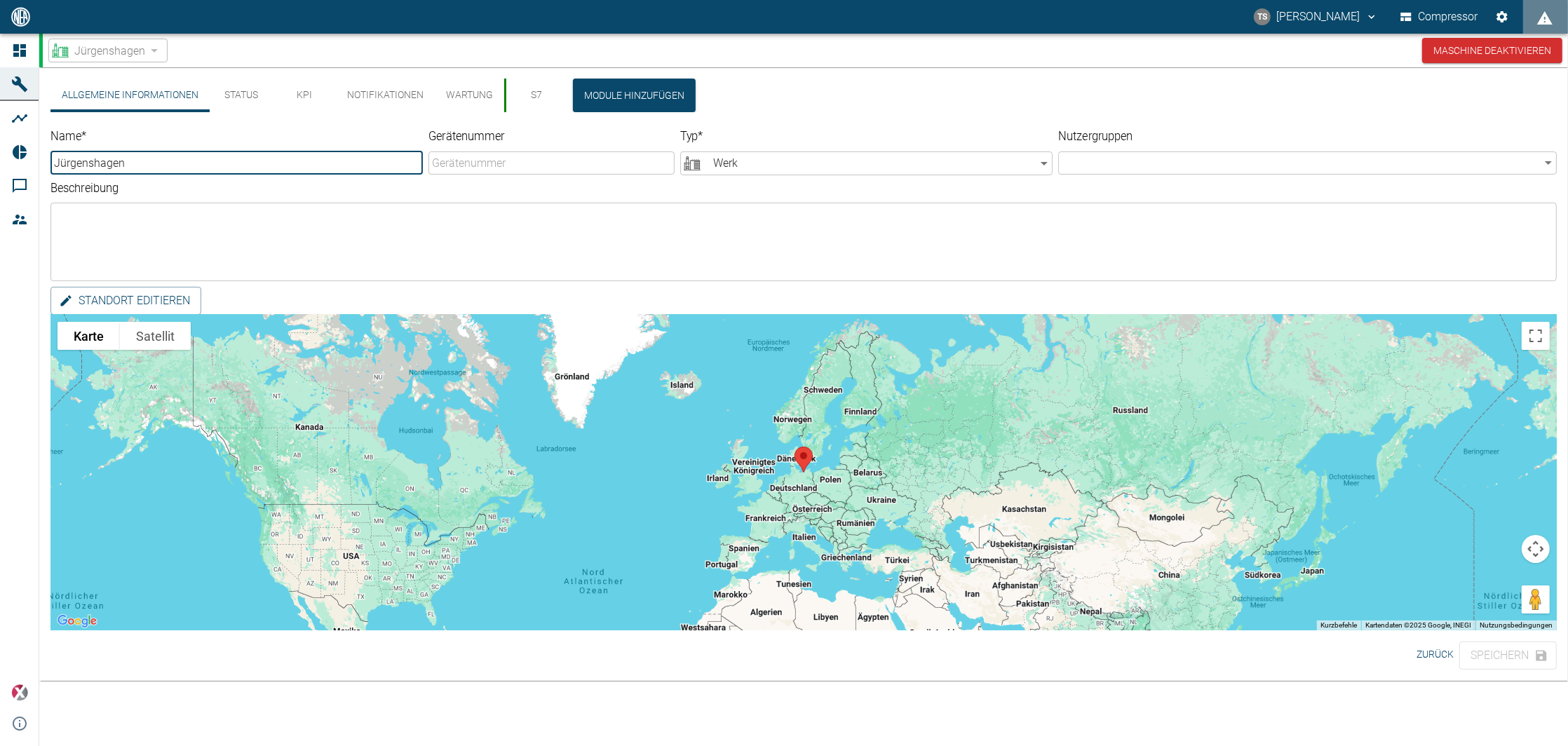
click at [306, 98] on button "KPI" at bounding box center [303, 95] width 63 height 34
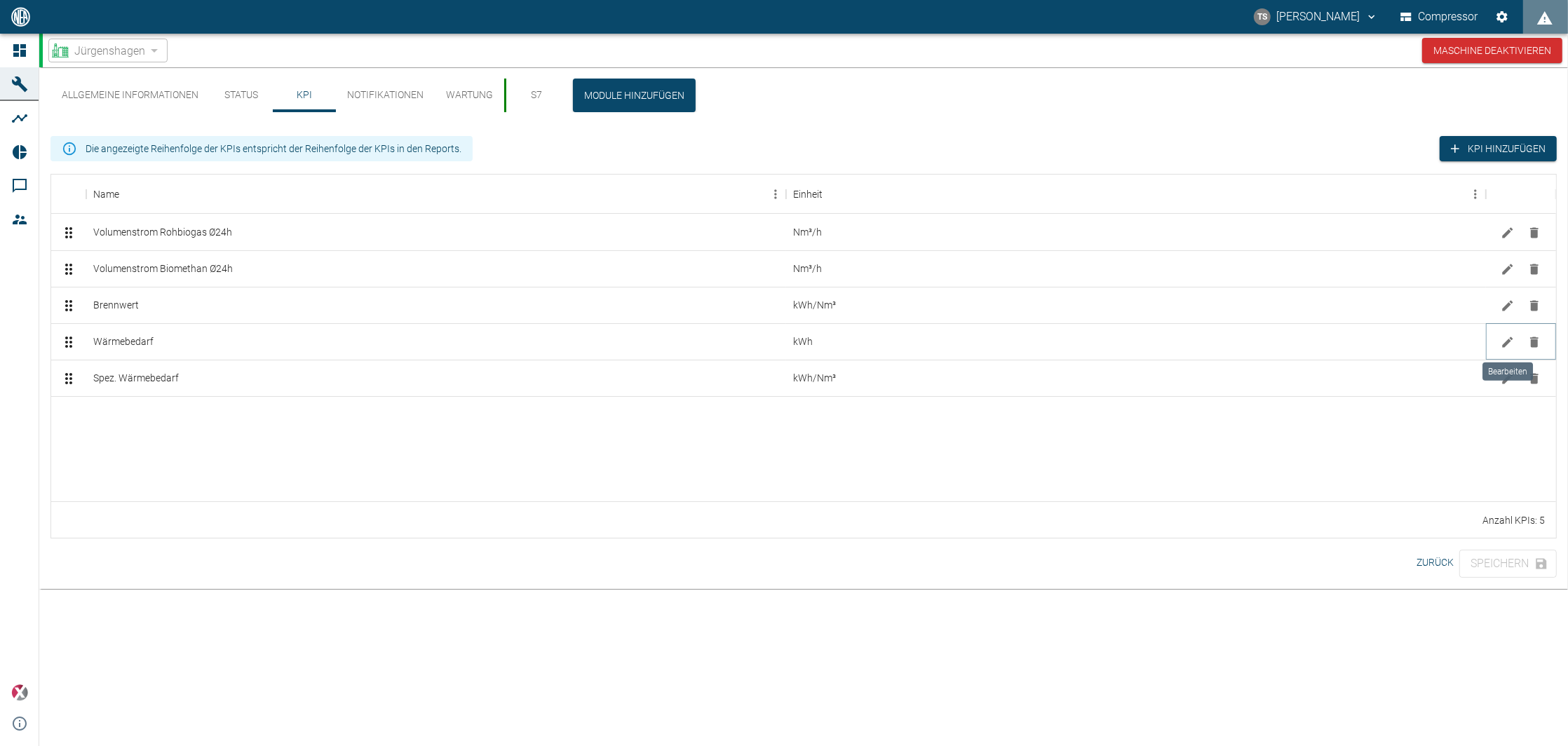
click at [1505, 342] on icon "Bearbeiten" at bounding box center [1507, 342] width 14 height 14
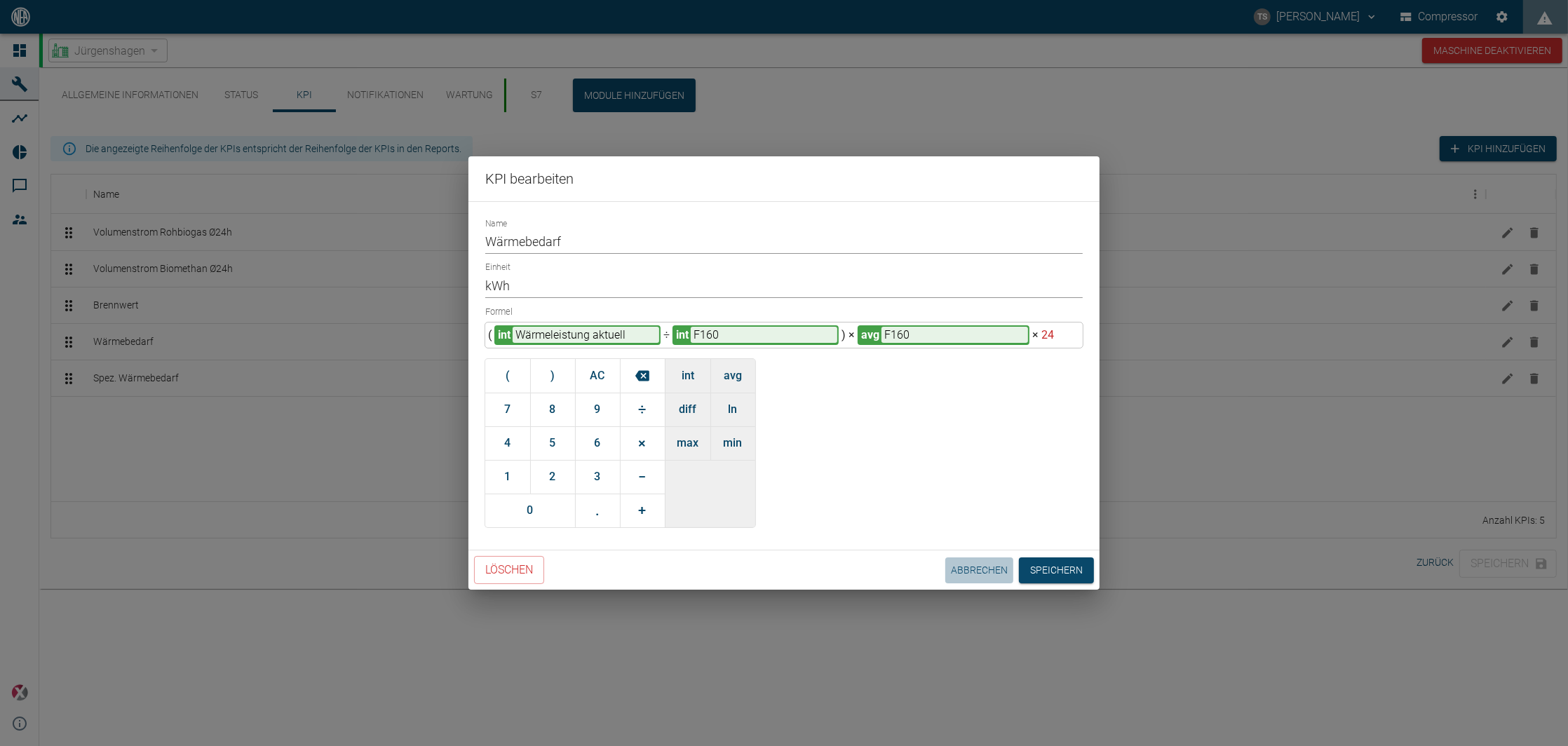
click at [963, 565] on button "Abbrechen" at bounding box center [979, 570] width 68 height 26
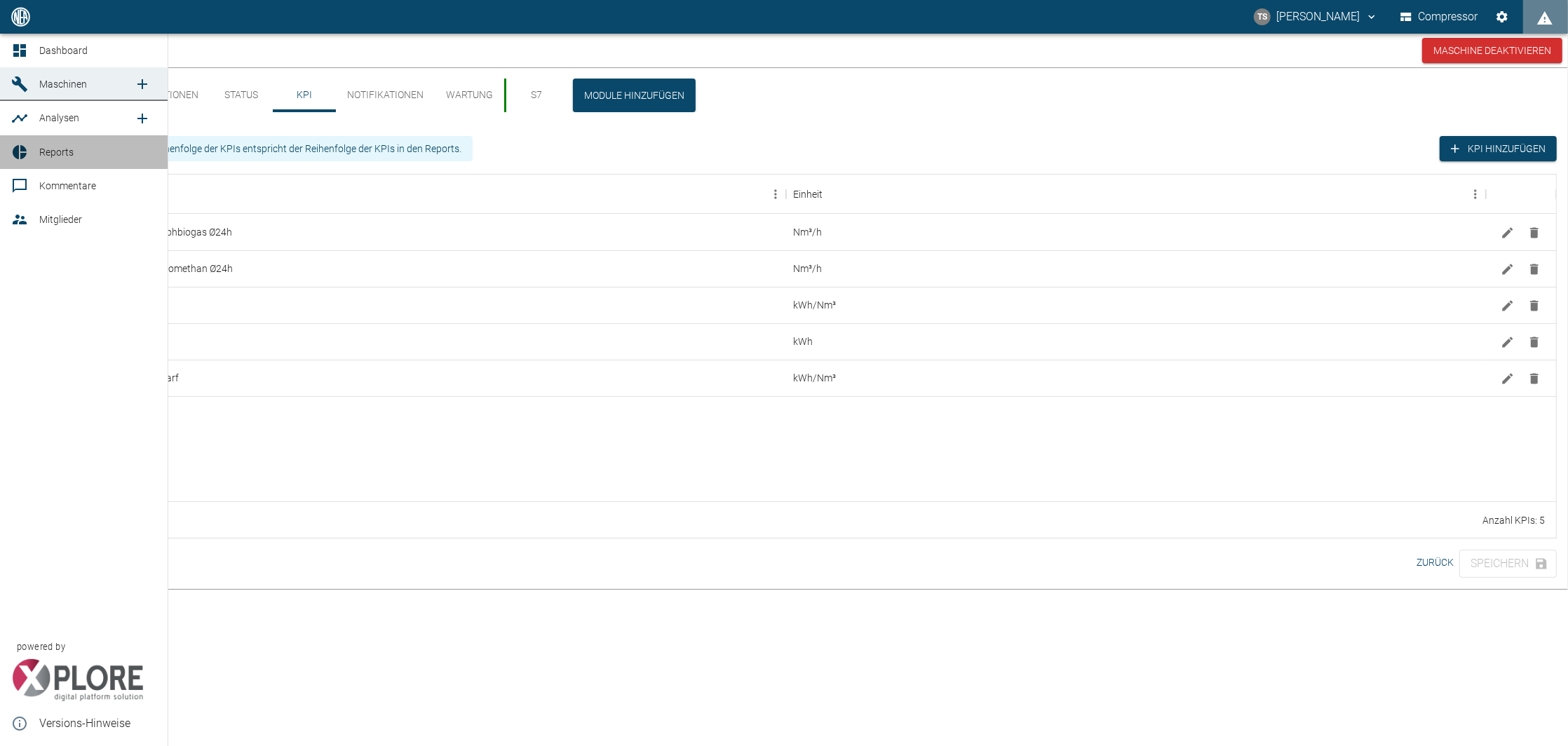
click at [59, 149] on span "Reports" at bounding box center [57, 152] width 35 height 11
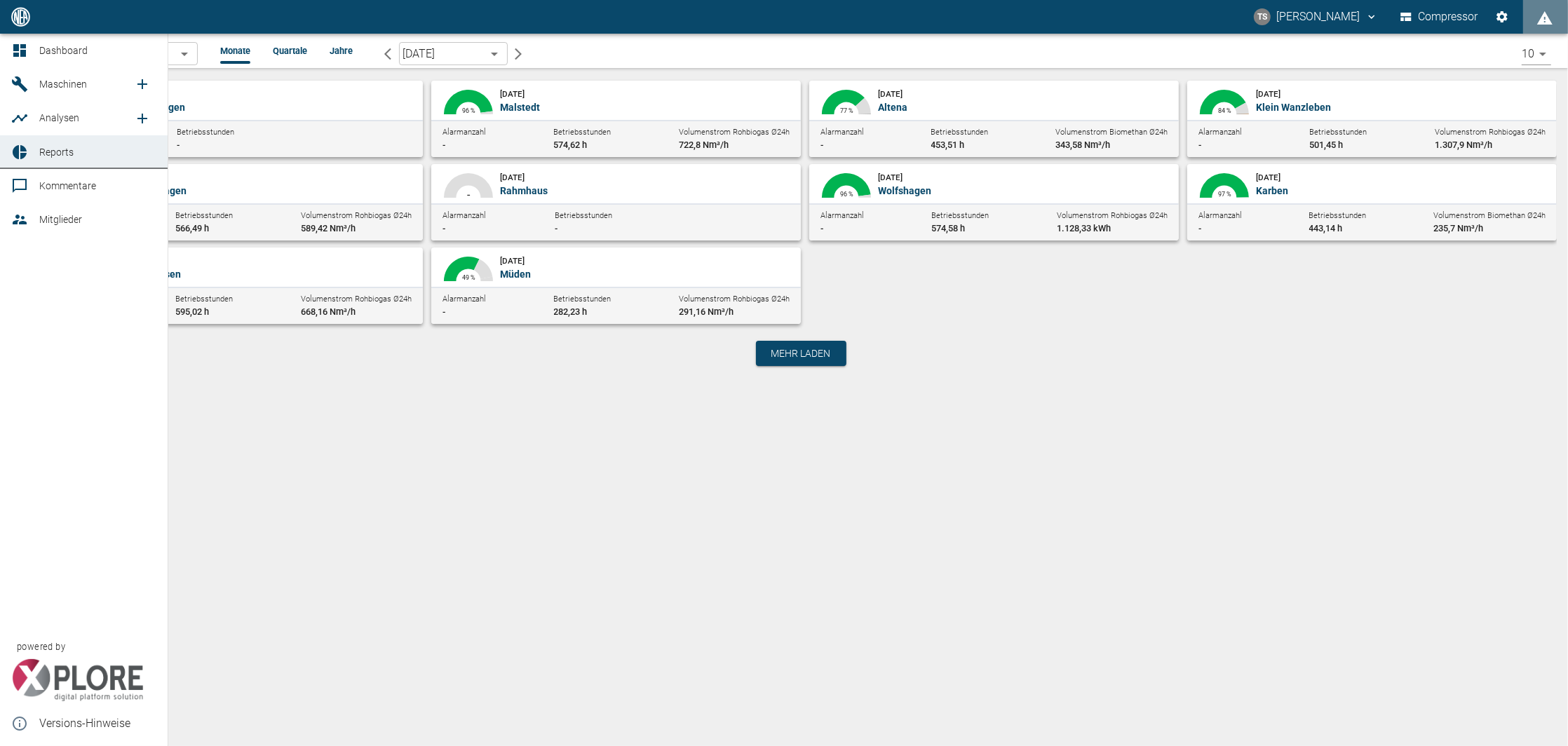
click at [92, 90] on span "Maschinen" at bounding box center [87, 84] width 95 height 16
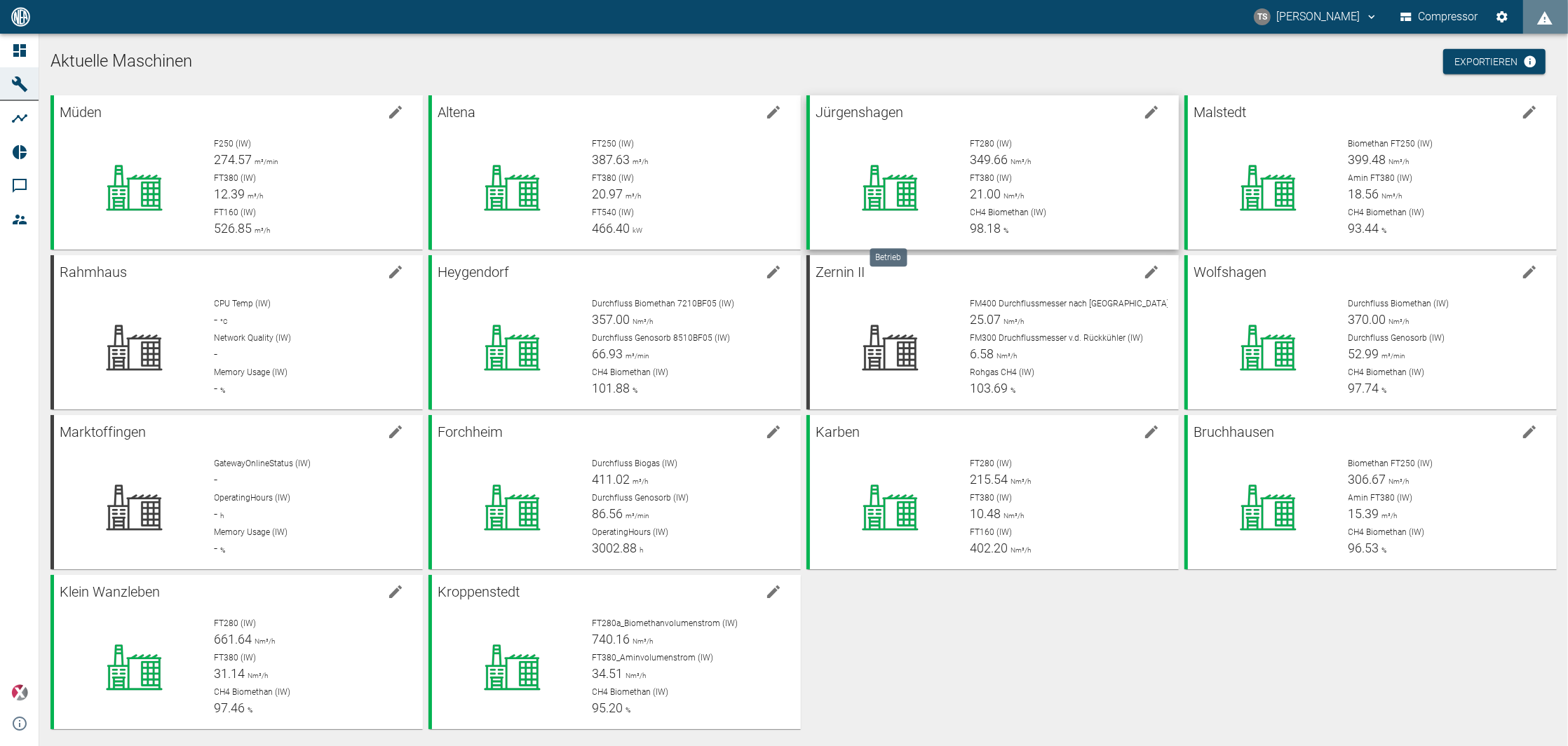
click at [874, 137] on div at bounding box center [890, 187] width 138 height 101
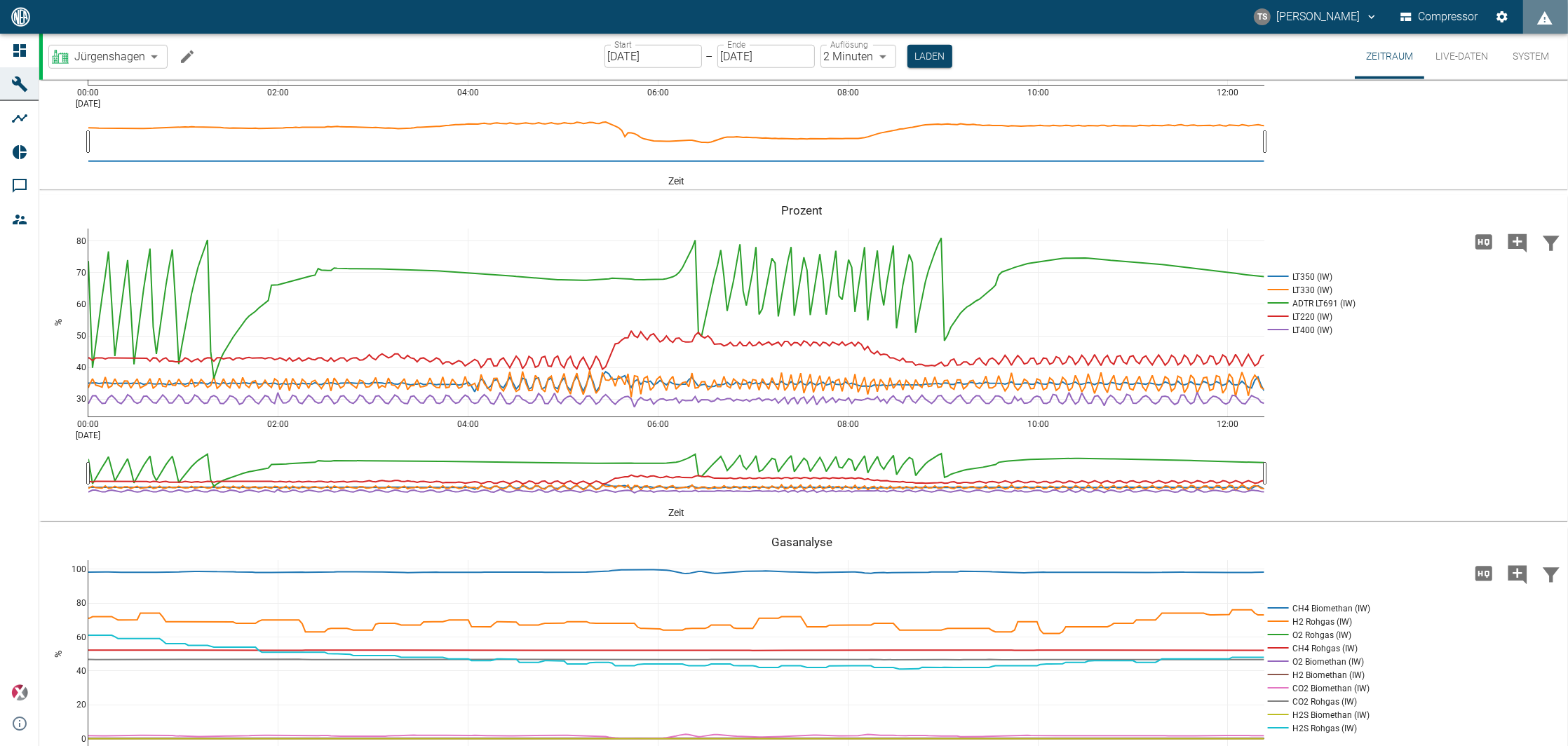
scroll to position [1497, 0]
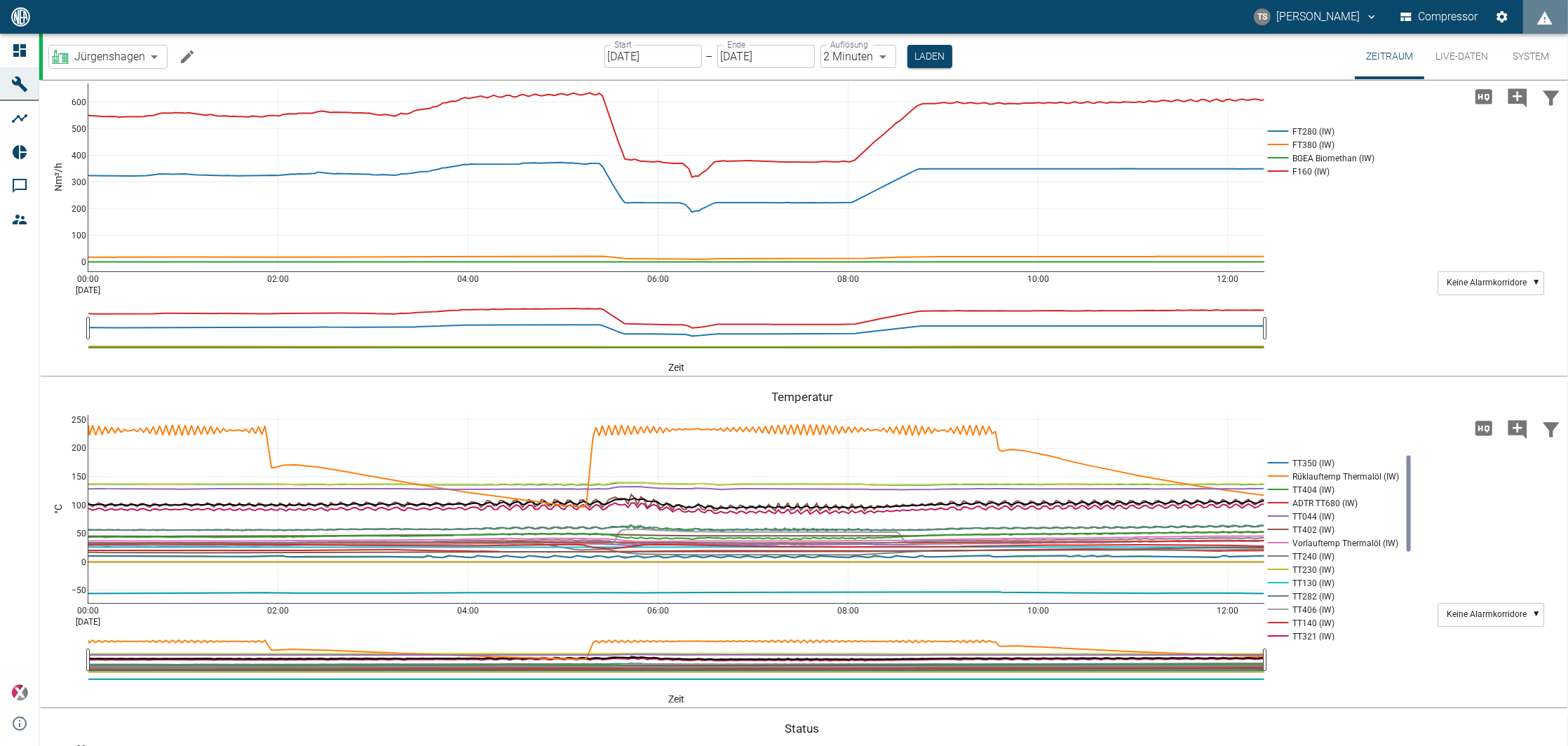
scroll to position [281, 0]
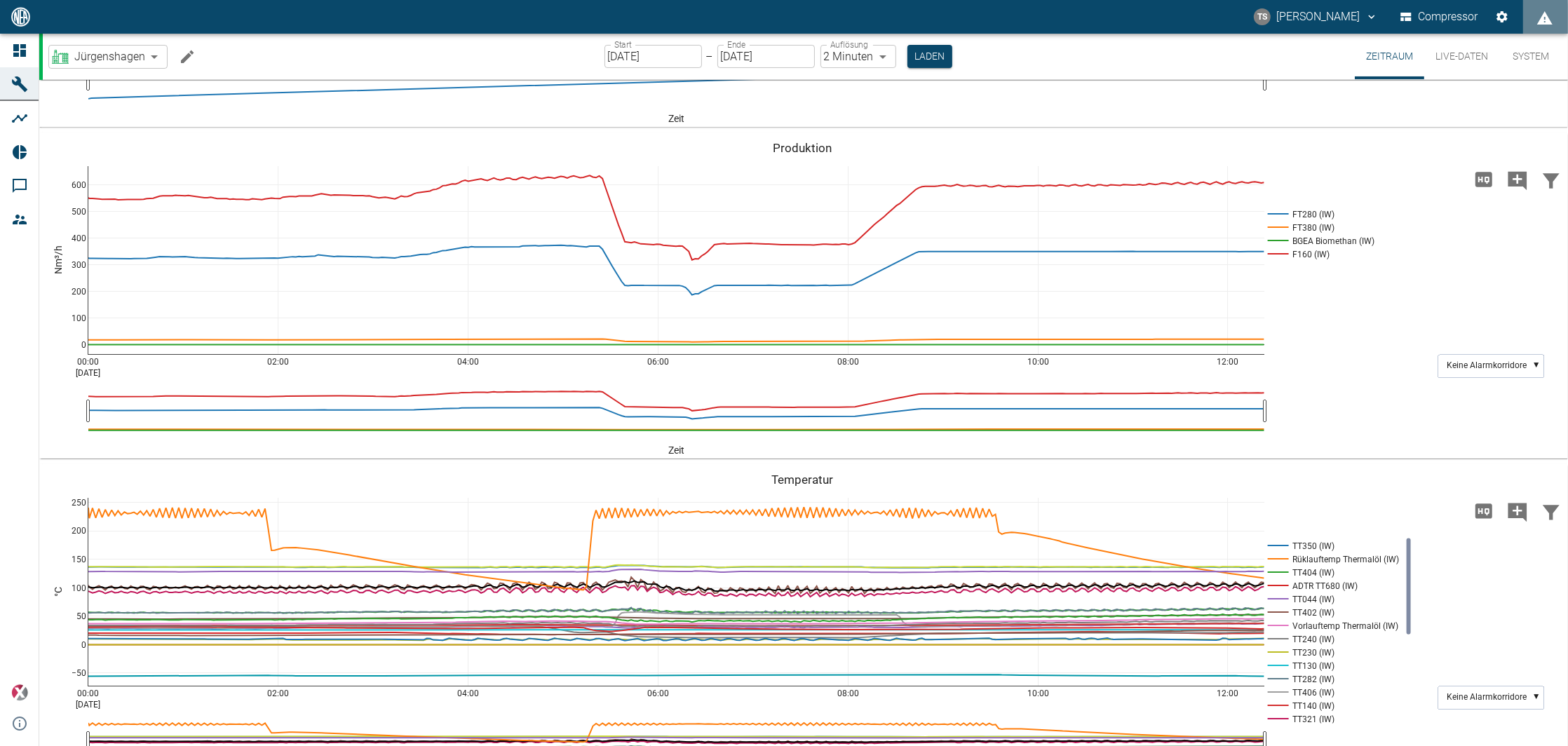
click at [148, 53] on body "TS Timo Streitbürger Compressor Dashboard Maschinen Analysen Reports Kommentare…" at bounding box center [784, 373] width 1568 height 746
click at [88, 746] on div at bounding box center [784, 758] width 1568 height 0
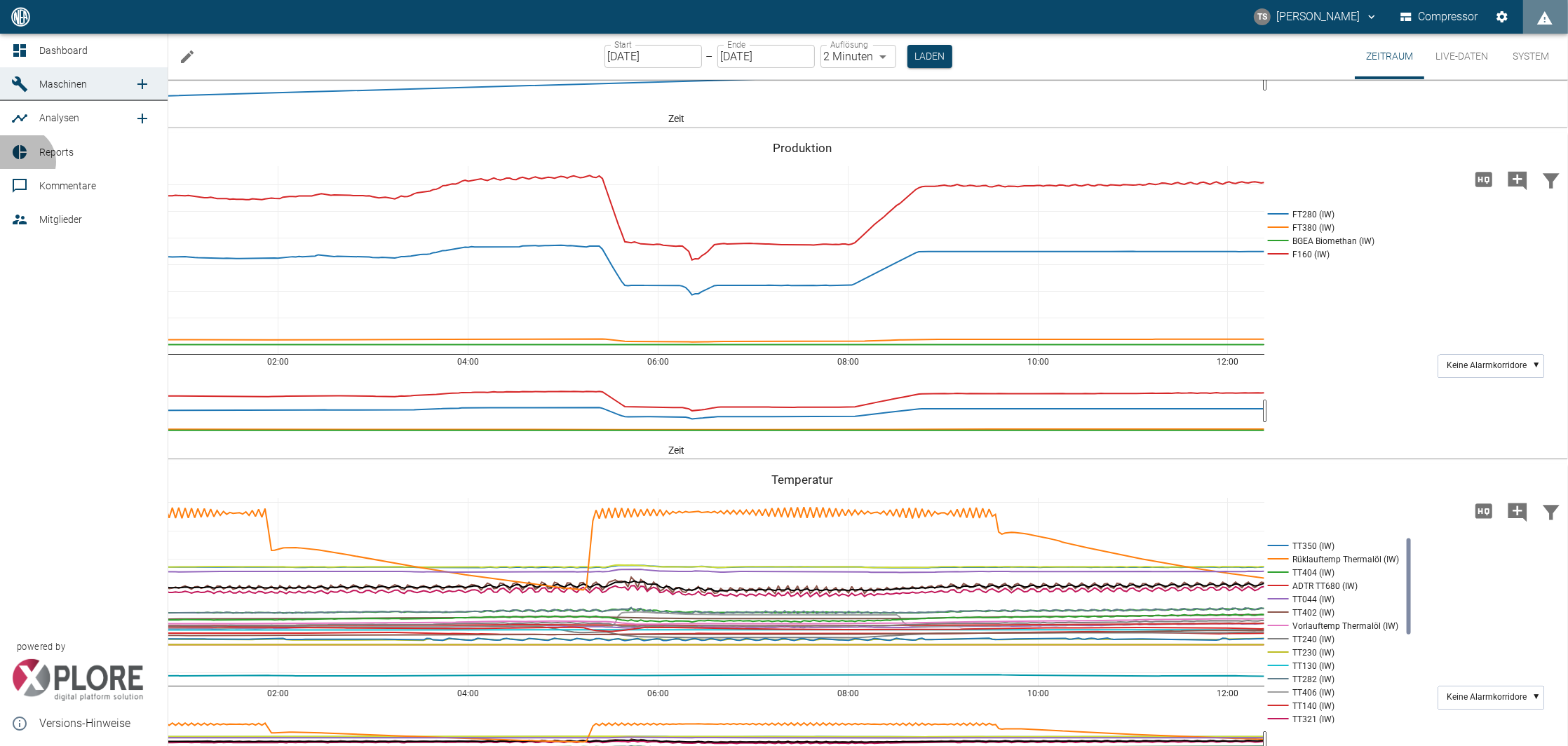
click at [21, 165] on link "Reports" at bounding box center [83, 152] width 167 height 34
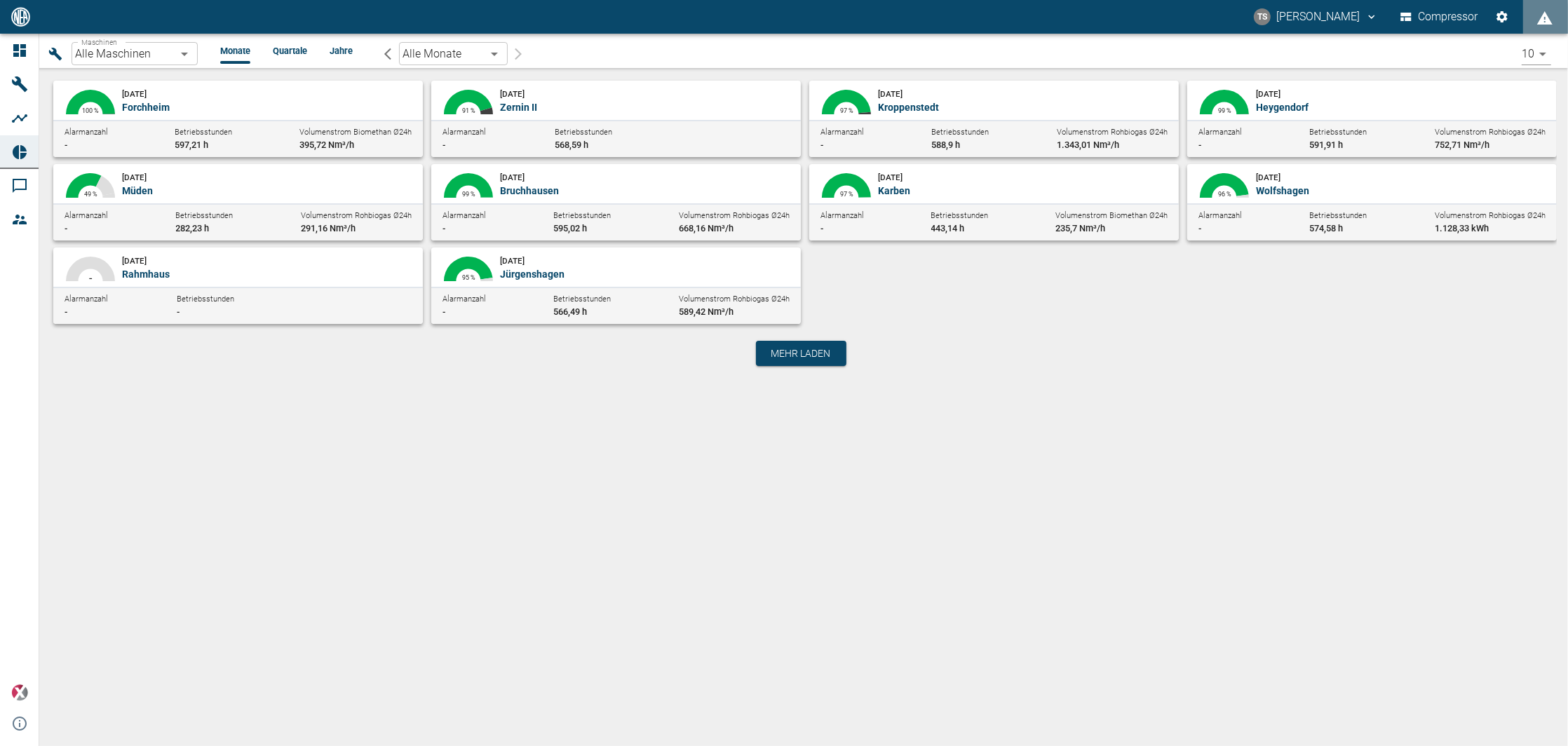
click at [142, 54] on body "TS Timo Streitbürger Compressor Dashboard Maschinen Analysen Reports Kommentare…" at bounding box center [784, 373] width 1568 height 746
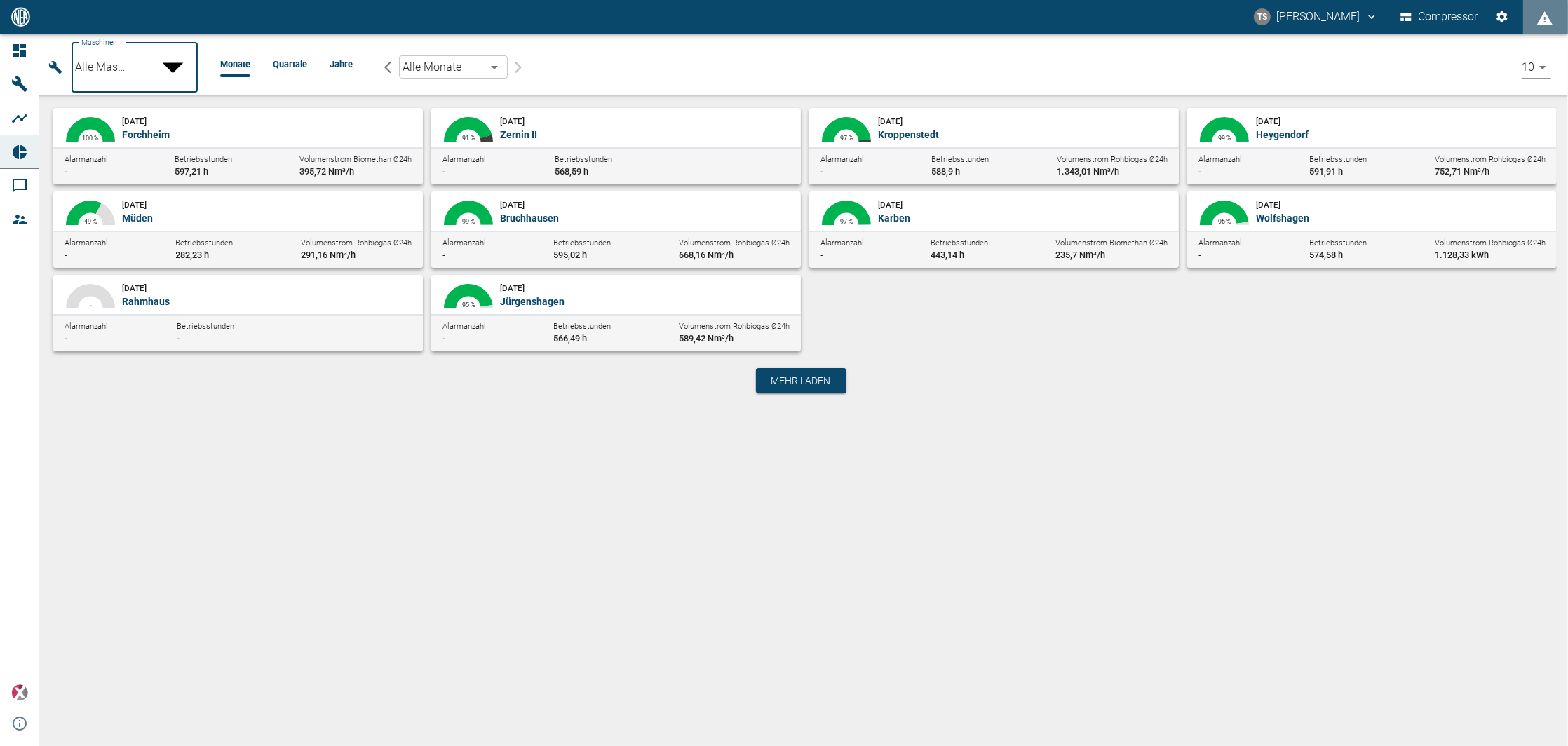
type input "7747ba40-e576-478b-9025-d024c0c73310"
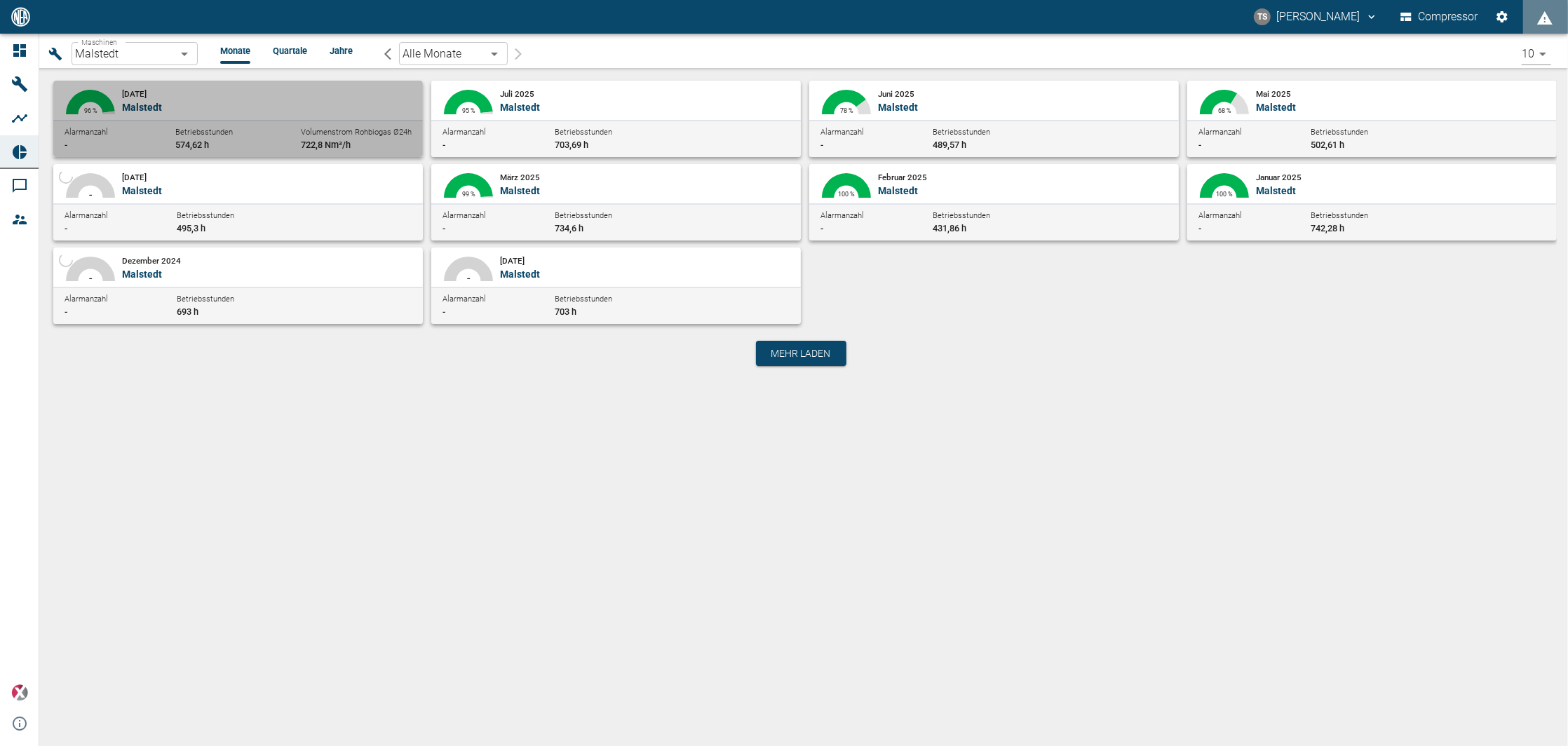
click at [203, 112] on p "Malstedt" at bounding box center [267, 107] width 290 height 14
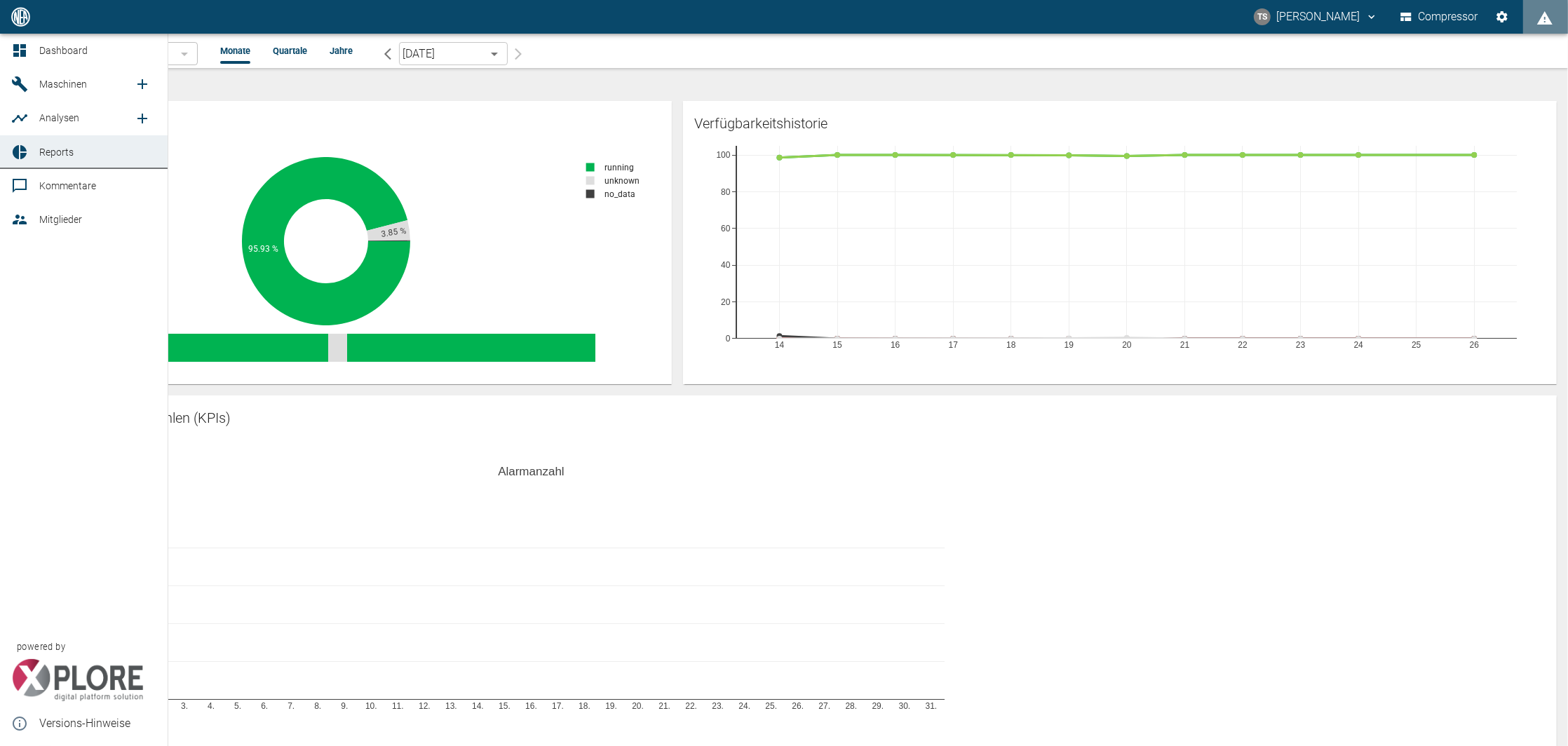
click at [53, 88] on span "Maschinen" at bounding box center [63, 84] width 48 height 11
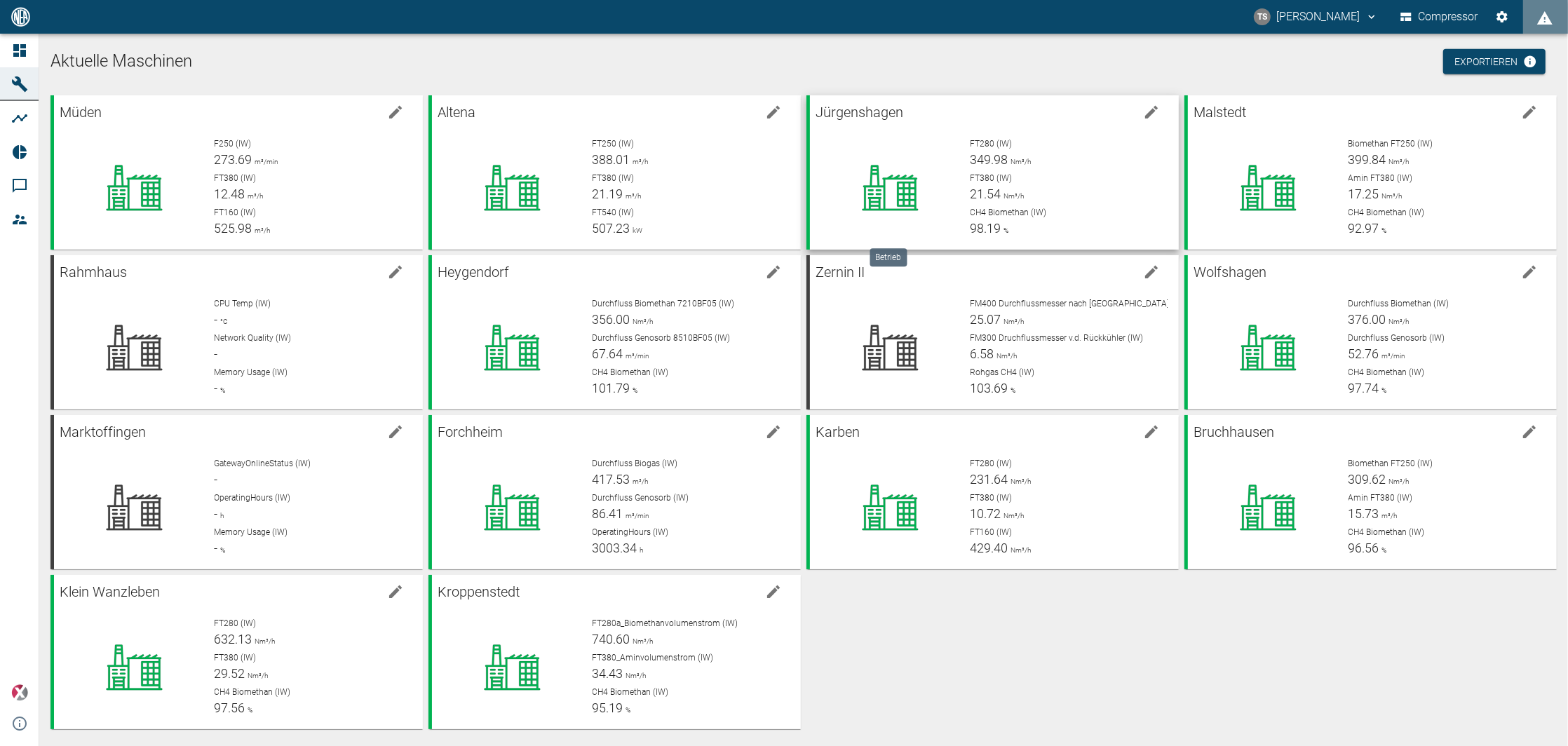
click at [912, 174] on icon at bounding box center [890, 187] width 110 height 56
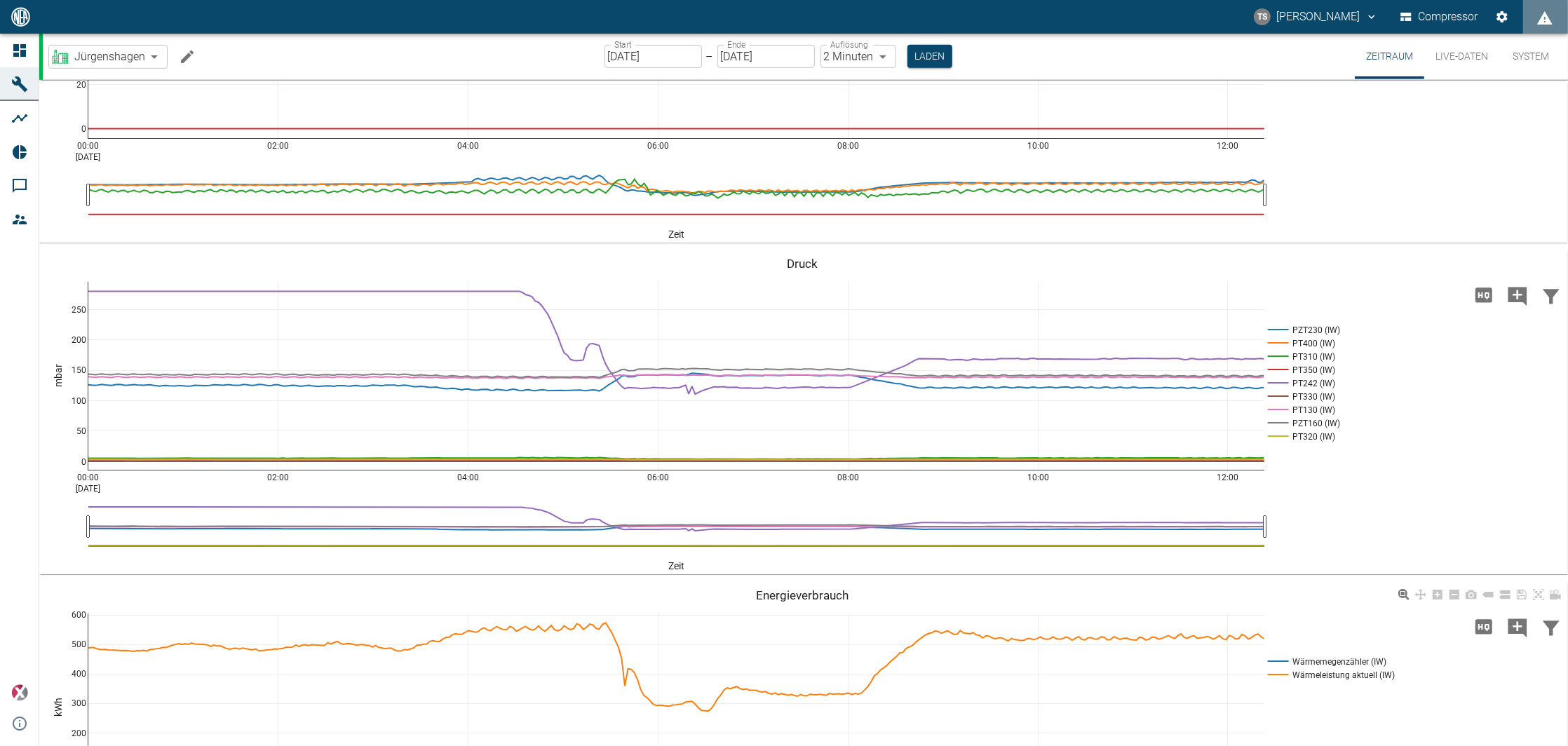
scroll to position [1403, 0]
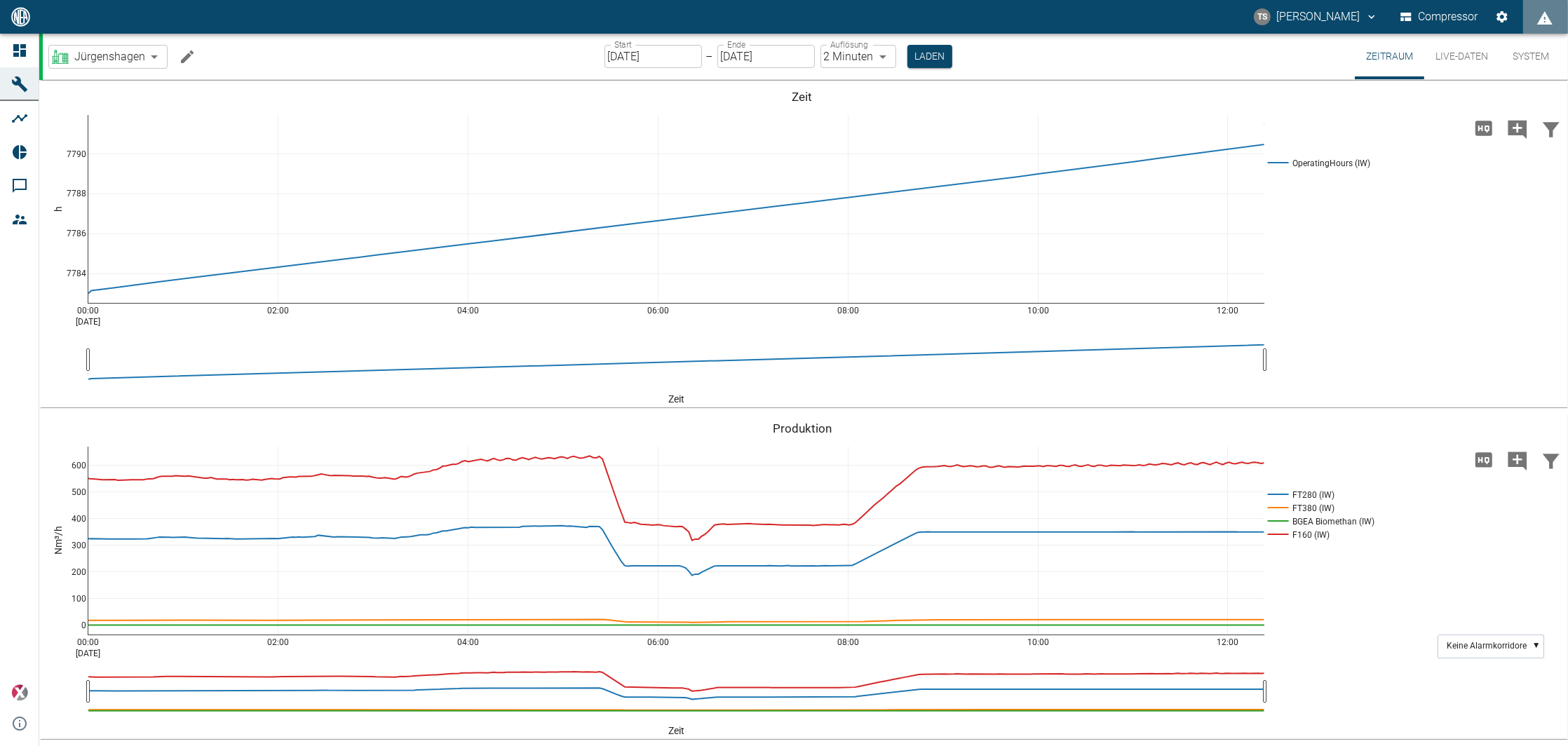
scroll to position [1403, 0]
